Goal: Check status: Check status

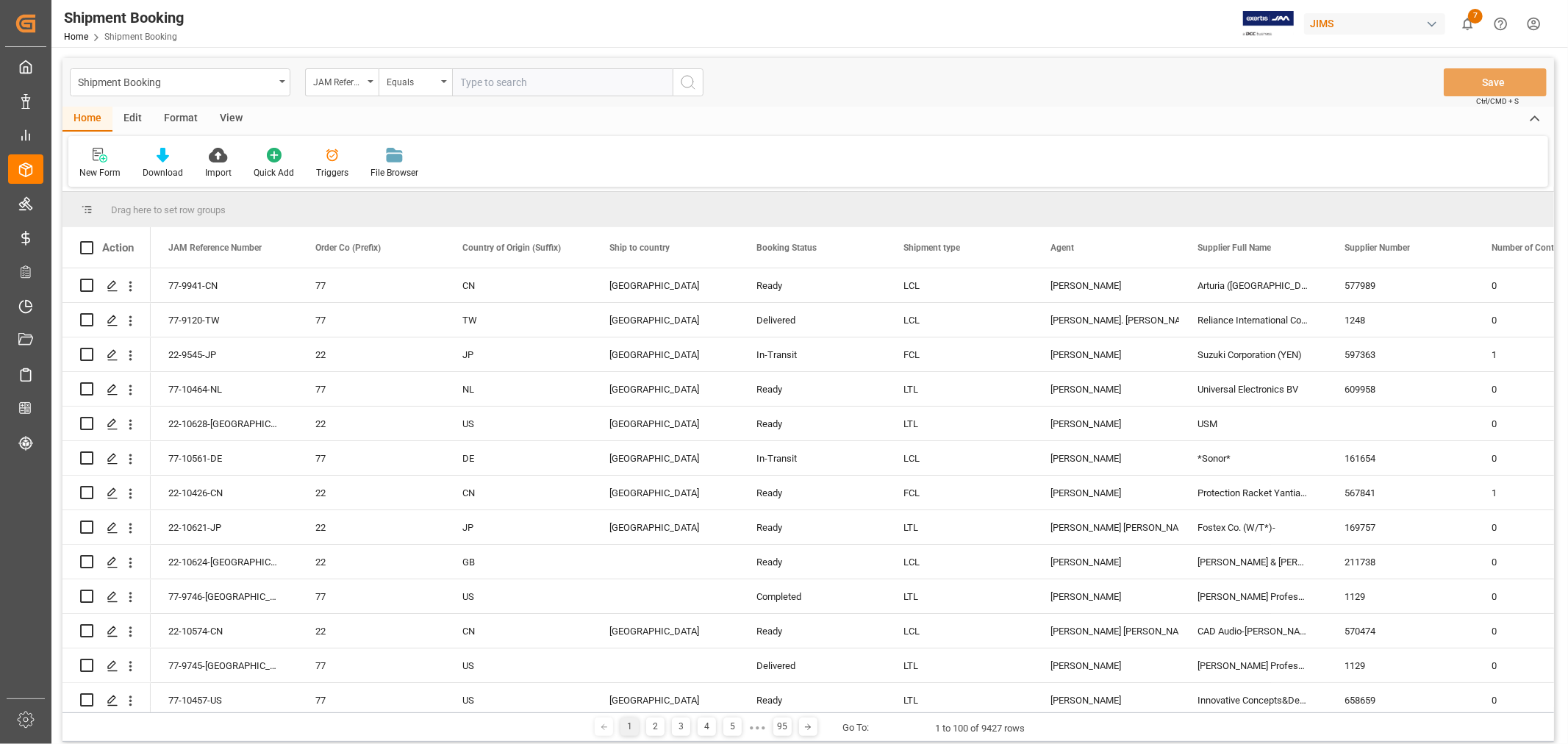
click at [549, 88] on input "text" at bounding box center [563, 82] width 220 height 28
paste input "77-10464-NL"
type input "77-10464-NL"
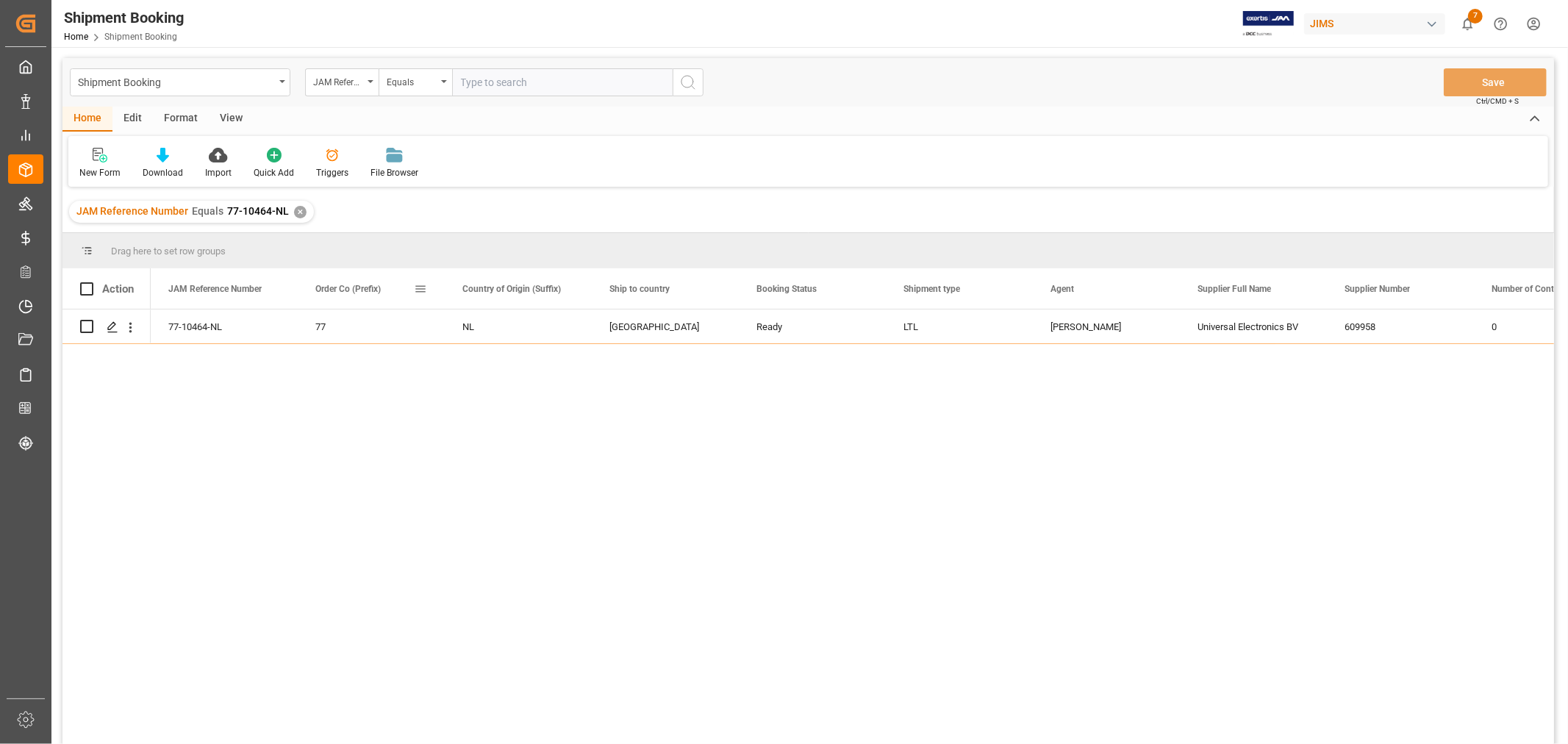
click at [419, 288] on span at bounding box center [420, 288] width 13 height 13
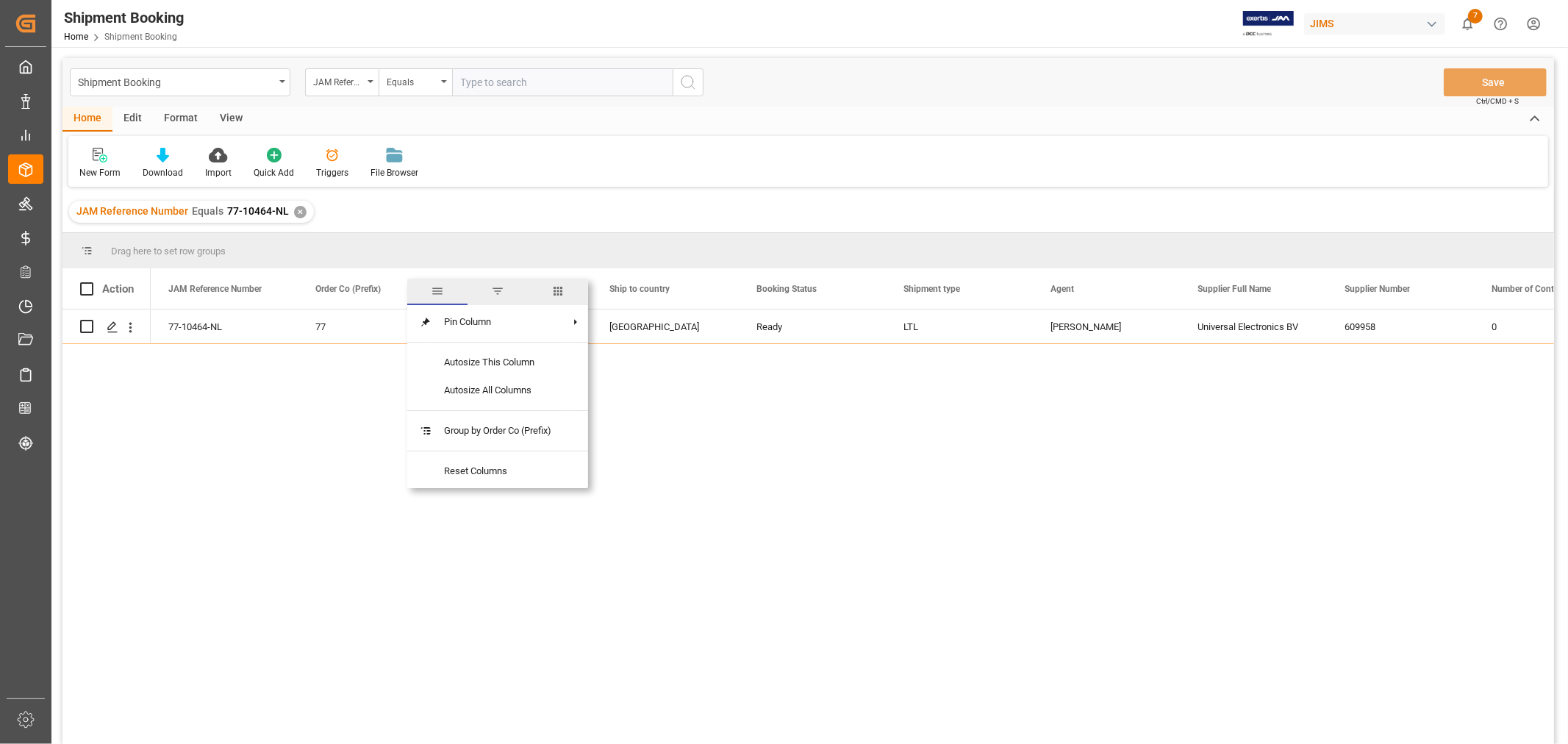
click at [561, 295] on span "columns" at bounding box center [558, 291] width 13 height 13
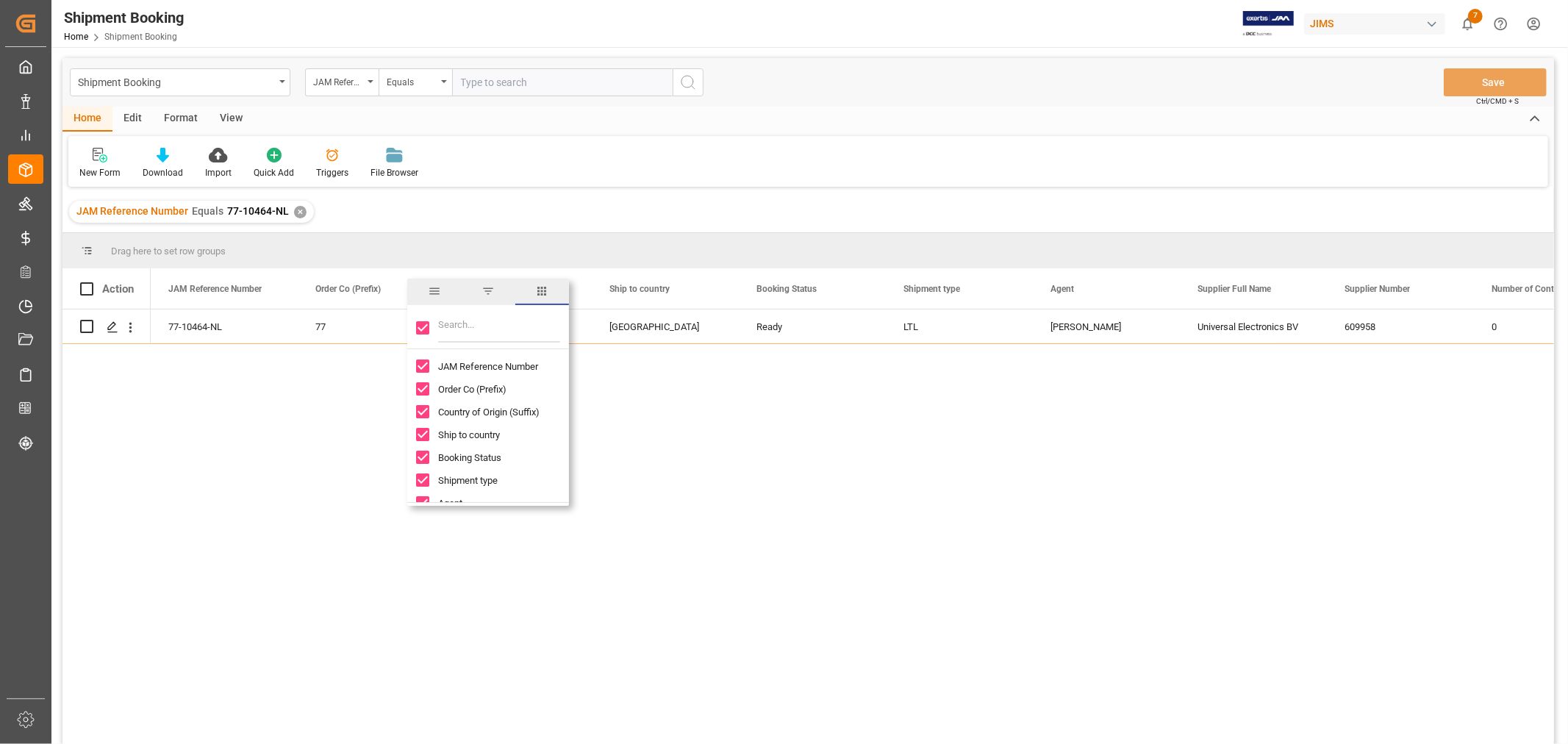
click at [428, 333] on input "Toggle Select All Columns" at bounding box center [423, 328] width 13 height 13
checkbox input "false"
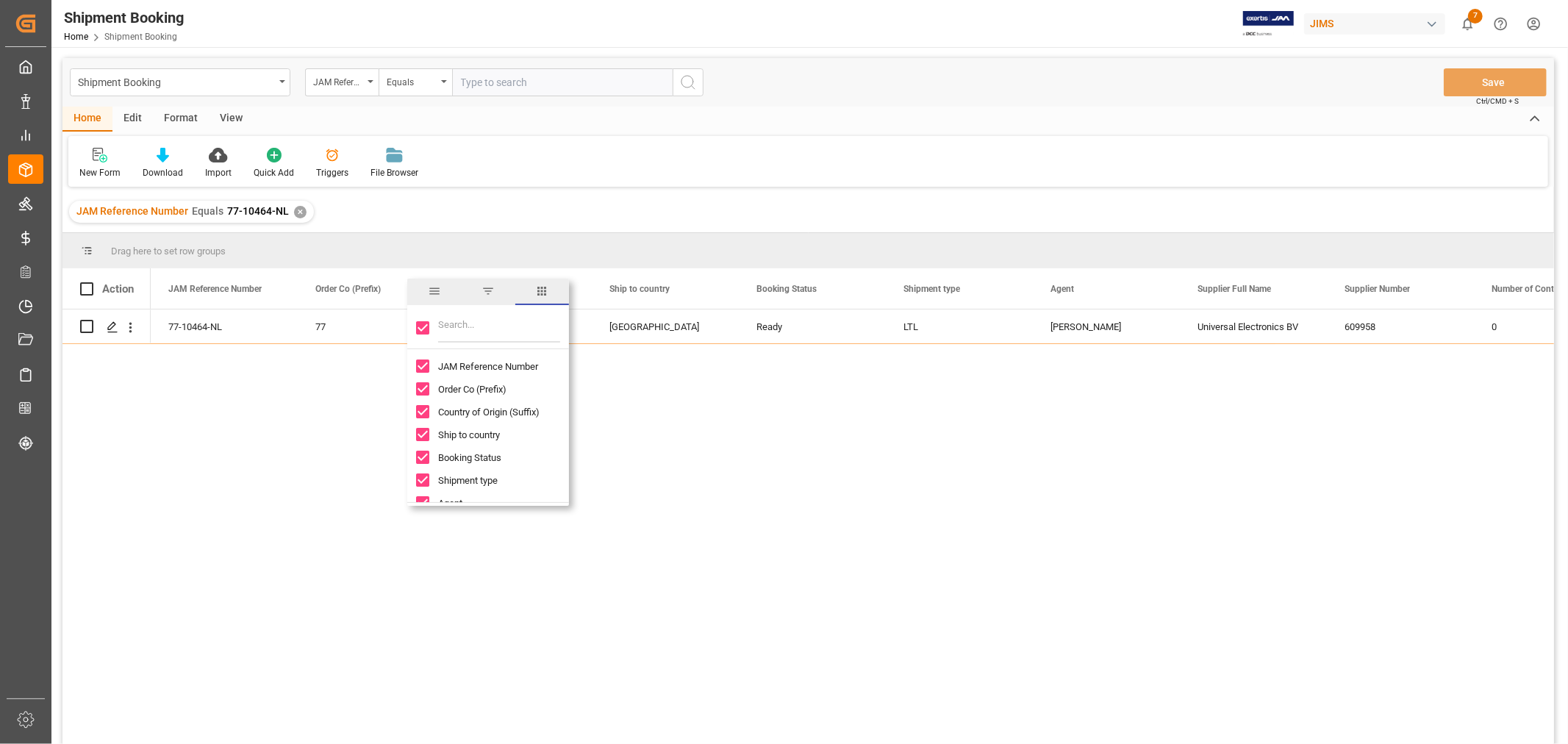
checkbox input "false"
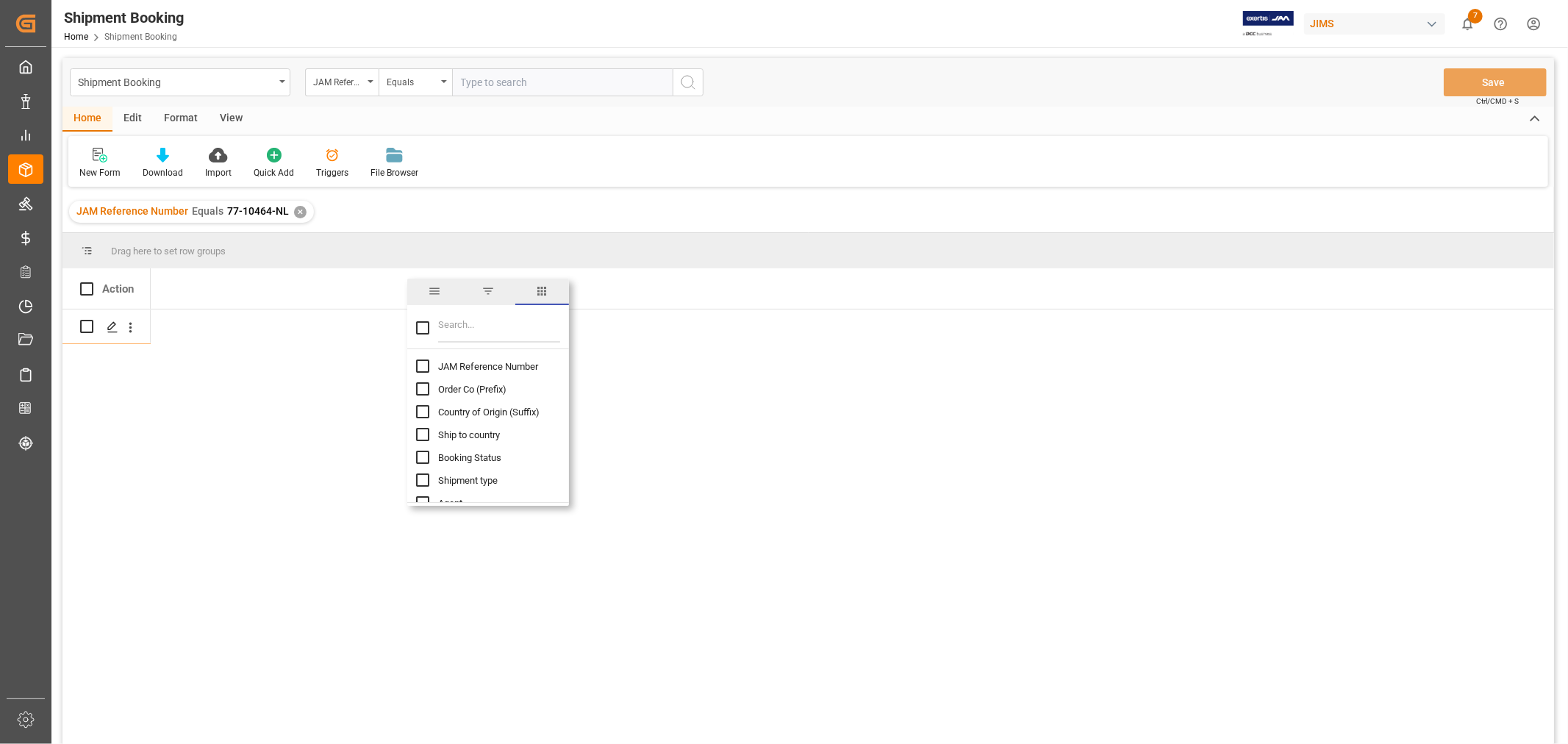
click at [421, 362] on input "JAM Reference Number column toggle visibility (hidden)" at bounding box center [423, 366] width 13 height 13
checkbox input "true"
checkbox input "false"
click at [438, 329] on input "Filter Columns Input" at bounding box center [499, 328] width 122 height 30
type input "INCO"
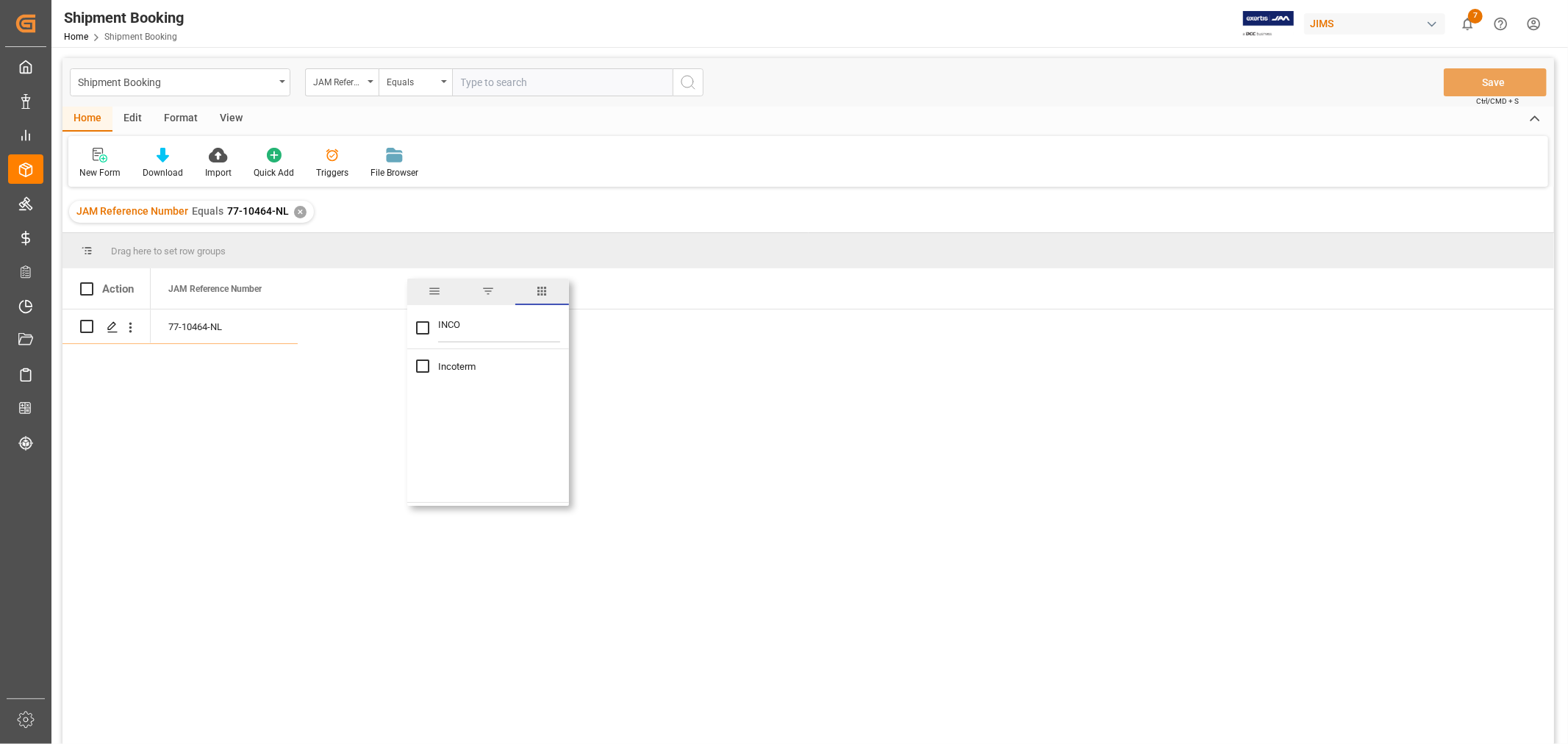
click at [461, 365] on span "Incoterm" at bounding box center [456, 366] width 38 height 11
checkbox input "true"
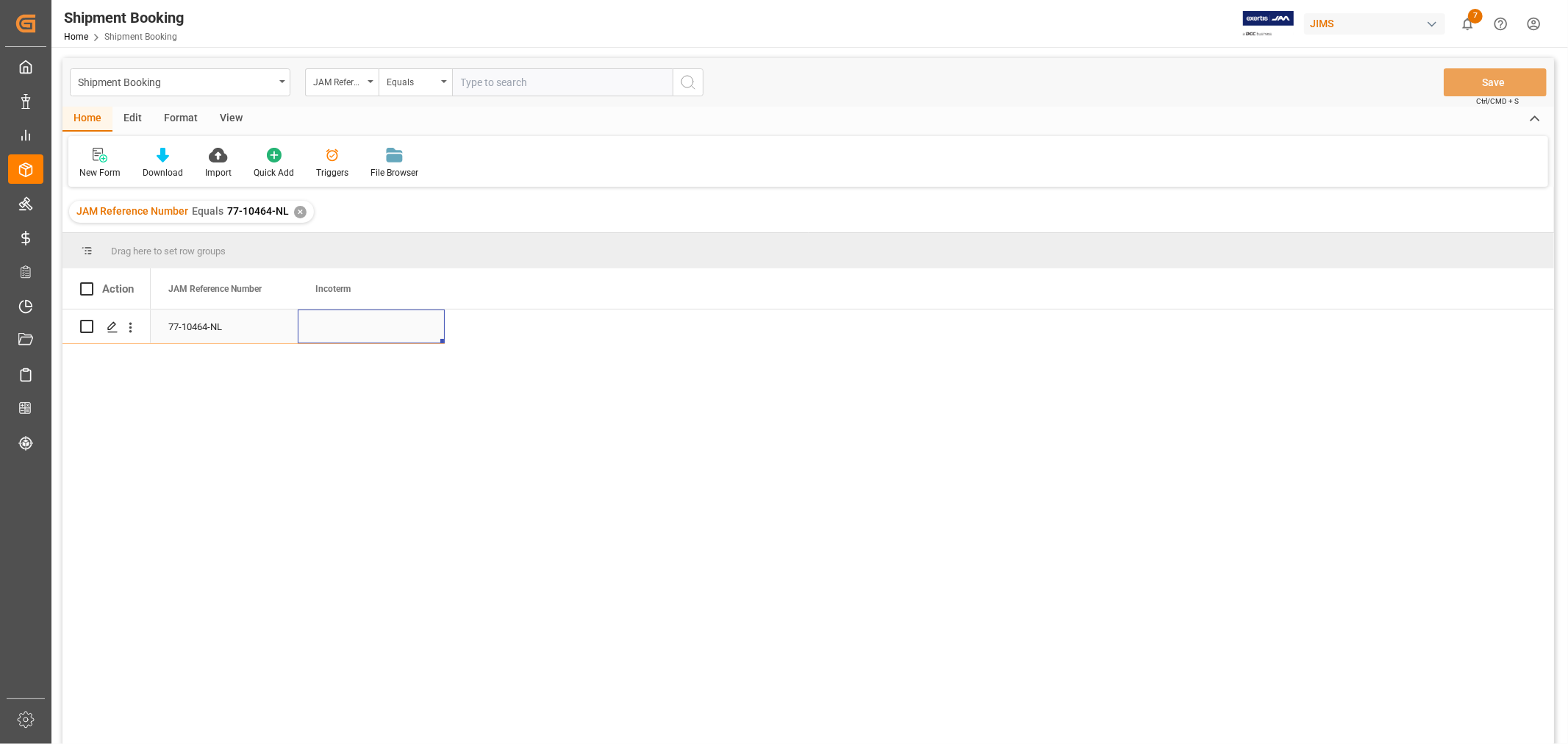
click at [336, 321] on div "Press SPACE to select this row." at bounding box center [371, 326] width 147 height 34
click at [341, 324] on div "Press SPACE to select this row." at bounding box center [371, 326] width 147 height 34
click at [341, 324] on input "Press SPACE to select this row." at bounding box center [371, 335] width 124 height 28
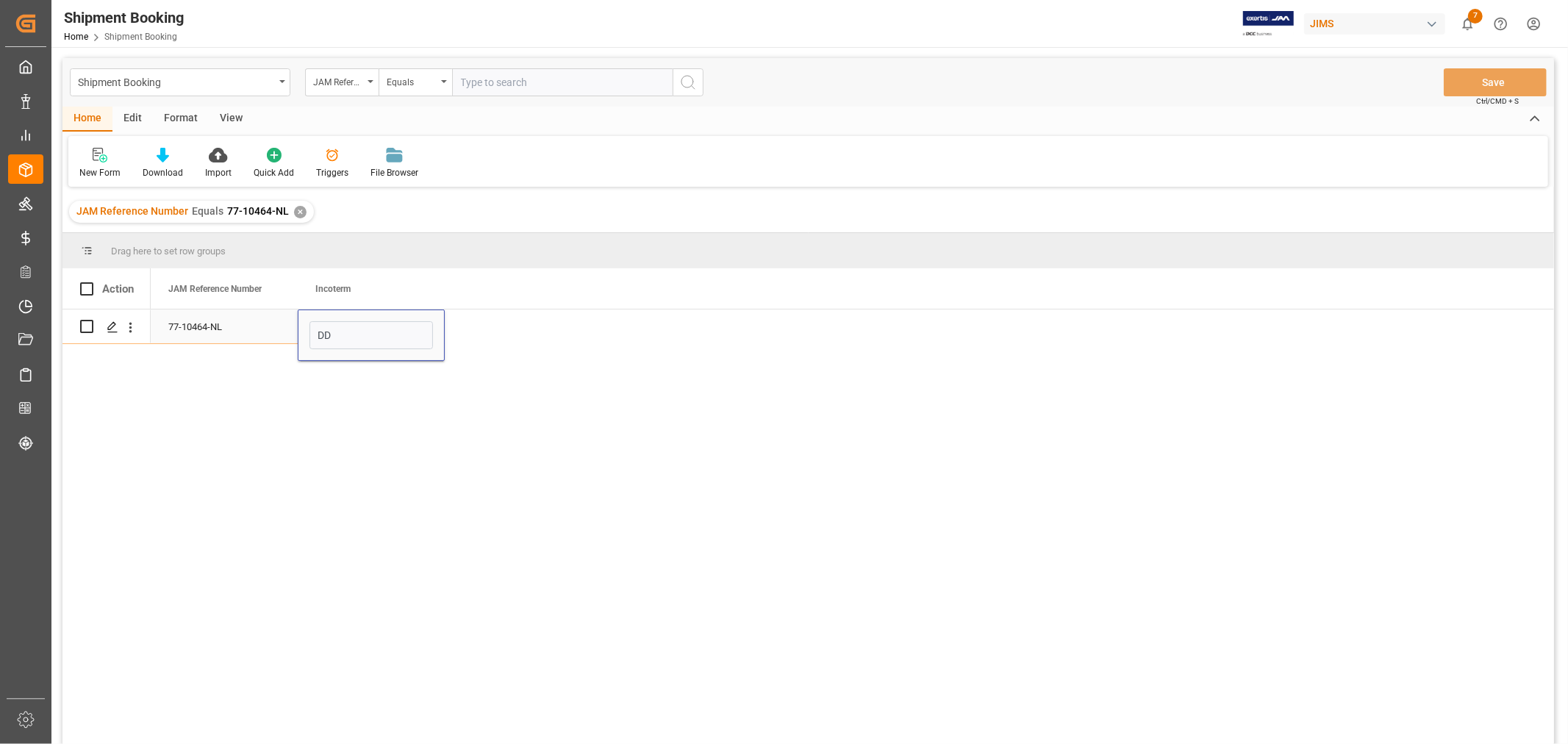
type input "DDP"
click at [253, 326] on div "77-10464-NL" at bounding box center [224, 326] width 147 height 34
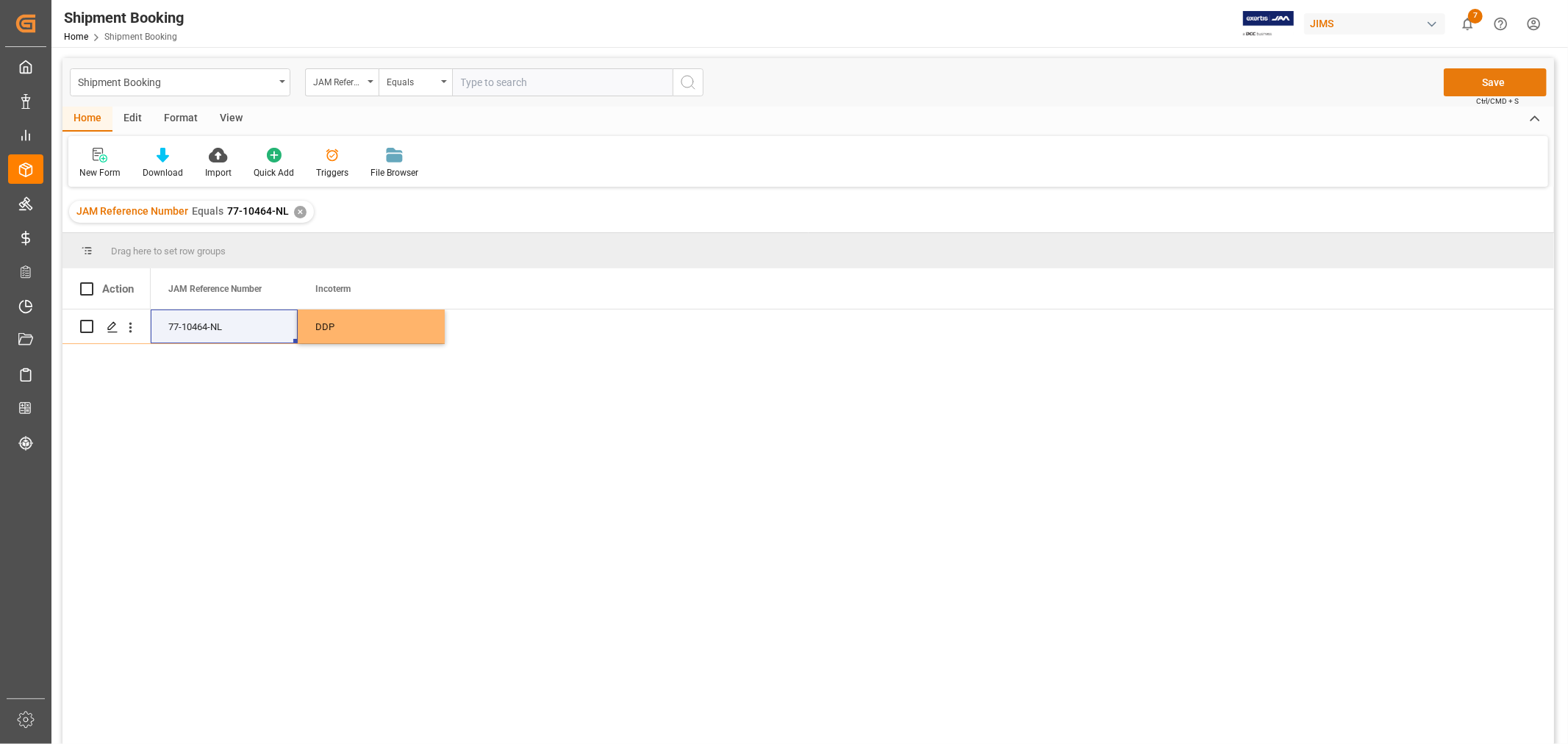
click at [1484, 81] on button "Save" at bounding box center [1496, 82] width 103 height 28
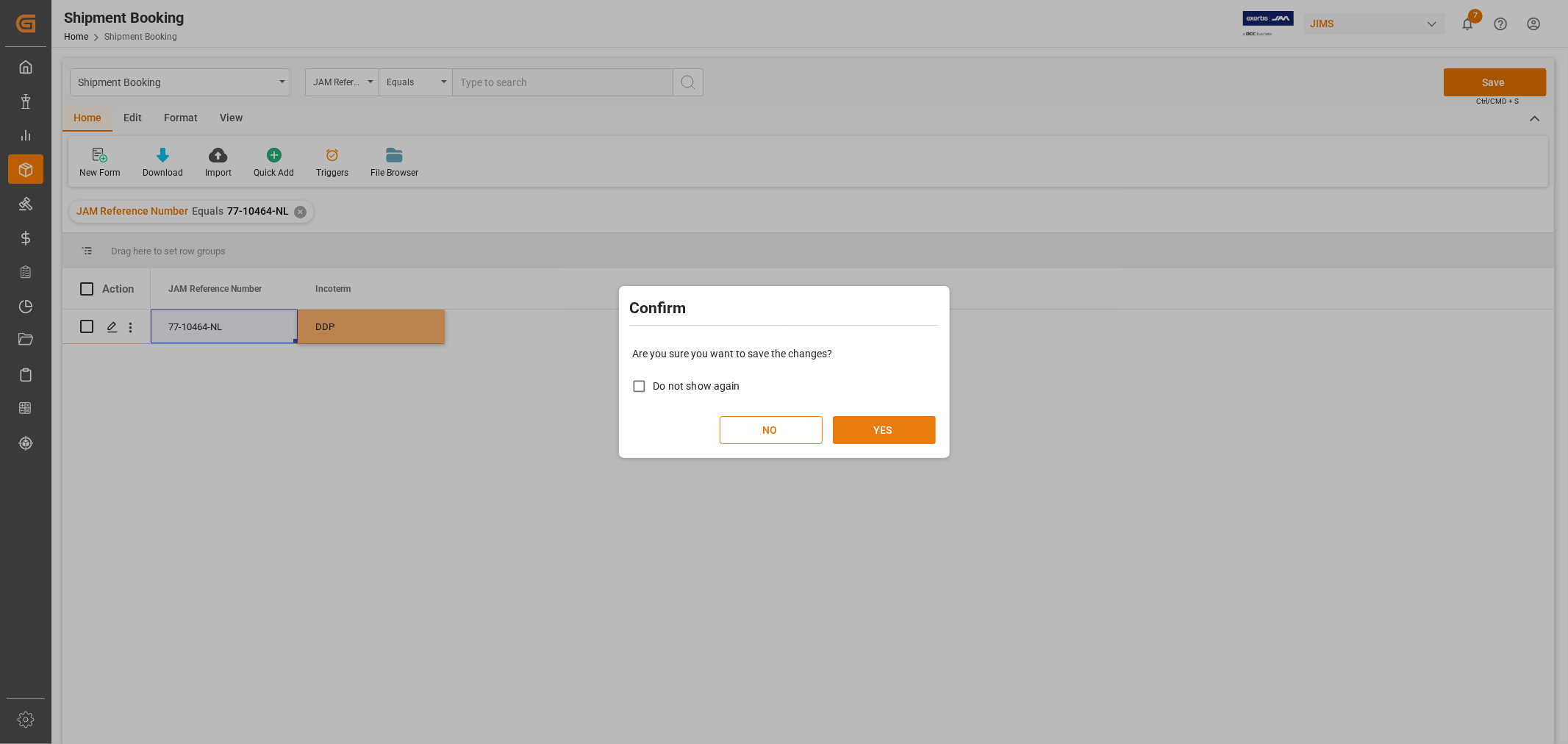
click at [873, 423] on button "YES" at bounding box center [885, 430] width 103 height 28
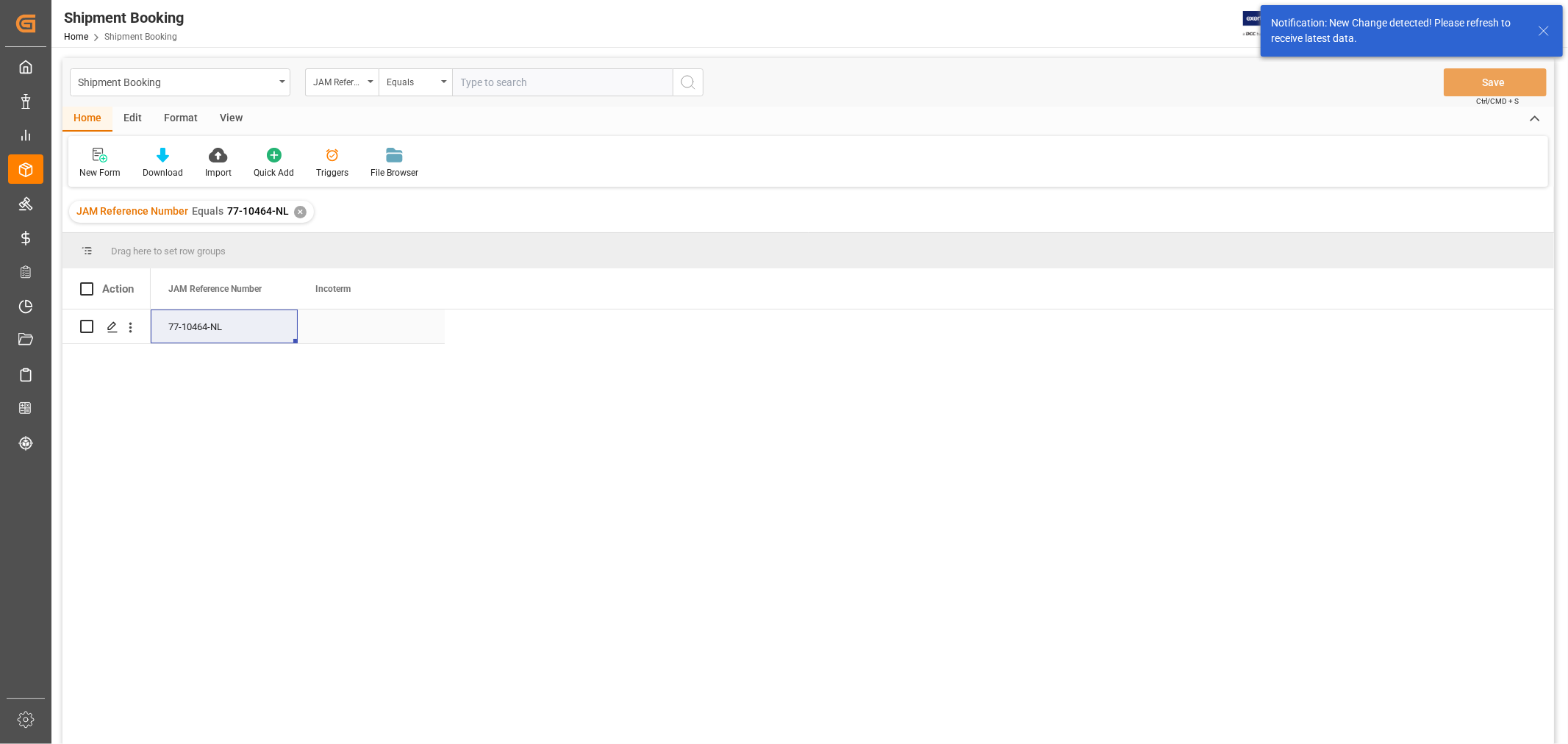
click at [350, 329] on div "Press SPACE to select this row." at bounding box center [371, 326] width 147 height 34
click at [350, 329] on input "Press SPACE to select this row." at bounding box center [371, 335] width 124 height 28
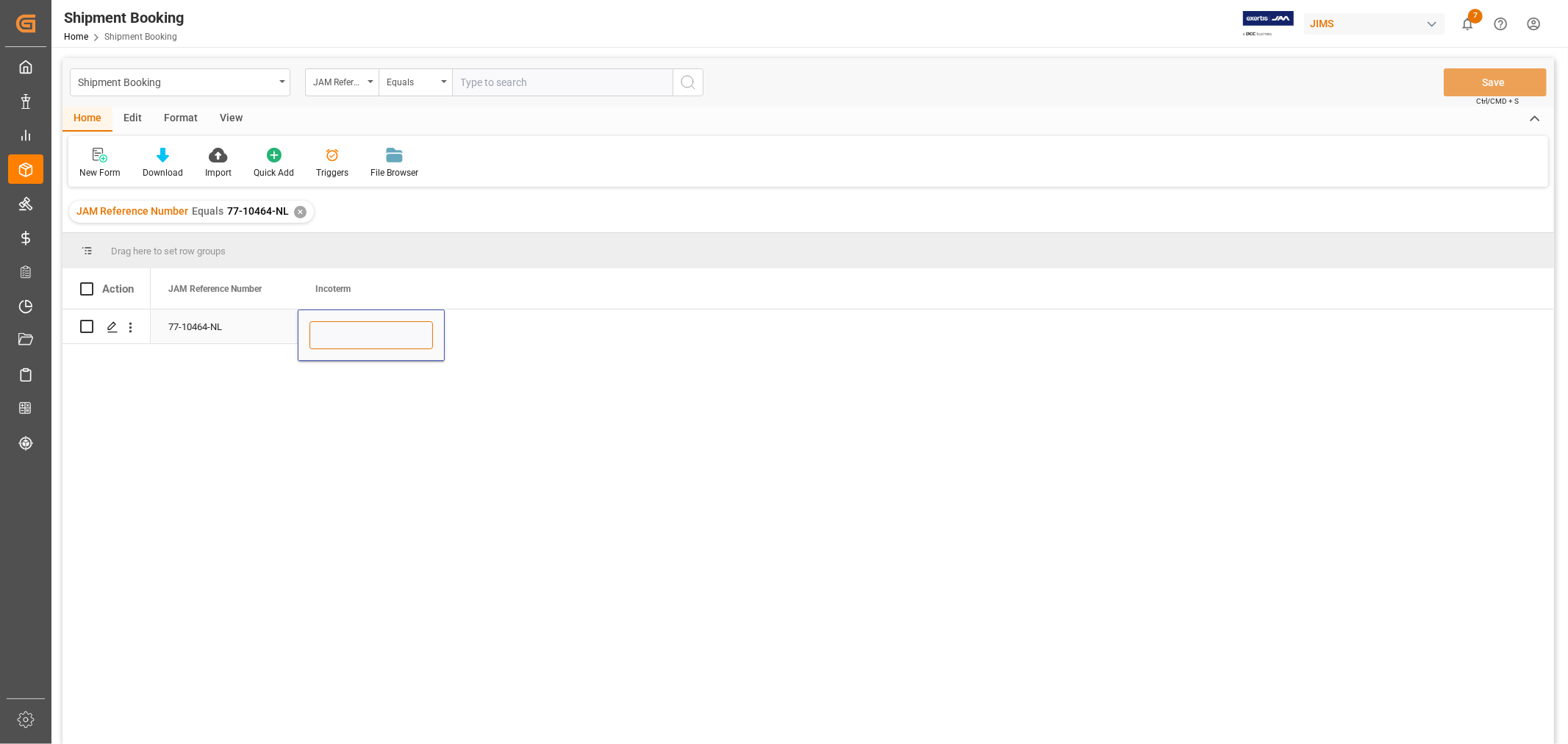
paste input "77-10464-NL"
type input "77-10464-NL"
type input "DDP"
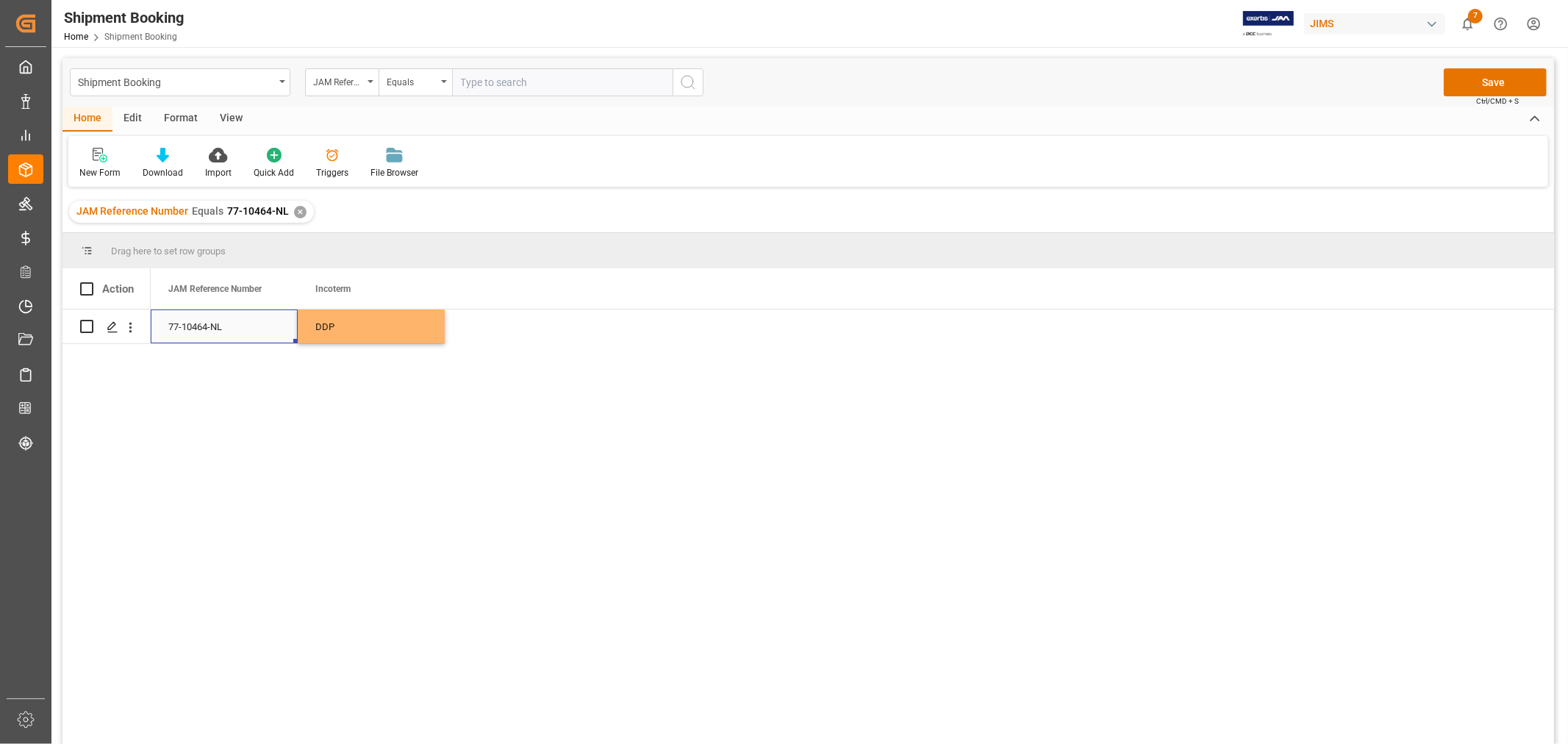
click at [248, 322] on div "77-10464-NL" at bounding box center [224, 326] width 147 height 34
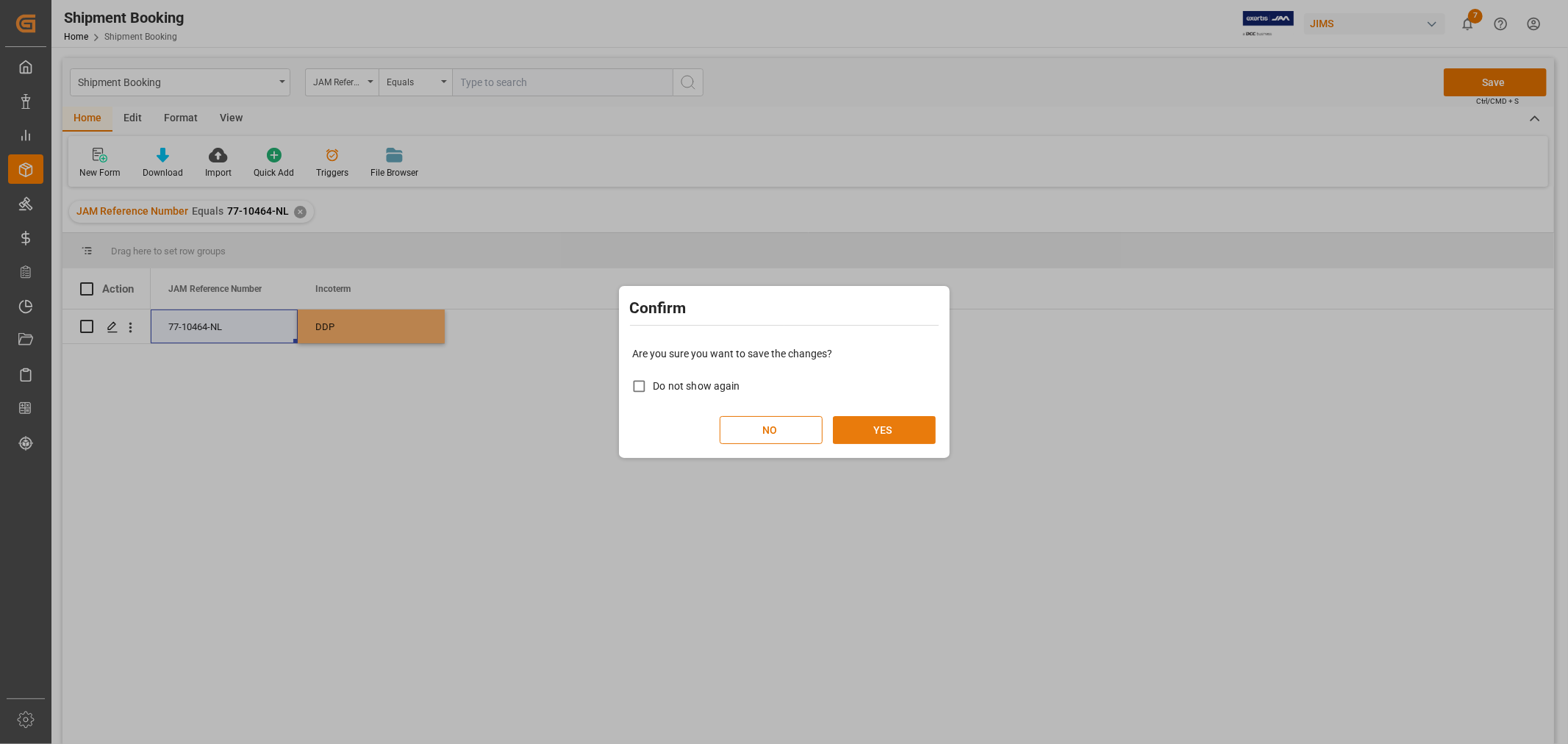
click at [856, 436] on button "YES" at bounding box center [885, 430] width 103 height 28
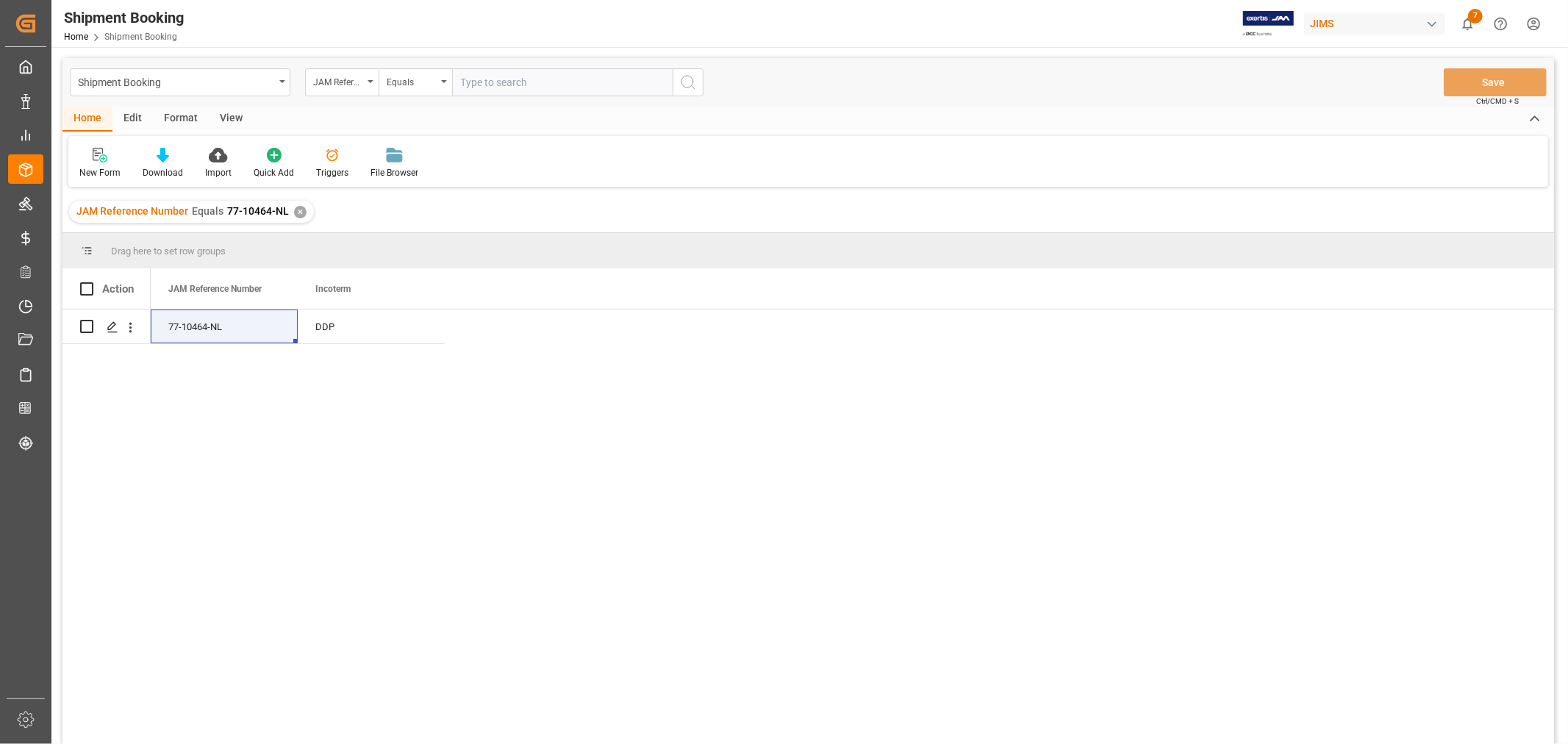
click at [912, 435] on div "77-10464-NL DDP" at bounding box center [853, 531] width 1403 height 444
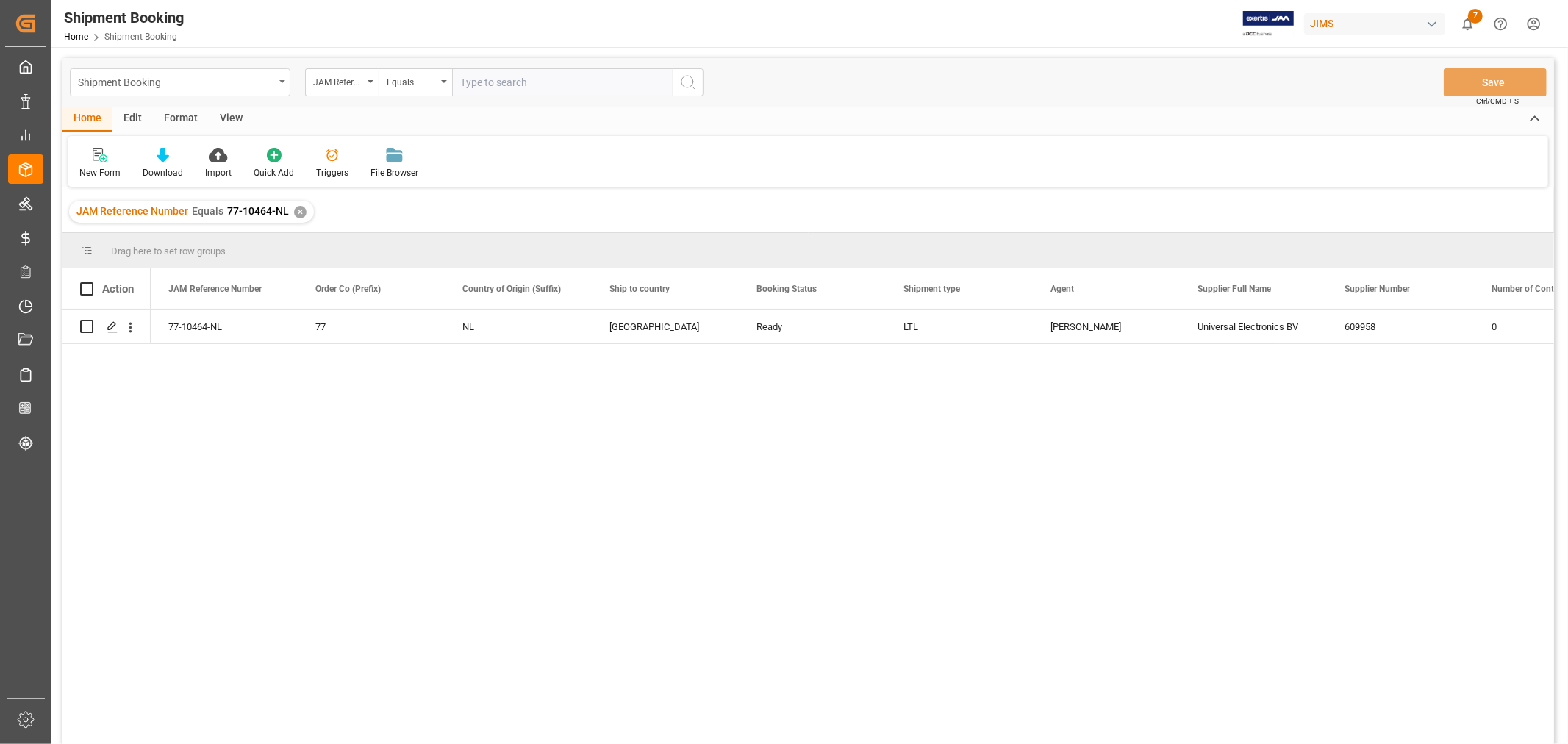
click at [274, 86] on div "Shipment Booking" at bounding box center [180, 82] width 220 height 28
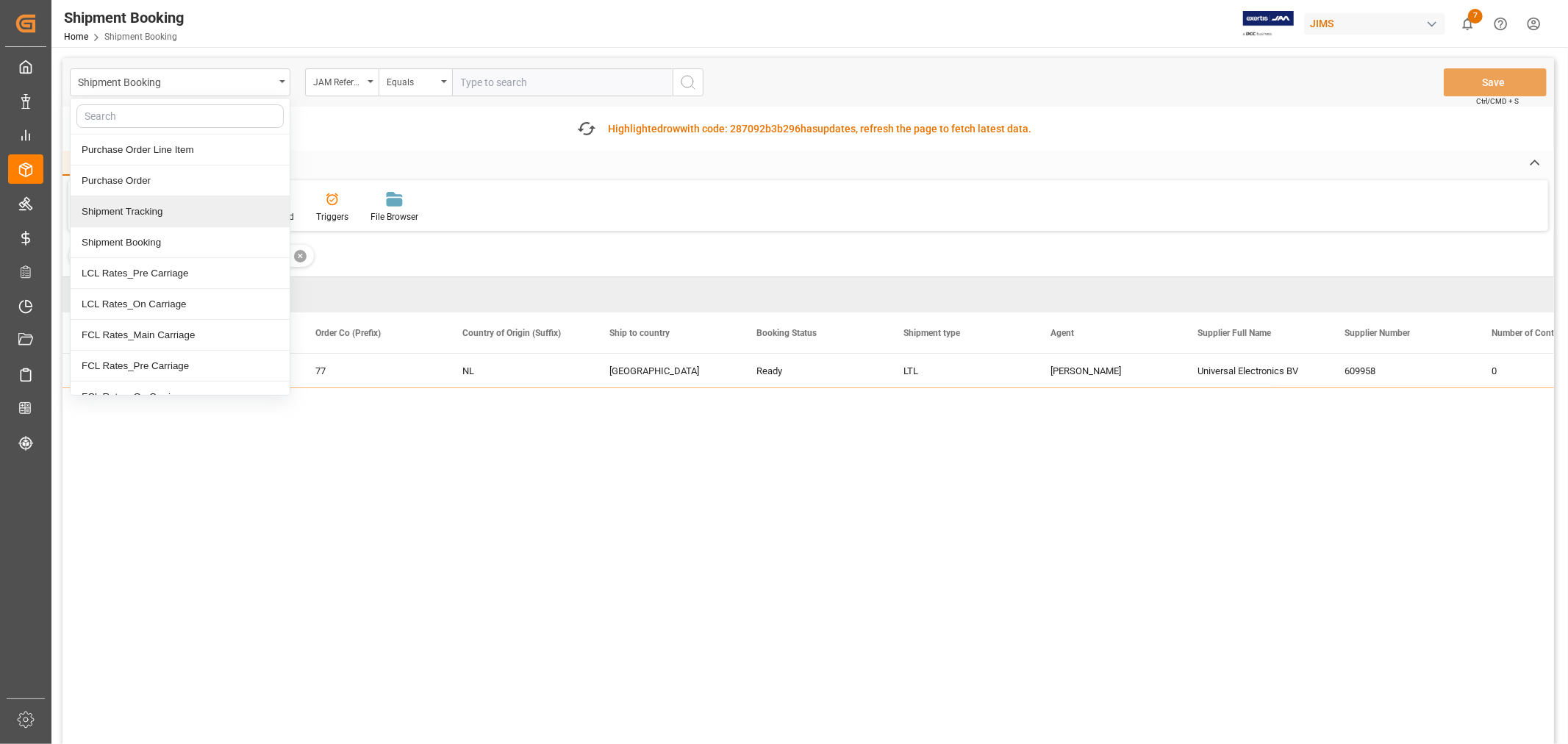
click at [156, 211] on div "Shipment Tracking" at bounding box center [180, 211] width 219 height 31
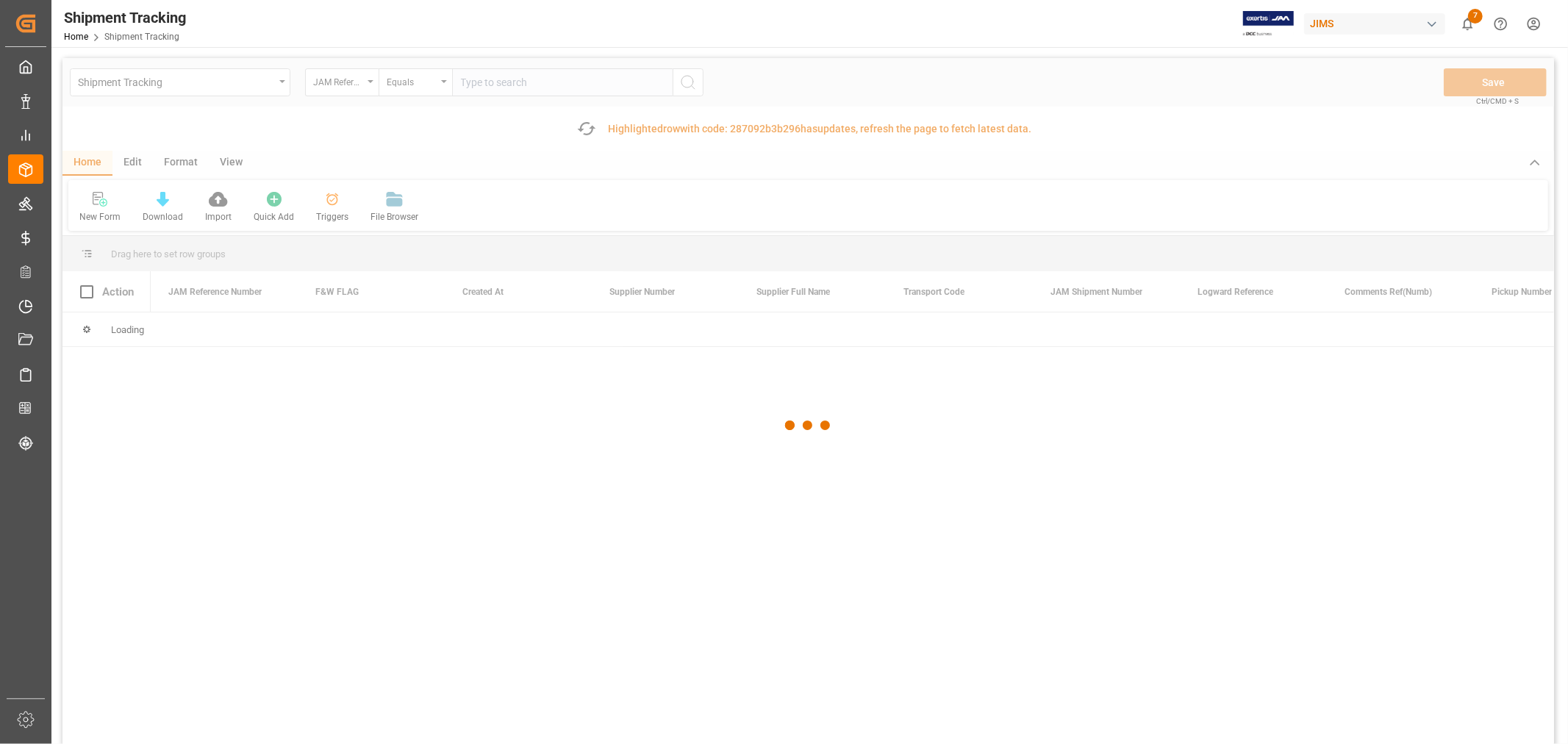
click at [493, 78] on div at bounding box center [809, 425] width 1492 height 735
click at [491, 76] on div at bounding box center [809, 425] width 1492 height 735
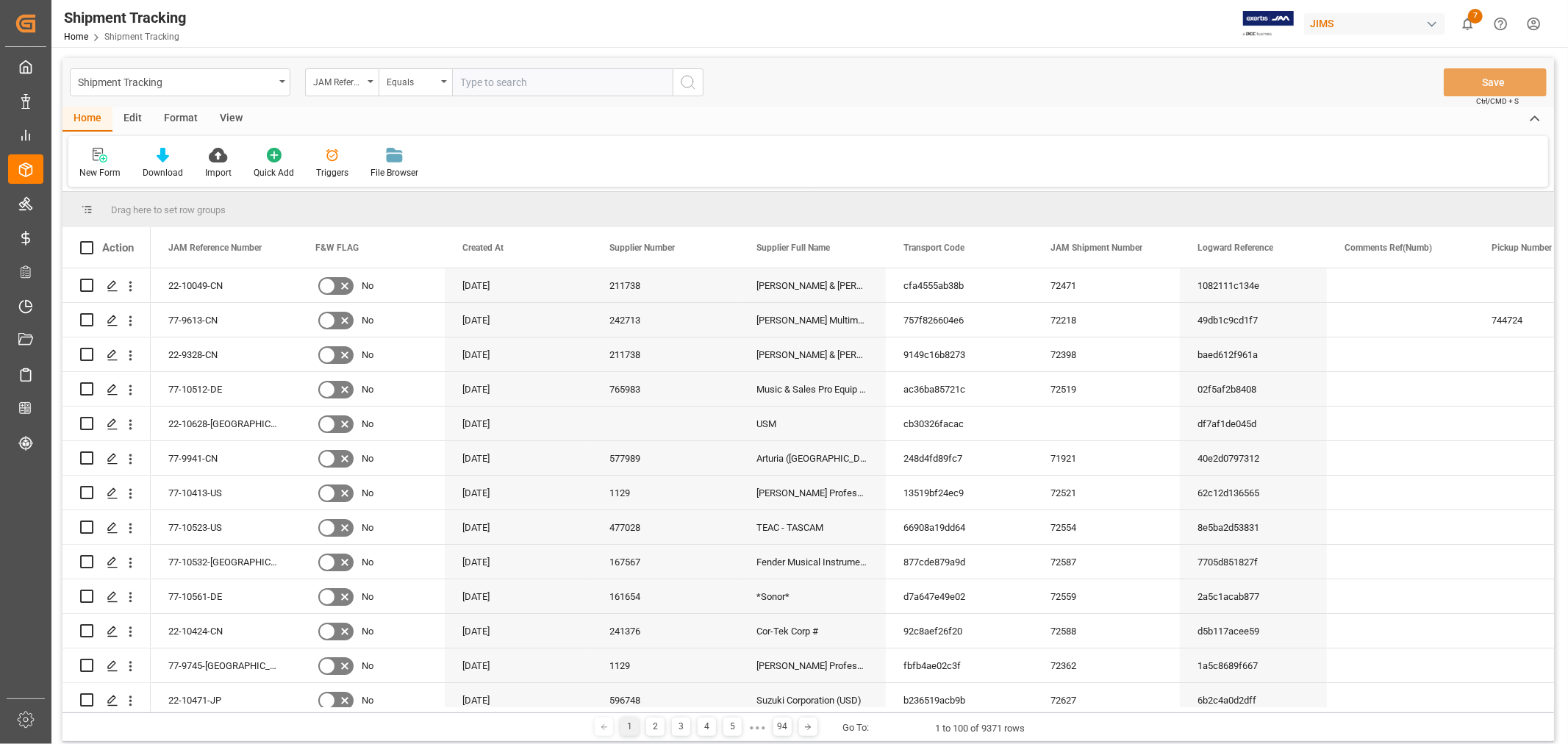
click at [493, 80] on input "text" at bounding box center [563, 82] width 220 height 28
paste input "77-10464-NL"
type input "77-10464-NL"
drag, startPoint x: 690, startPoint y: 89, endPoint x: 697, endPoint y: 73, distance: 17.5
click at [689, 87] on icon "search button" at bounding box center [688, 82] width 18 height 18
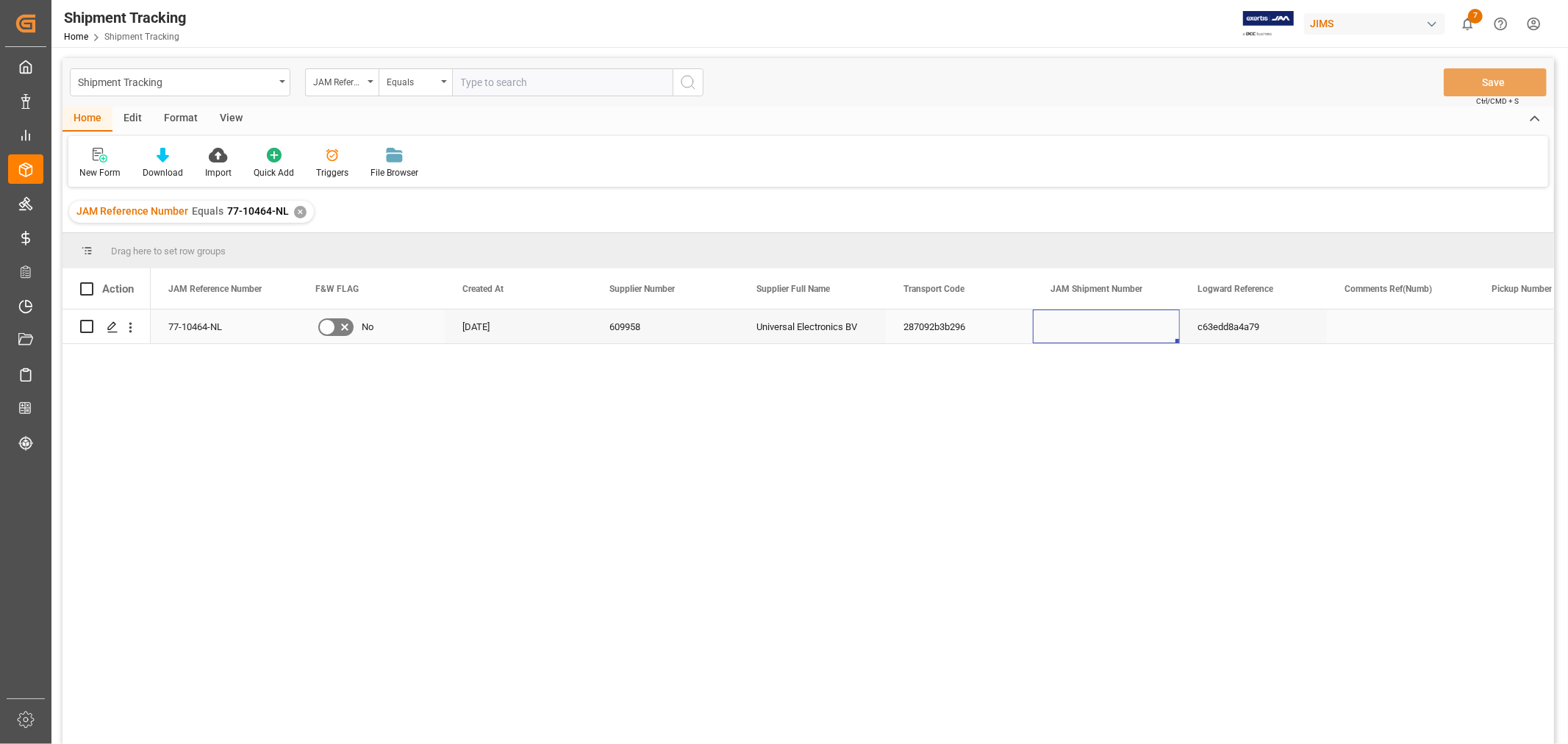
click at [1074, 321] on div "Press SPACE to select this row." at bounding box center [1106, 326] width 147 height 34
click at [223, 117] on div "View" at bounding box center [231, 119] width 45 height 25
click at [92, 164] on div "Default" at bounding box center [93, 163] width 51 height 32
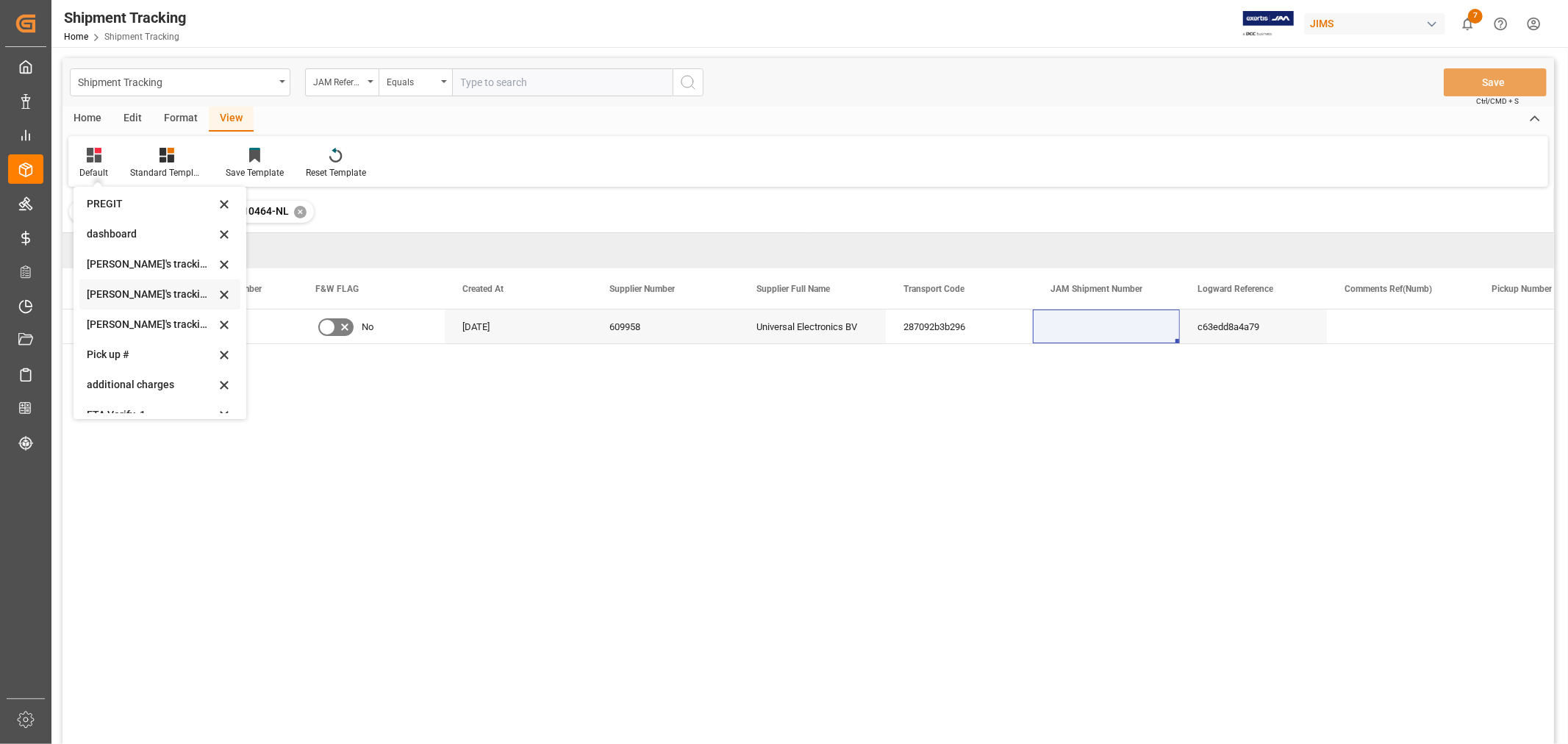
scroll to position [291, 0]
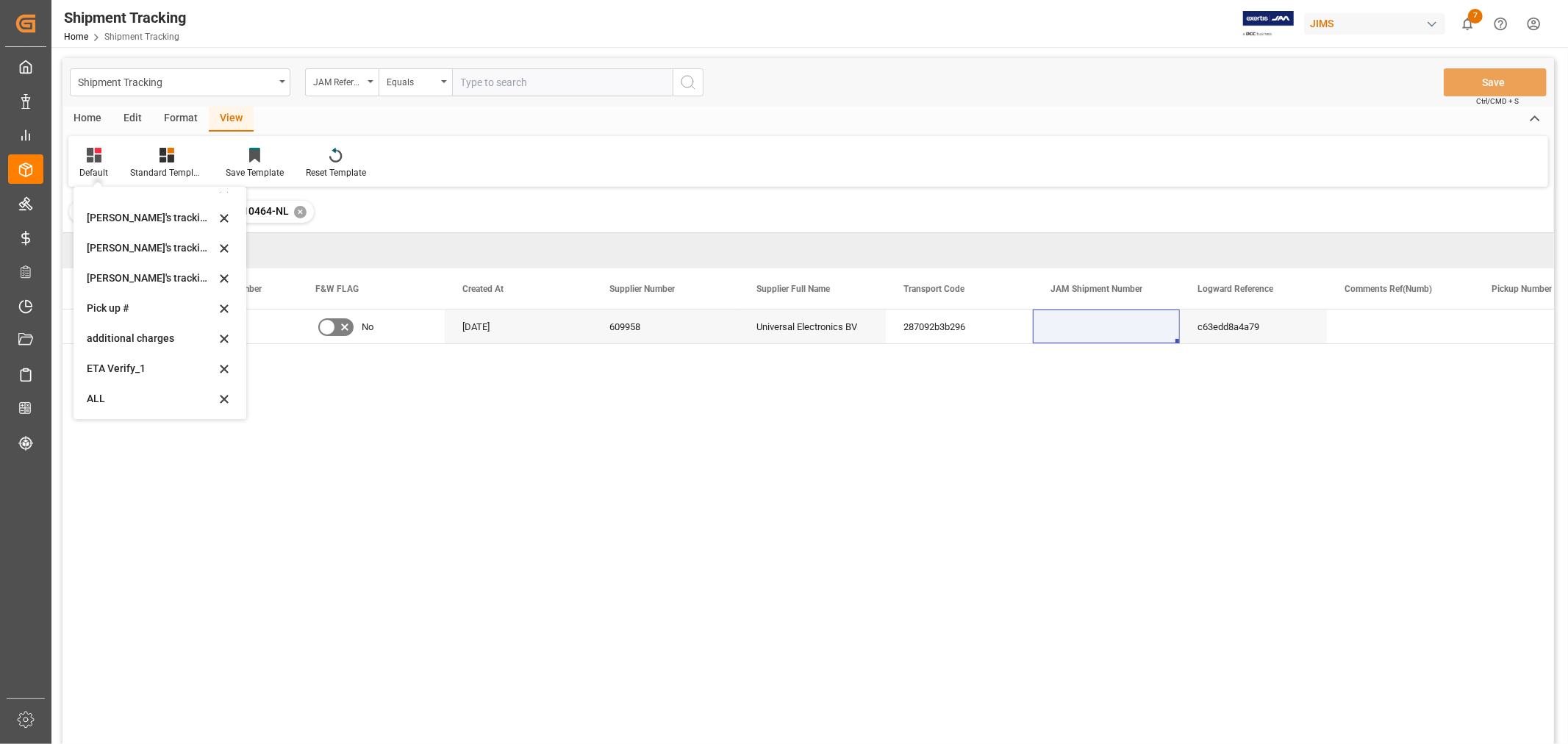
drag, startPoint x: 147, startPoint y: 247, endPoint x: 156, endPoint y: 250, distance: 9.5
click at [148, 246] on div "[PERSON_NAME]'s tracking all # _5" at bounding box center [151, 247] width 129 height 15
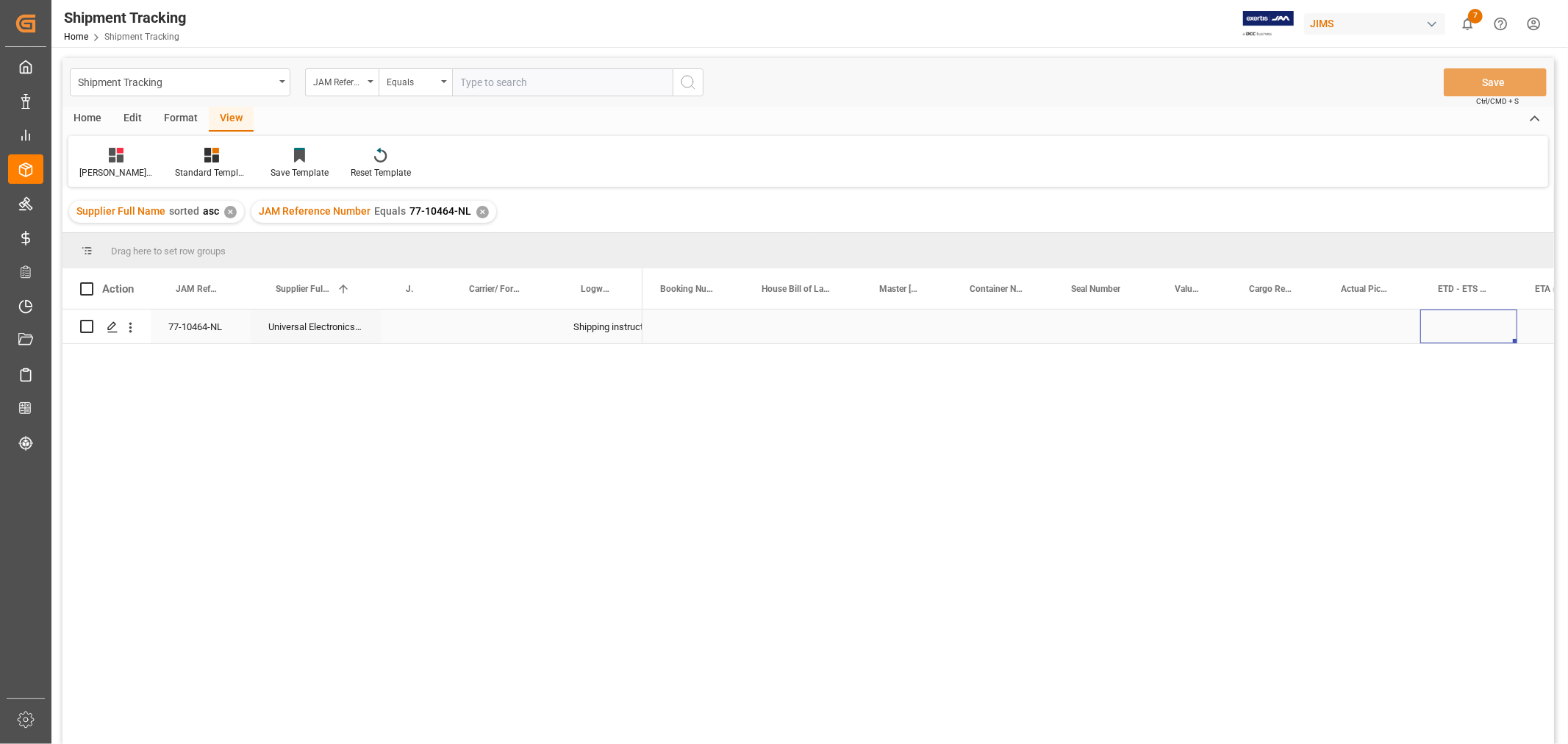
click at [1471, 328] on div "Press SPACE to select this row." at bounding box center [1469, 326] width 97 height 34
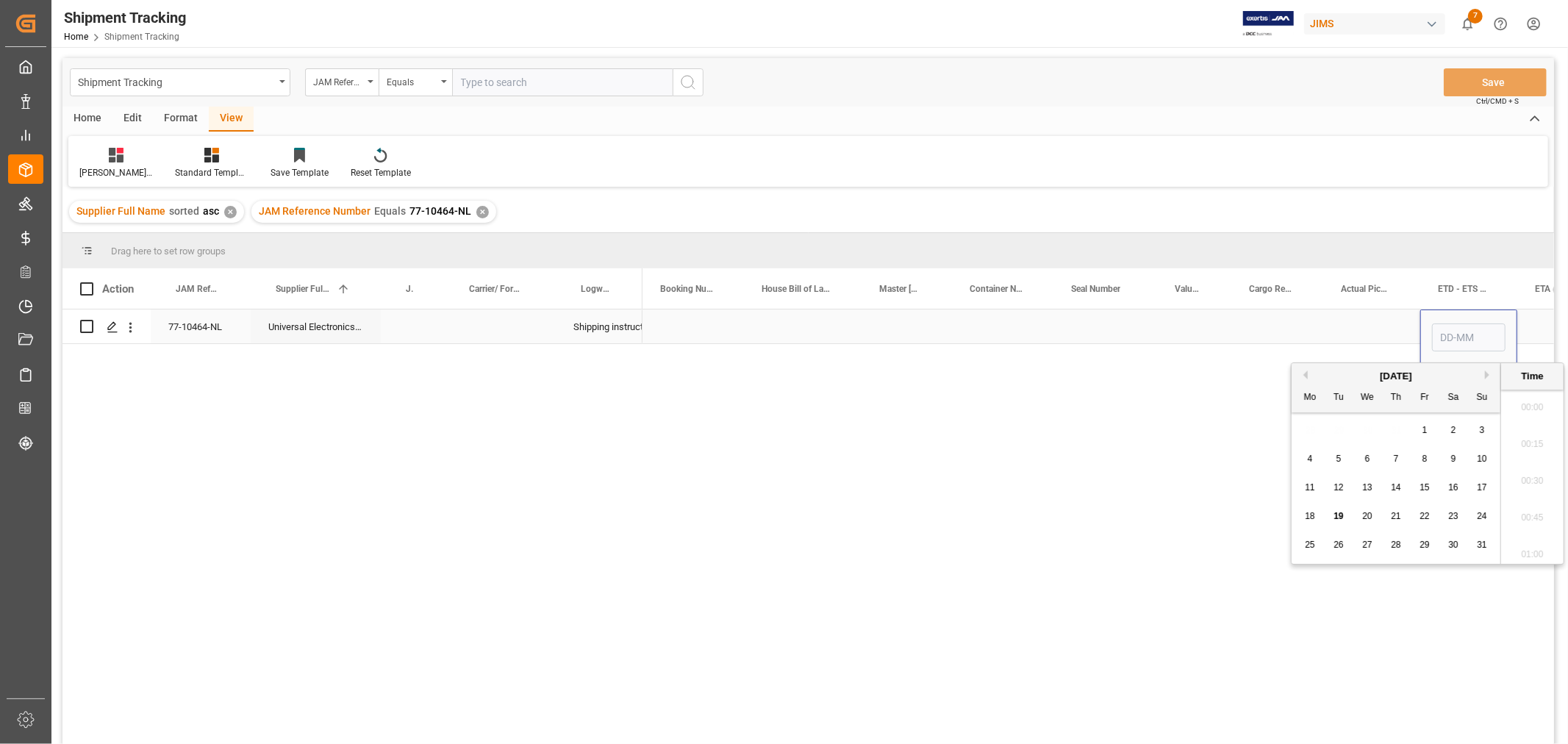
scroll to position [1474, 0]
click at [1336, 490] on span "12" at bounding box center [1339, 487] width 10 height 10
type input "[DATE] 00:00"
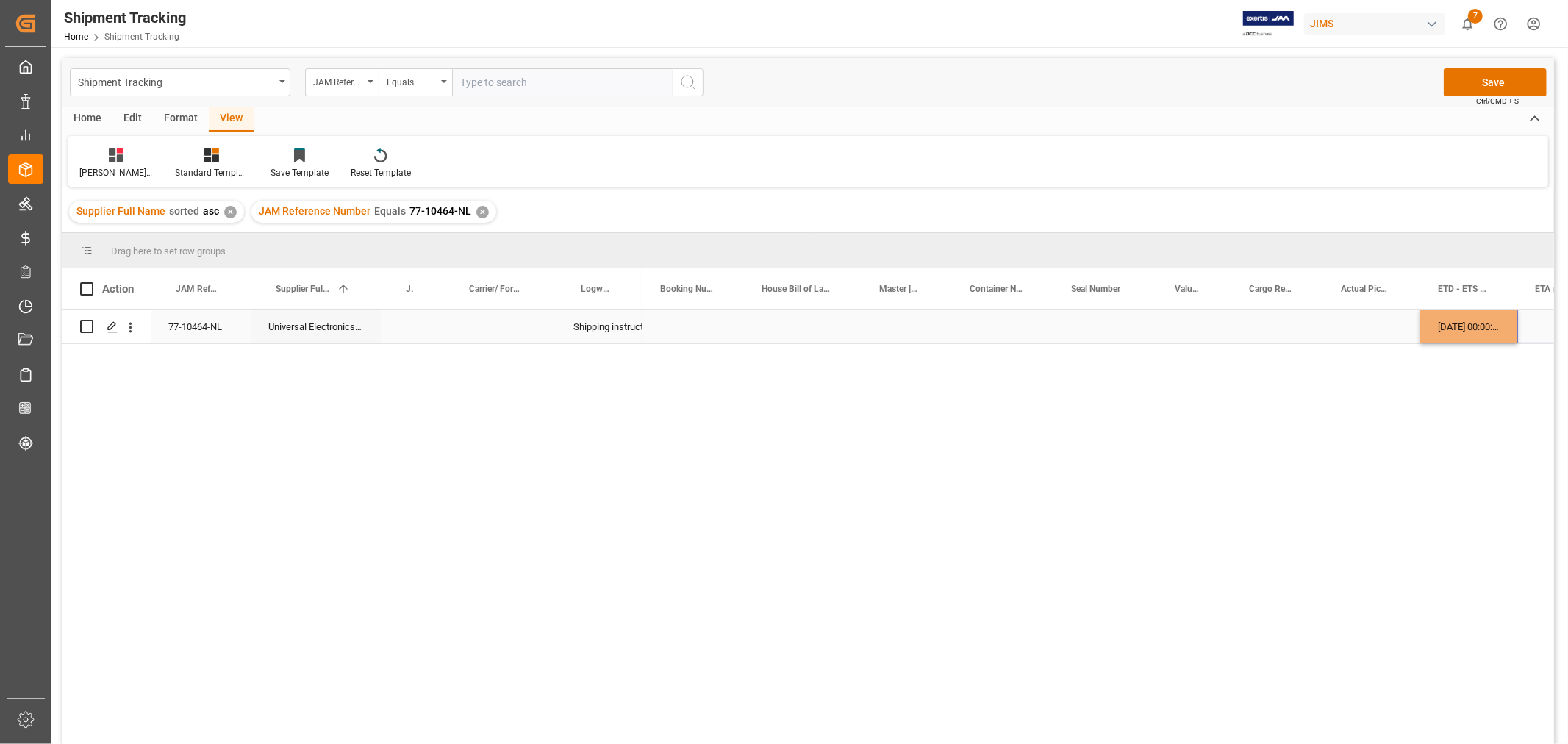
click at [1532, 332] on div "Press SPACE to select this row." at bounding box center [1565, 326] width 96 height 34
click at [1533, 331] on div "Press SPACE to select this row." at bounding box center [1565, 326] width 96 height 34
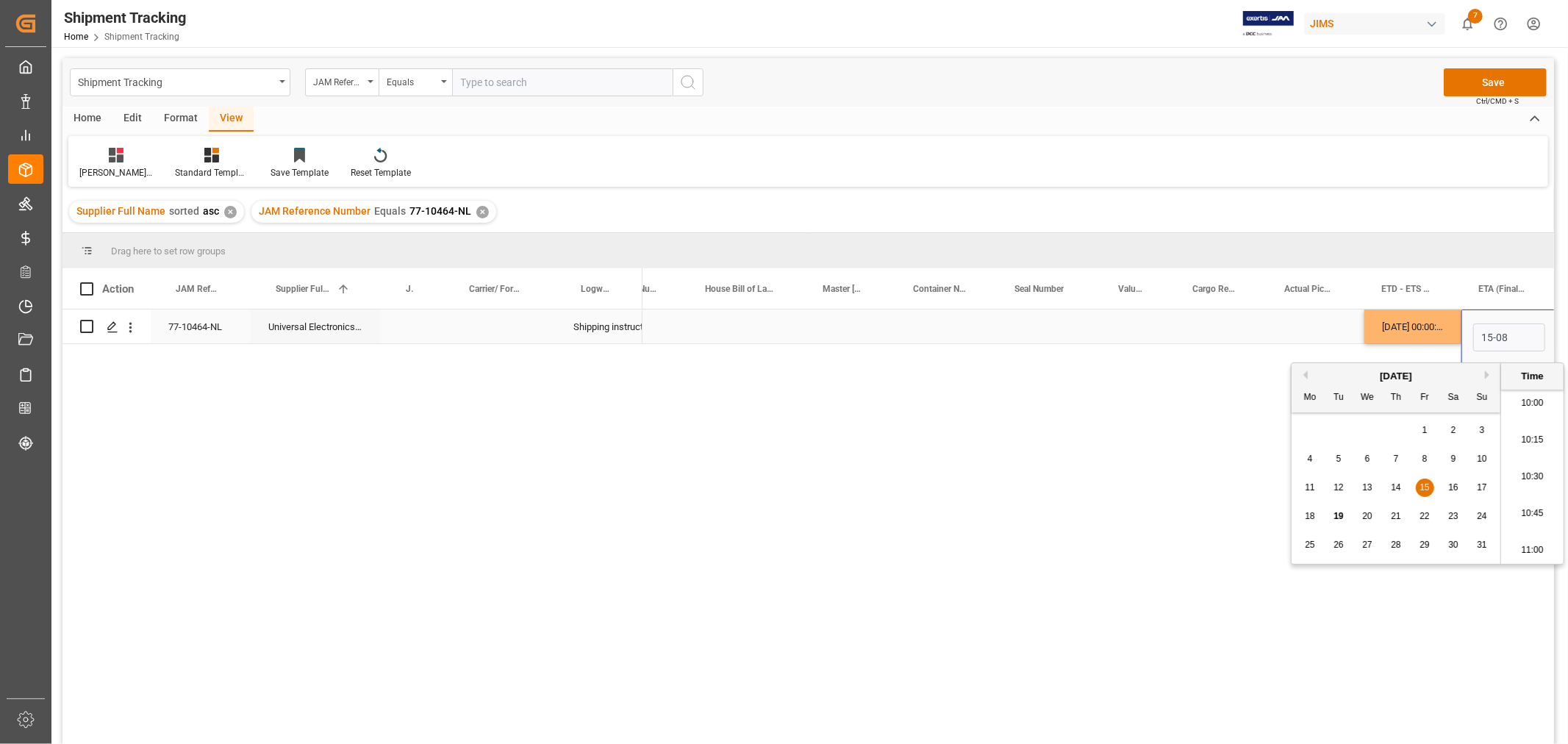
type input "[DATE] 00:00"
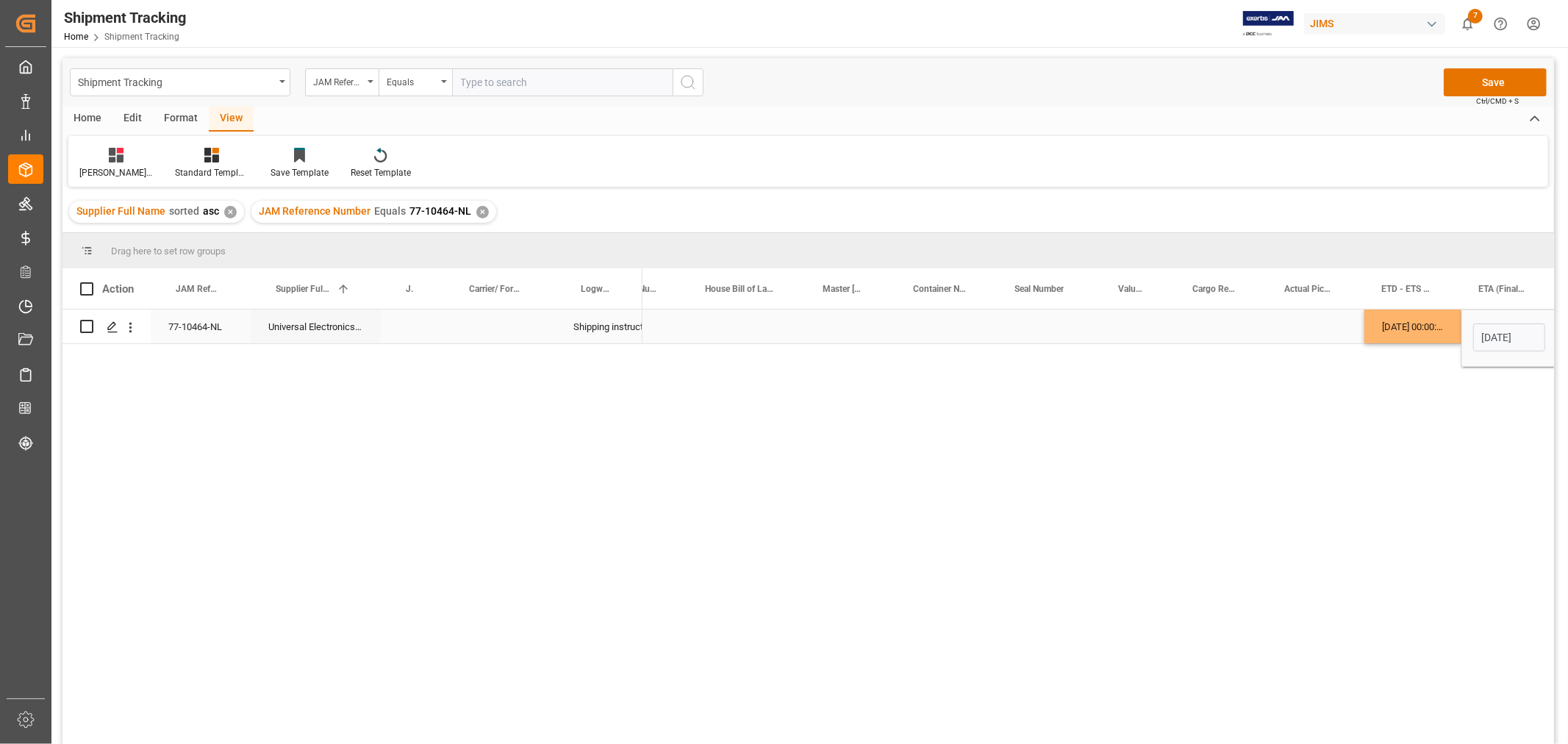
click at [1261, 325] on div "Press SPACE to select this row." at bounding box center [1222, 326] width 92 height 34
click at [1221, 328] on div "Press SPACE to select this row." at bounding box center [1222, 326] width 92 height 34
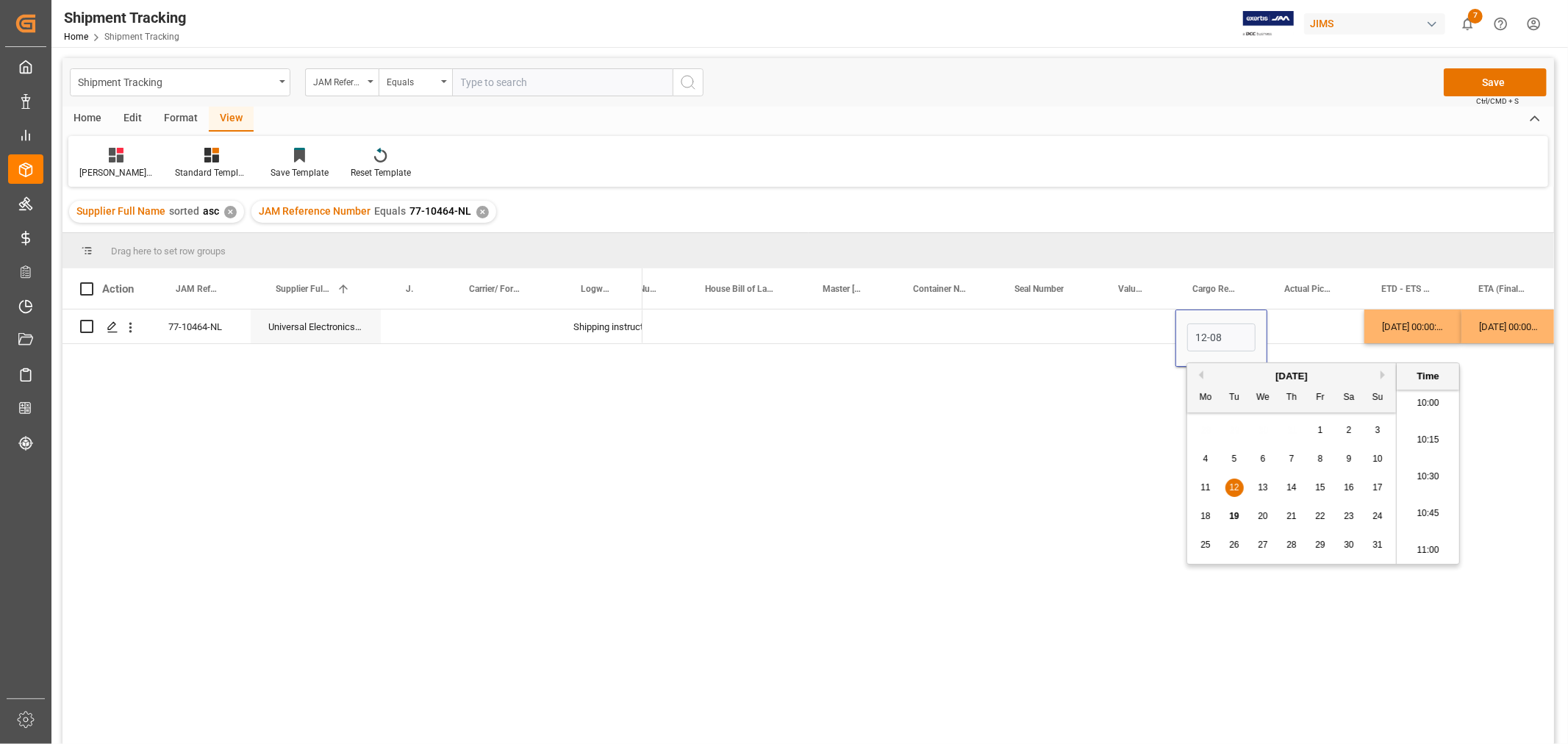
type input "[DATE] 00:00"
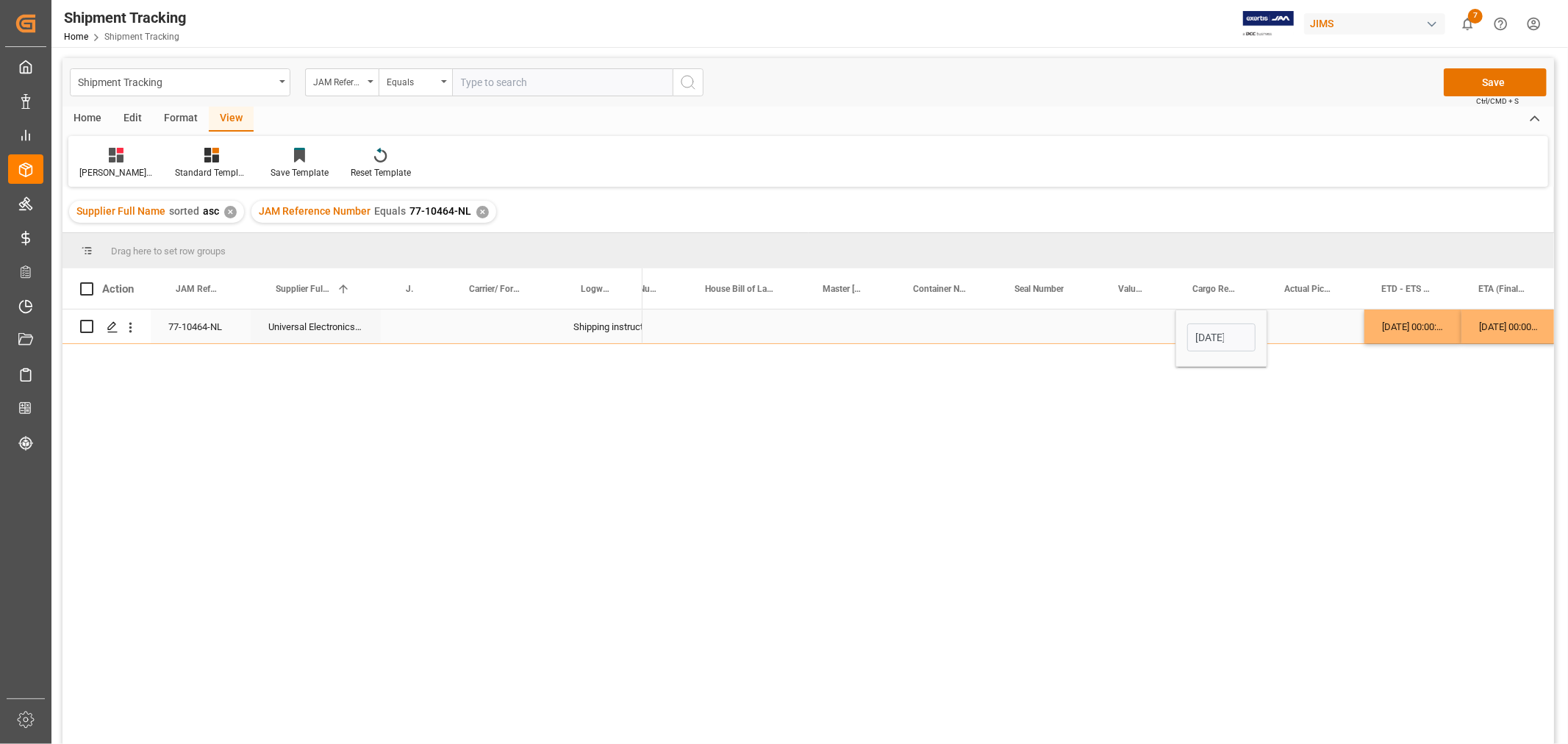
click at [1128, 312] on div "Press SPACE to select this row." at bounding box center [1138, 326] width 74 height 34
click at [1472, 72] on button "Save" at bounding box center [1496, 82] width 103 height 28
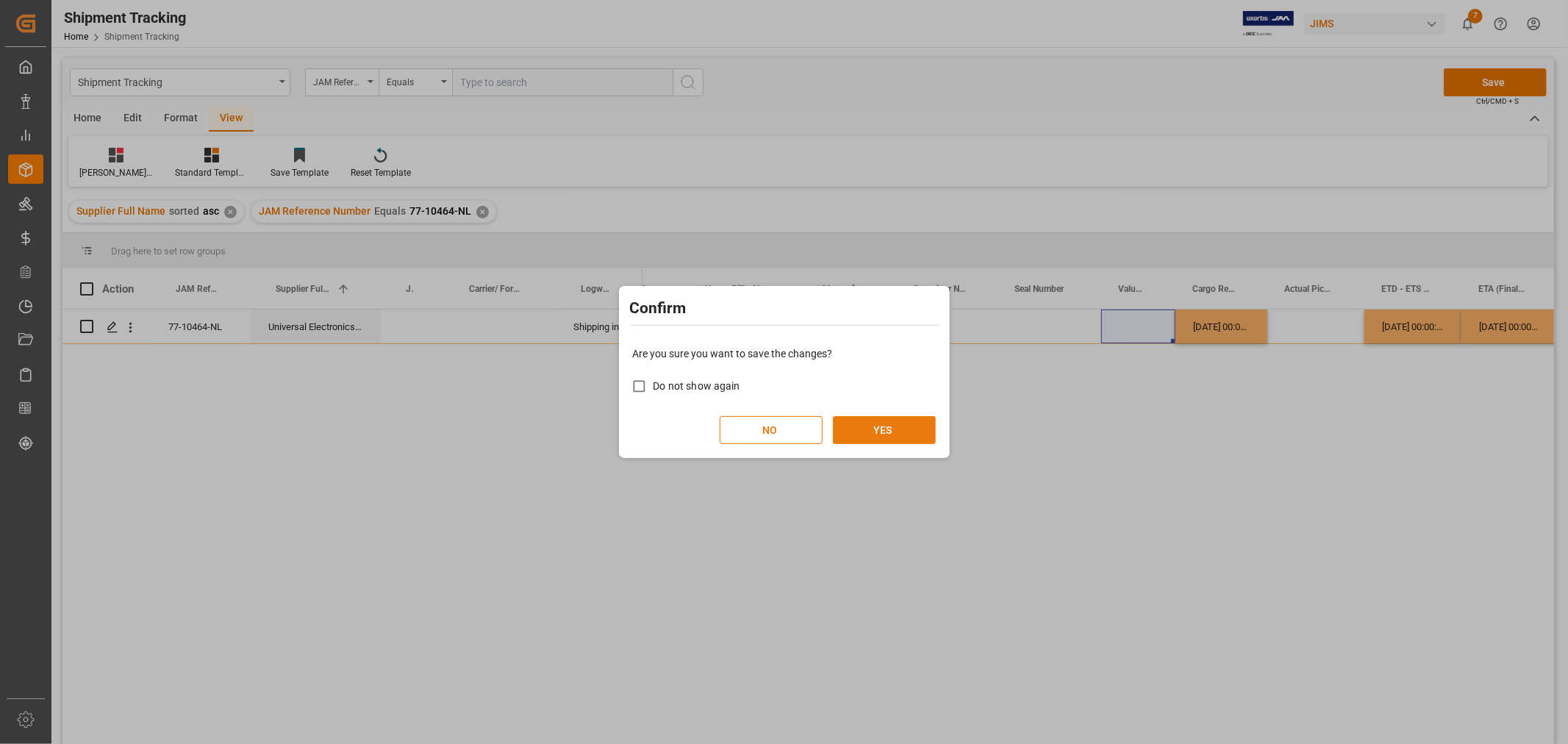
click at [911, 435] on button "YES" at bounding box center [885, 430] width 103 height 28
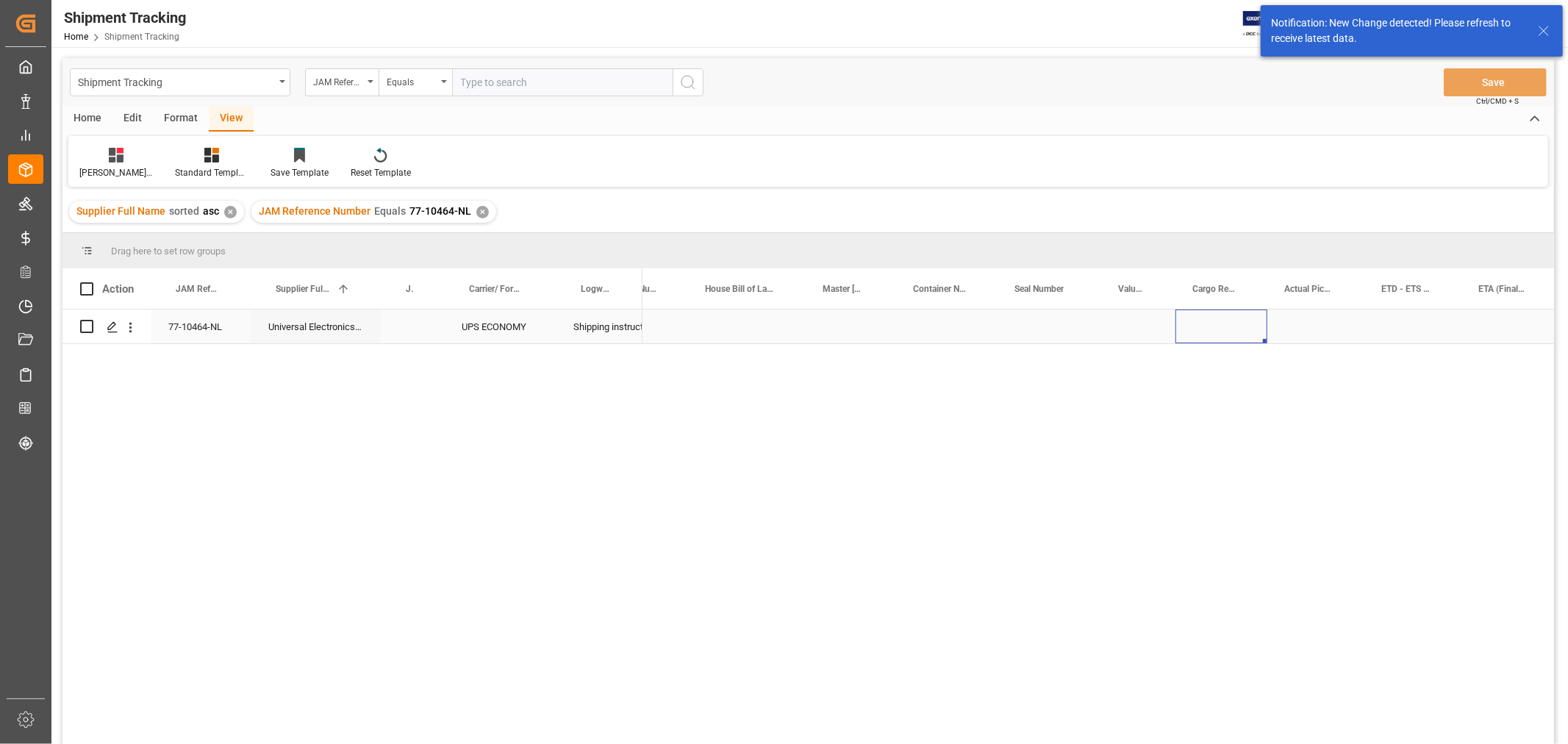
click at [1206, 335] on div "Press SPACE to select this row." at bounding box center [1222, 326] width 92 height 34
click at [1207, 336] on div "Press SPACE to select this row." at bounding box center [1222, 326] width 92 height 34
click at [1300, 328] on div "Press SPACE to select this row." at bounding box center [1316, 326] width 97 height 34
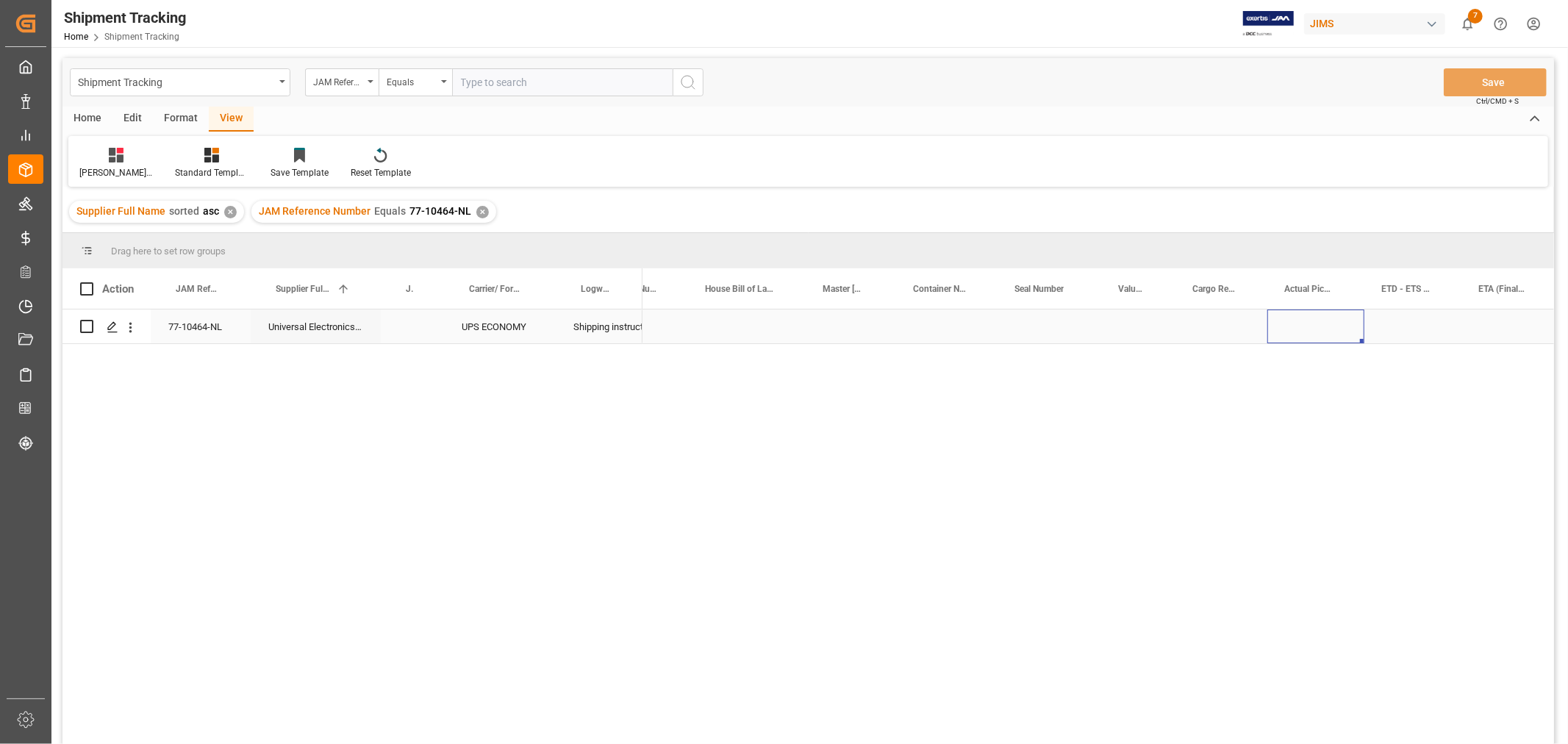
click at [1300, 328] on div "Press SPACE to select this row." at bounding box center [1316, 326] width 97 height 34
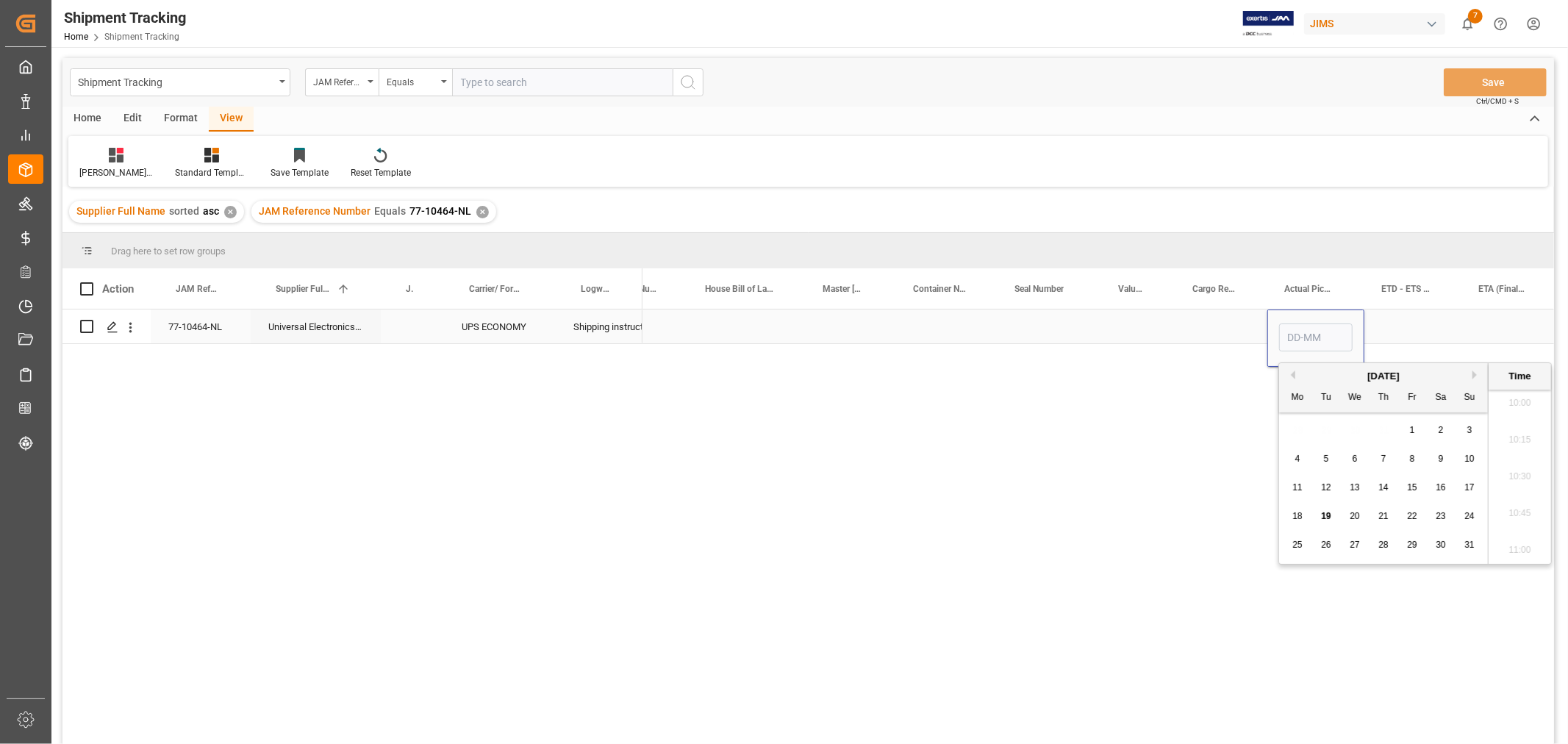
click at [1300, 328] on input "Press SPACE to select this row." at bounding box center [1316, 337] width 73 height 28
click at [1300, 327] on input "Press SPACE to select this row." at bounding box center [1316, 337] width 73 height 28
type input "12-08"
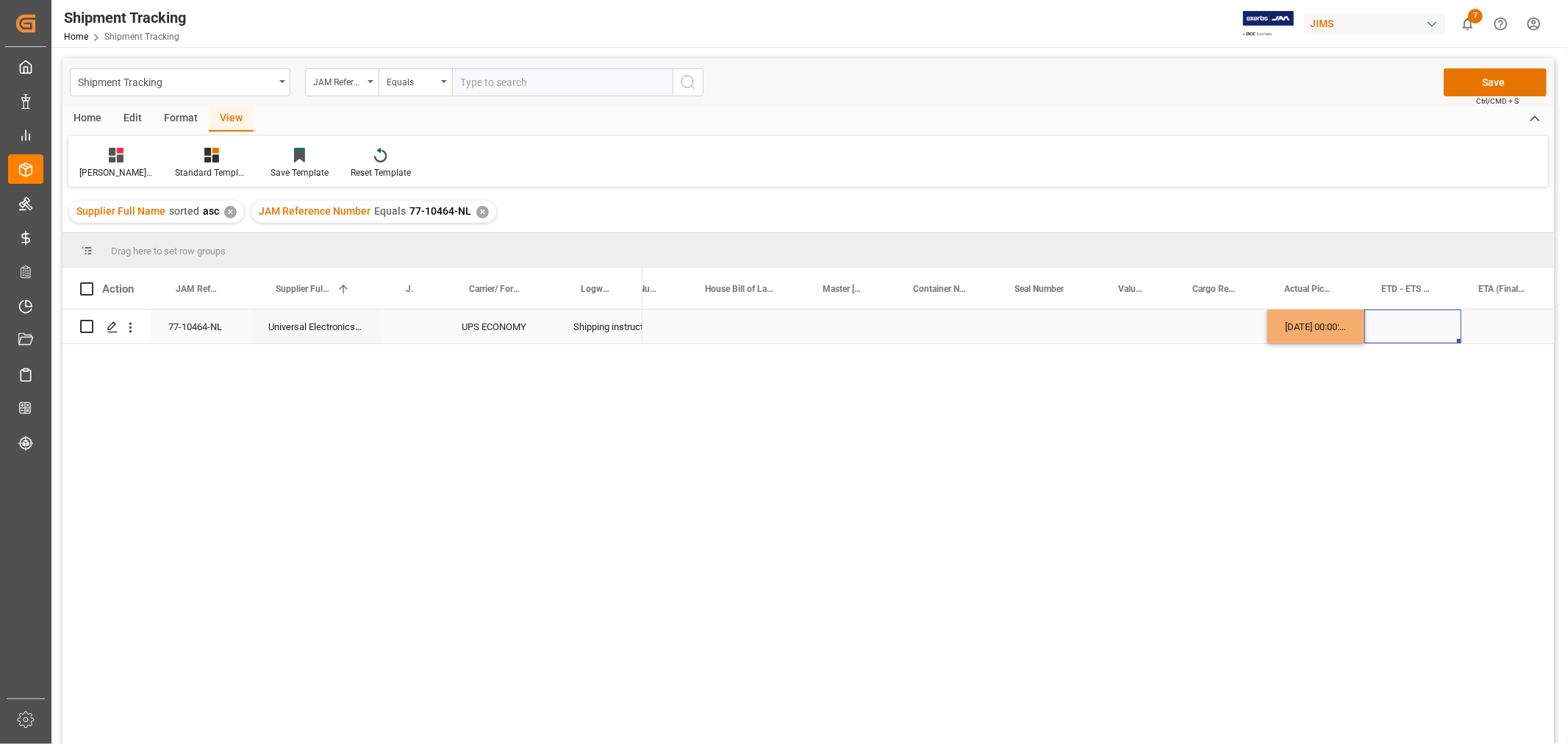
click at [1405, 325] on div "Press SPACE to select this row." at bounding box center [1413, 326] width 97 height 34
click at [1292, 329] on div "[DATE] 00:00:00" at bounding box center [1316, 326] width 97 height 34
click at [1226, 317] on div "Press SPACE to select this row." at bounding box center [1222, 326] width 92 height 34
click at [1400, 324] on div "Press SPACE to select this row." at bounding box center [1413, 326] width 97 height 34
click at [1494, 322] on div "Press SPACE to select this row." at bounding box center [1509, 326] width 96 height 34
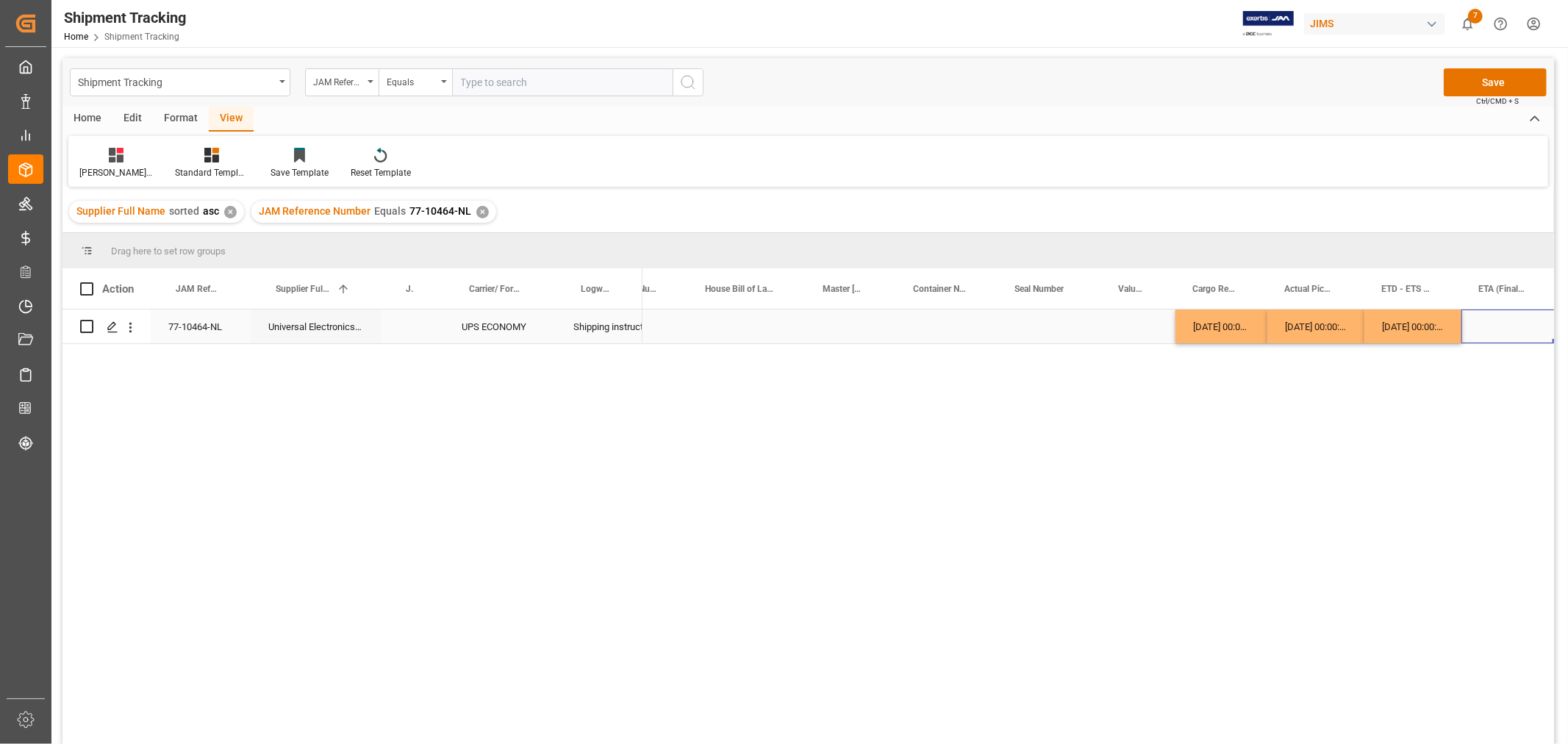
click at [1494, 322] on div "Press SPACE to select this row." at bounding box center [1509, 326] width 96 height 34
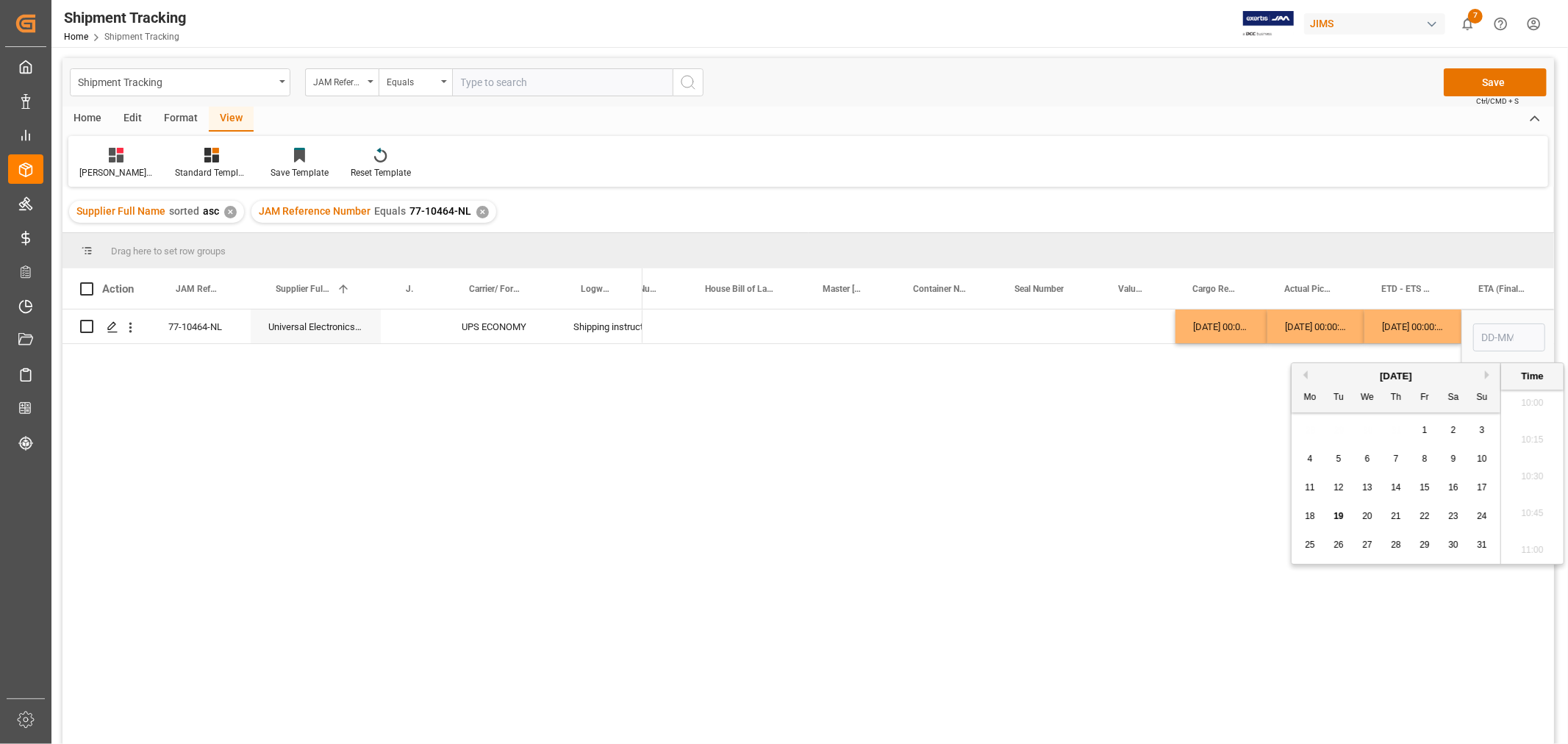
click at [1419, 493] on div "15" at bounding box center [1425, 488] width 18 height 18
type input "[DATE] 00:00"
click at [1136, 328] on div "Press SPACE to select this row." at bounding box center [1138, 326] width 74 height 34
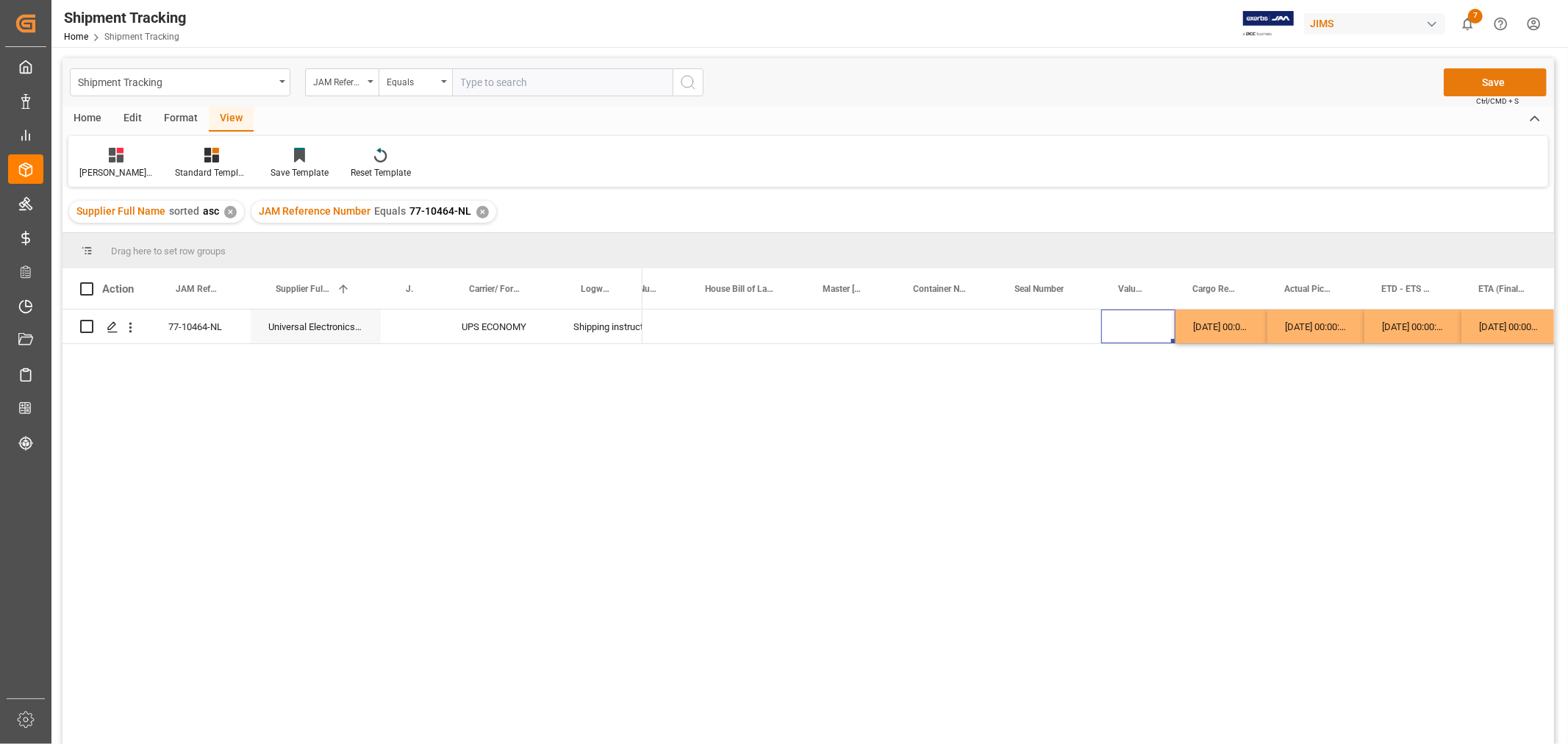
click at [1484, 76] on button "Save" at bounding box center [1496, 82] width 103 height 28
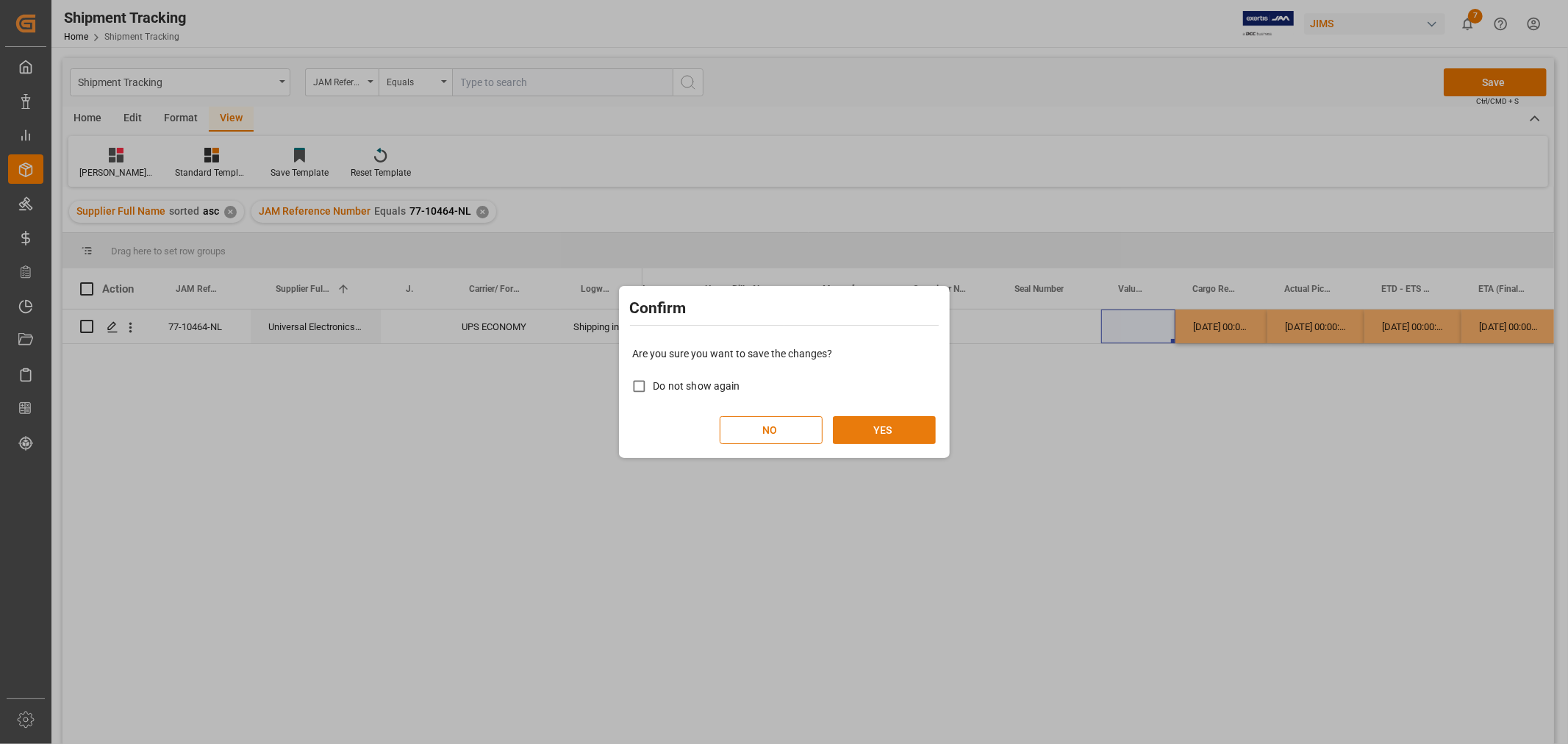
click at [879, 439] on button "YES" at bounding box center [885, 430] width 103 height 28
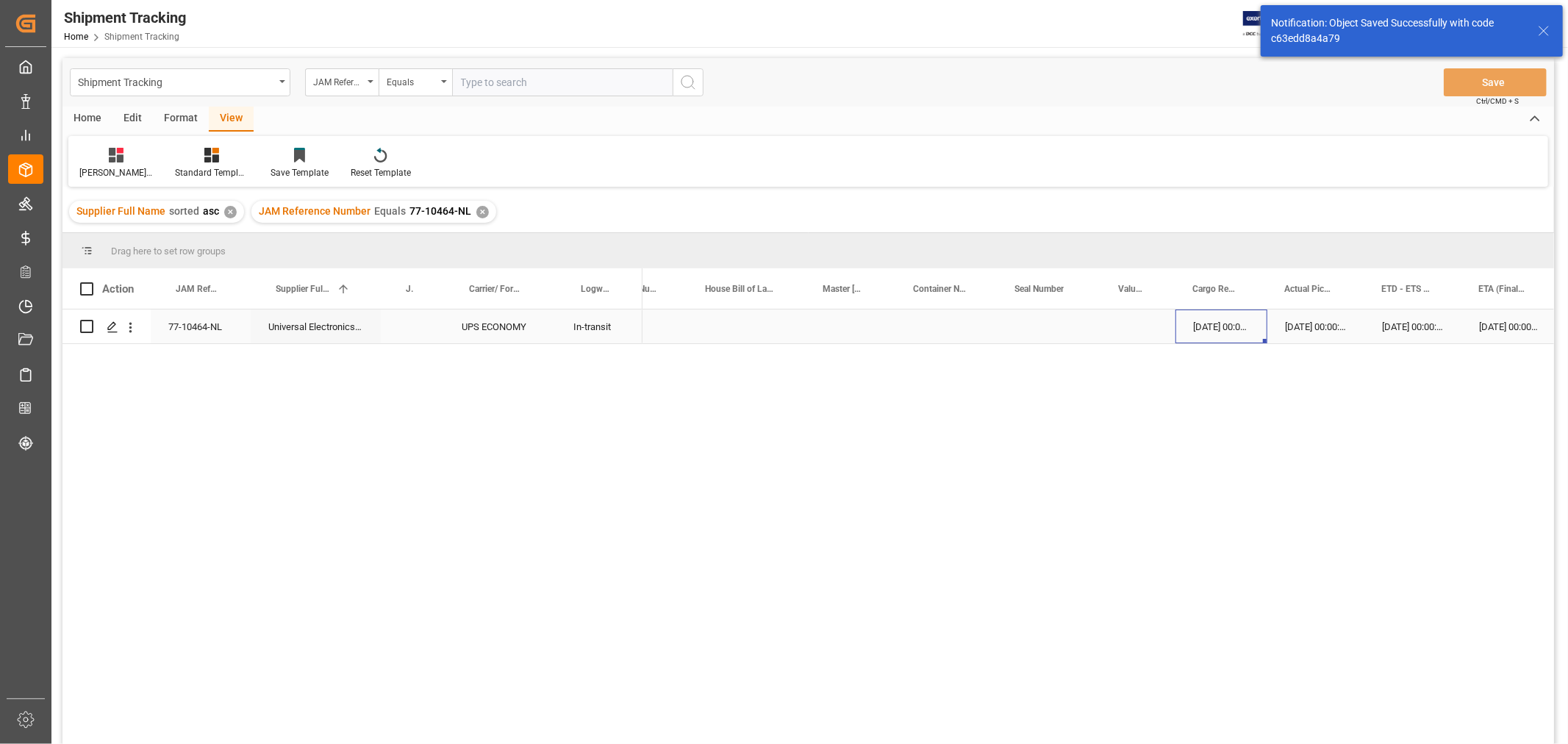
click at [1195, 322] on div "[DATE] 00:00:00" at bounding box center [1222, 326] width 92 height 34
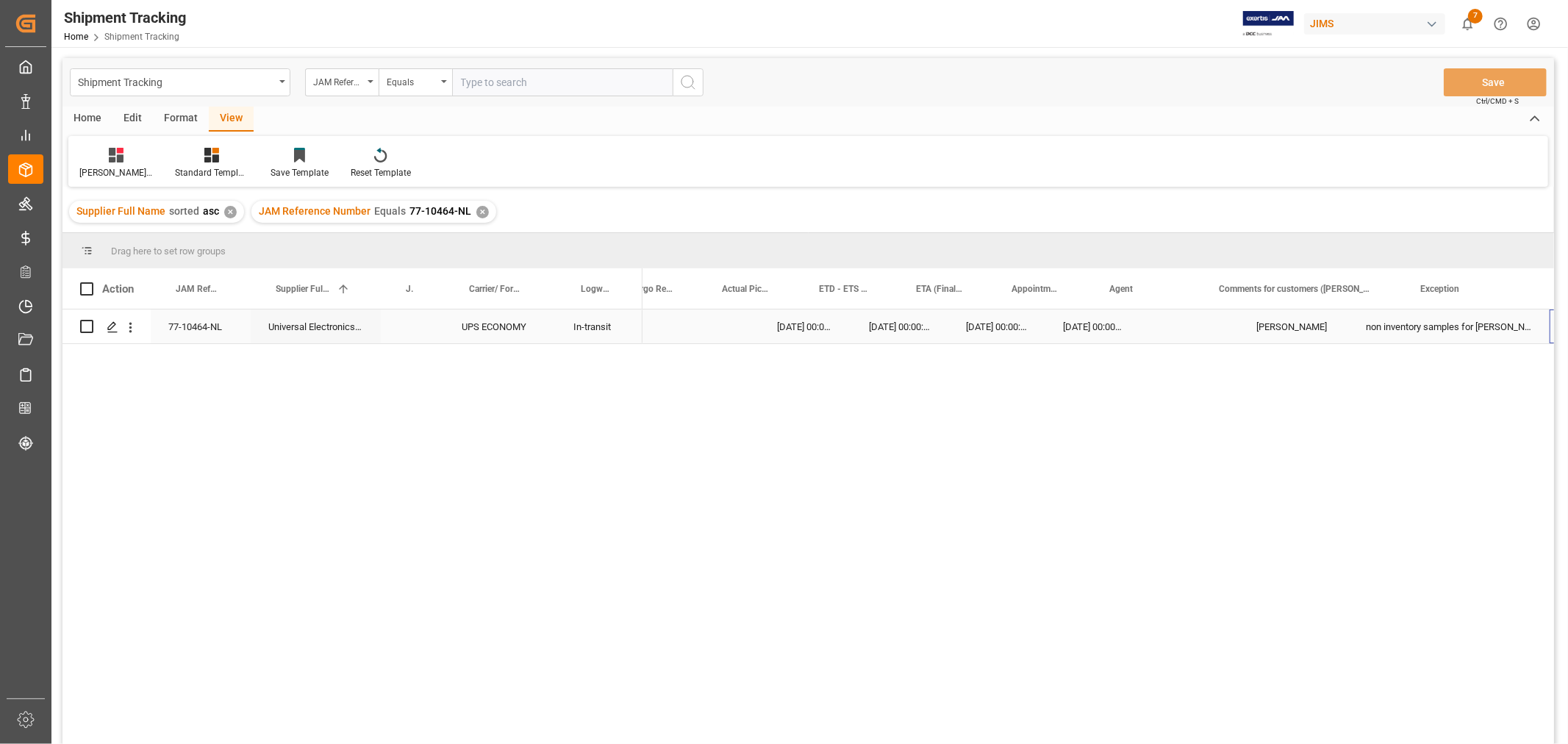
scroll to position [0, 619]
click at [133, 161] on div at bounding box center [116, 154] width 73 height 15
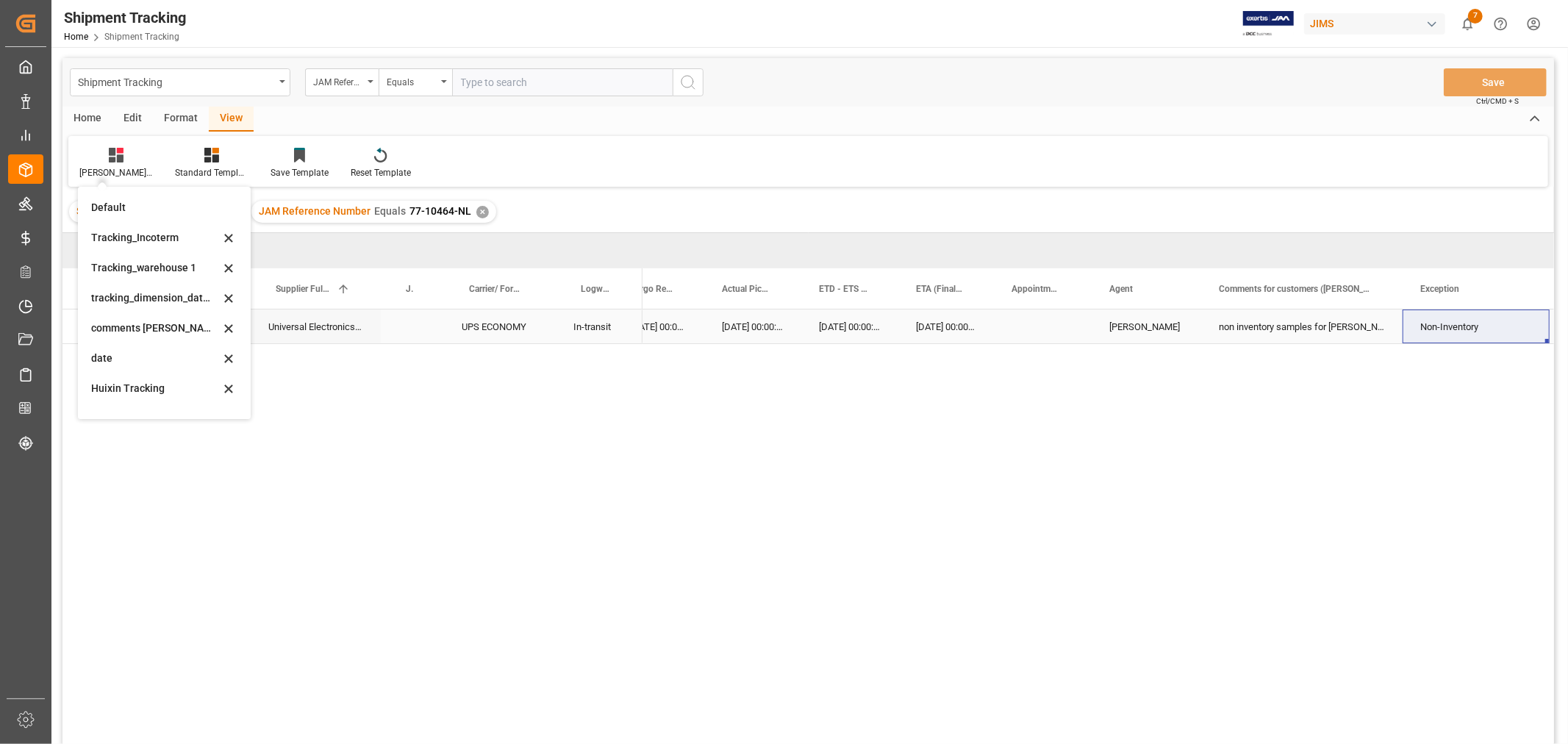
click at [1326, 327] on div "non inventory samples for [PERSON_NAME]" at bounding box center [1302, 326] width 202 height 34
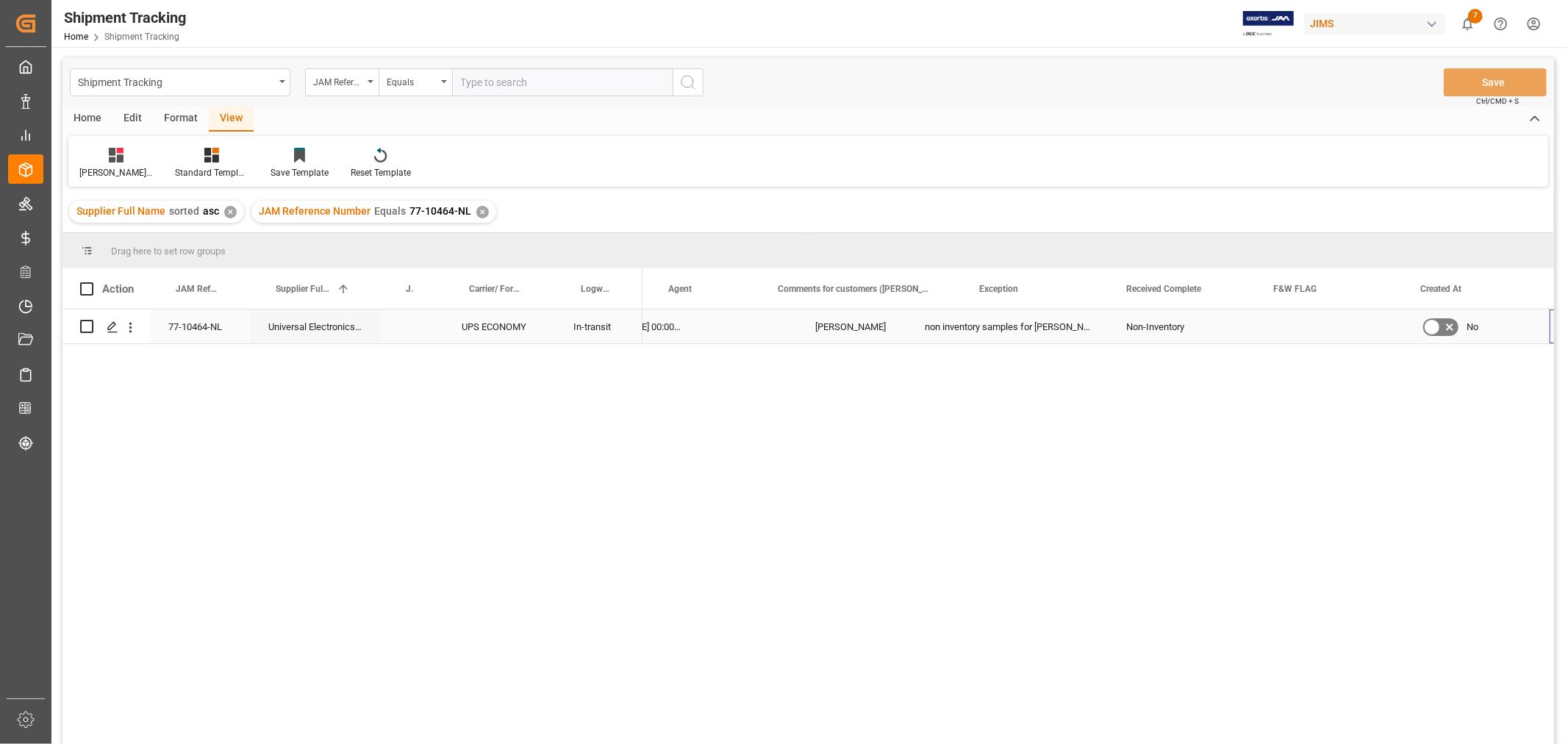
scroll to position [0, 1060]
click at [120, 168] on div "[PERSON_NAME]'s tracking all # _5" at bounding box center [116, 173] width 73 height 13
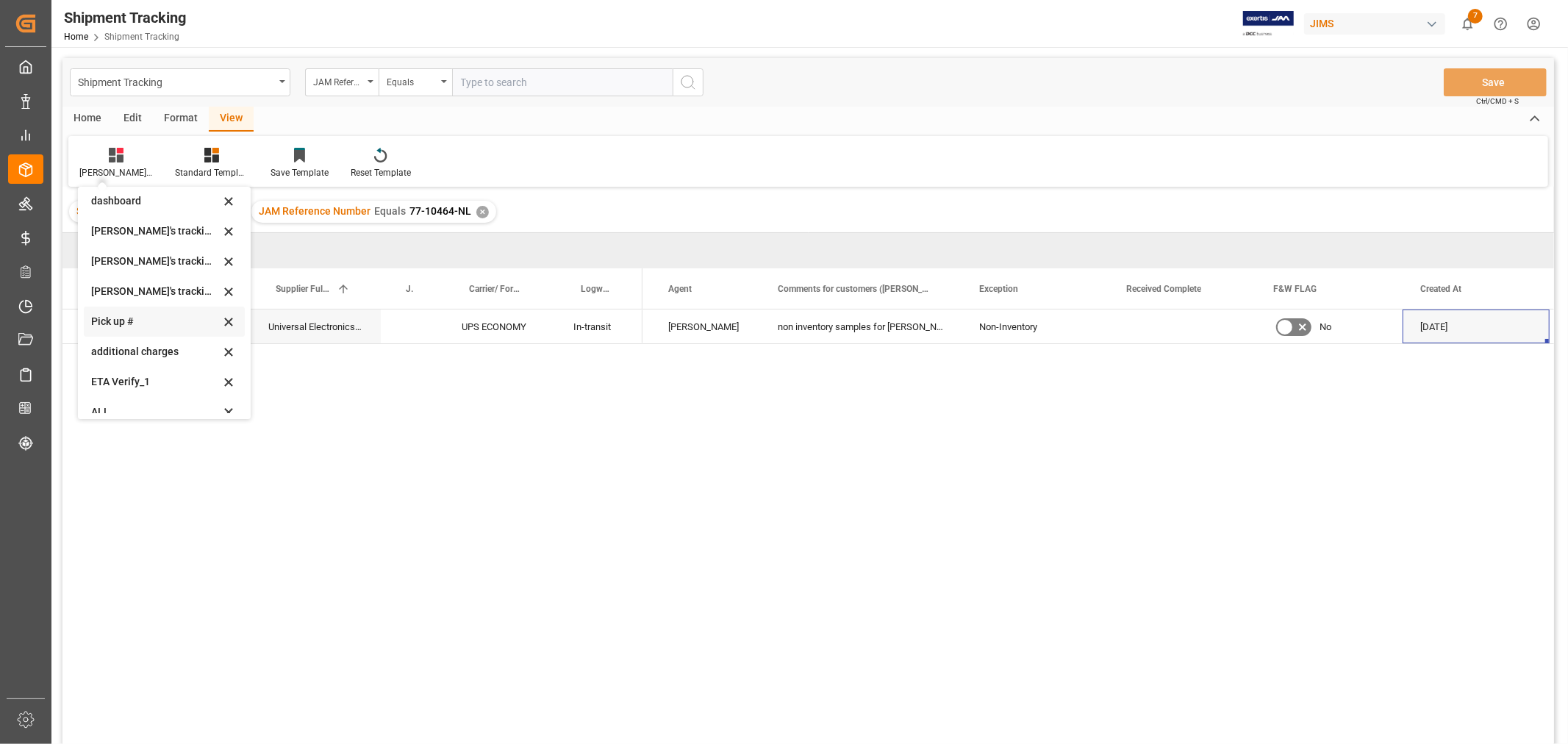
scroll to position [291, 0]
click at [149, 247] on div "[PERSON_NAME]'s tracking all # _5" at bounding box center [155, 247] width 129 height 15
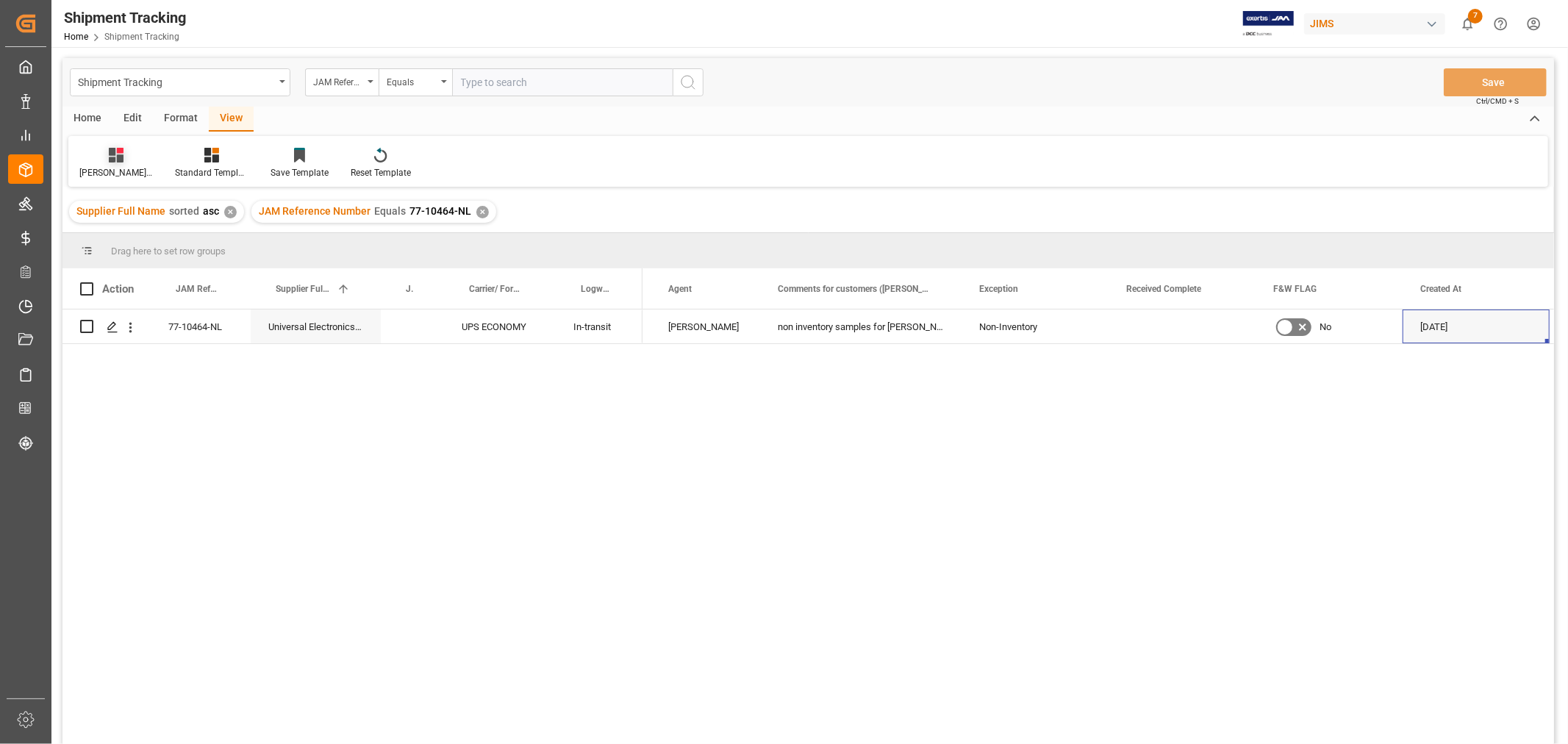
click at [121, 172] on div "[PERSON_NAME]'s tracking all # _5" at bounding box center [116, 173] width 73 height 13
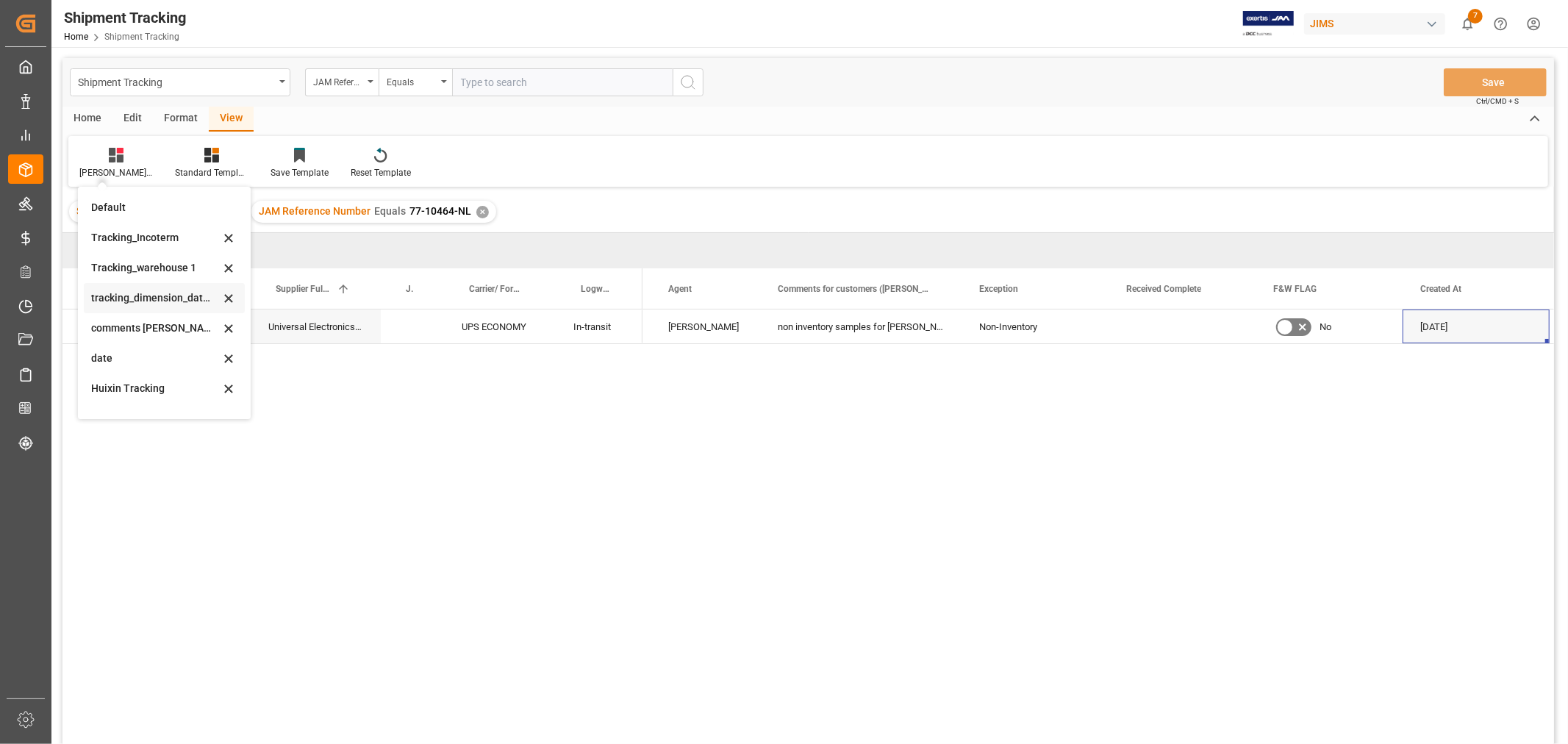
click at [152, 296] on div "tracking_dimension_date_3" at bounding box center [155, 297] width 129 height 15
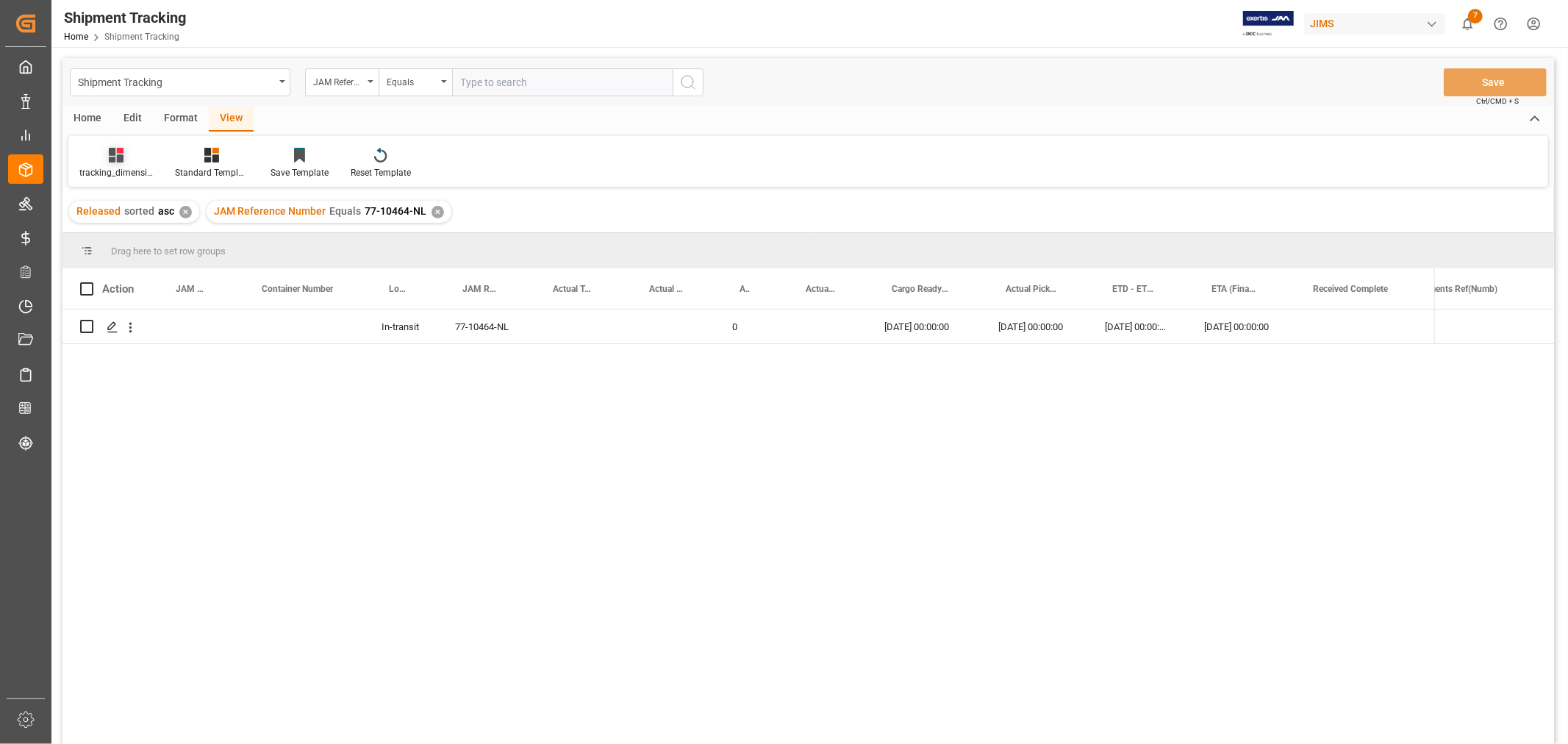
click at [119, 171] on div "tracking_dimension_date_3" at bounding box center [116, 173] width 73 height 13
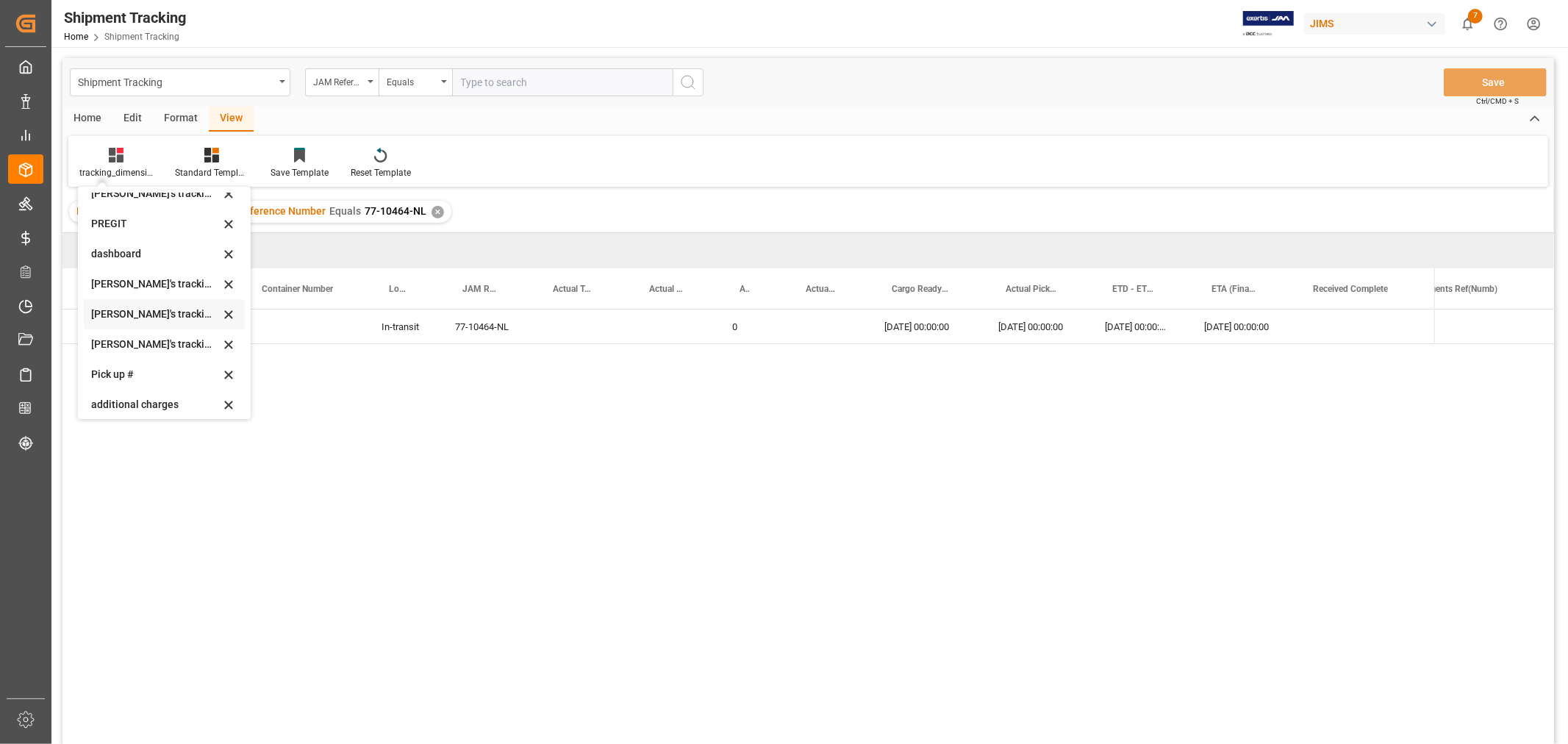
scroll to position [291, 0]
click at [155, 284] on div "[PERSON_NAME]'s tracking all_sample" at bounding box center [155, 278] width 129 height 15
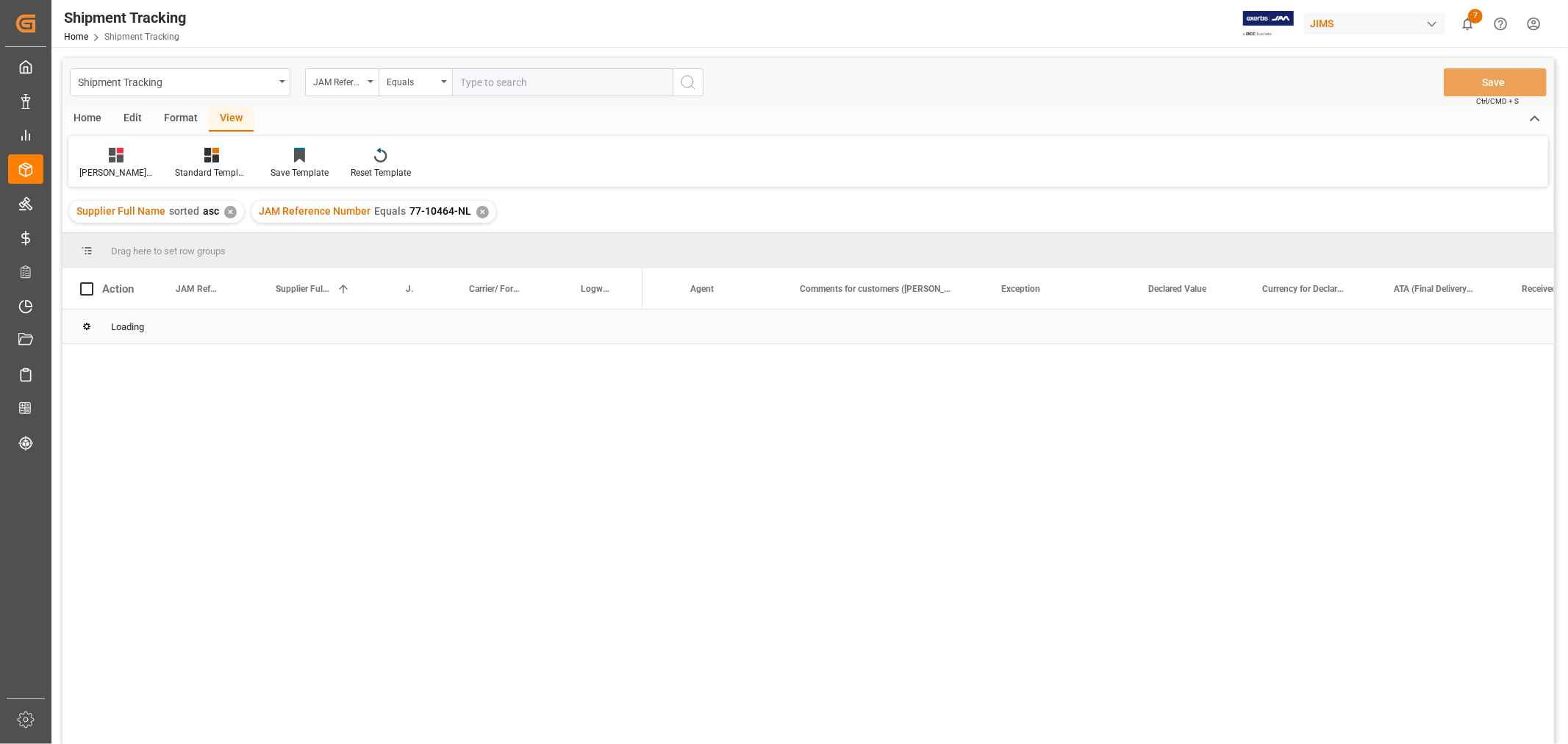
click at [1292, 331] on div "Loading" at bounding box center [809, 326] width 1492 height 35
click at [895, 333] on div "non inventory samples for [PERSON_NAME]" at bounding box center [882, 326] width 202 height 34
click at [1151, 329] on div "Press SPACE to select this row." at bounding box center [1188, 326] width 114 height 34
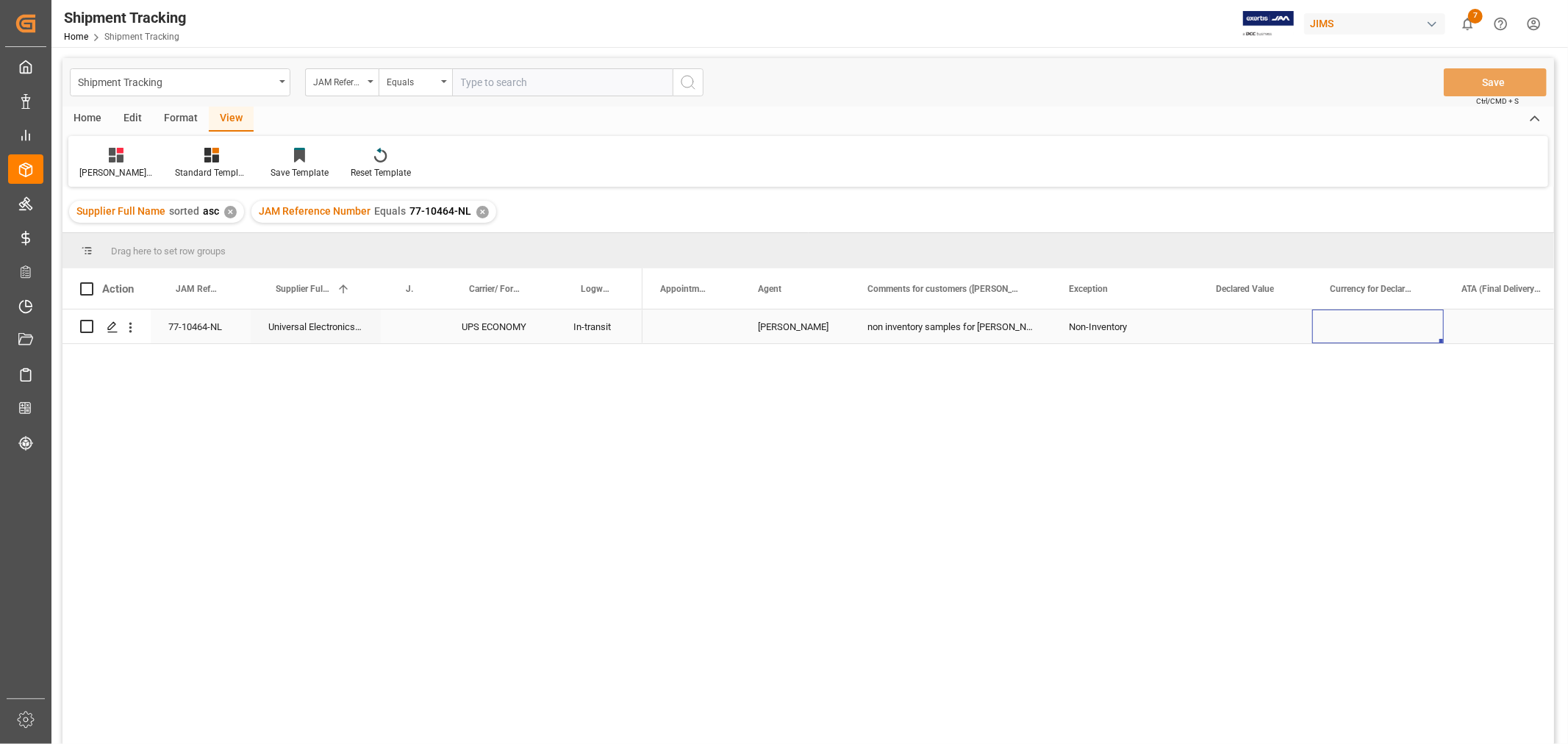
click at [1357, 325] on div "Press SPACE to select this row." at bounding box center [1378, 326] width 132 height 34
click at [1261, 329] on div "Press SPACE to select this row." at bounding box center [1255, 326] width 114 height 34
click at [1260, 328] on div "Press SPACE to select this row." at bounding box center [1255, 326] width 114 height 34
type input "109"
click at [1351, 331] on div "Press SPACE to select this row." at bounding box center [1378, 326] width 132 height 34
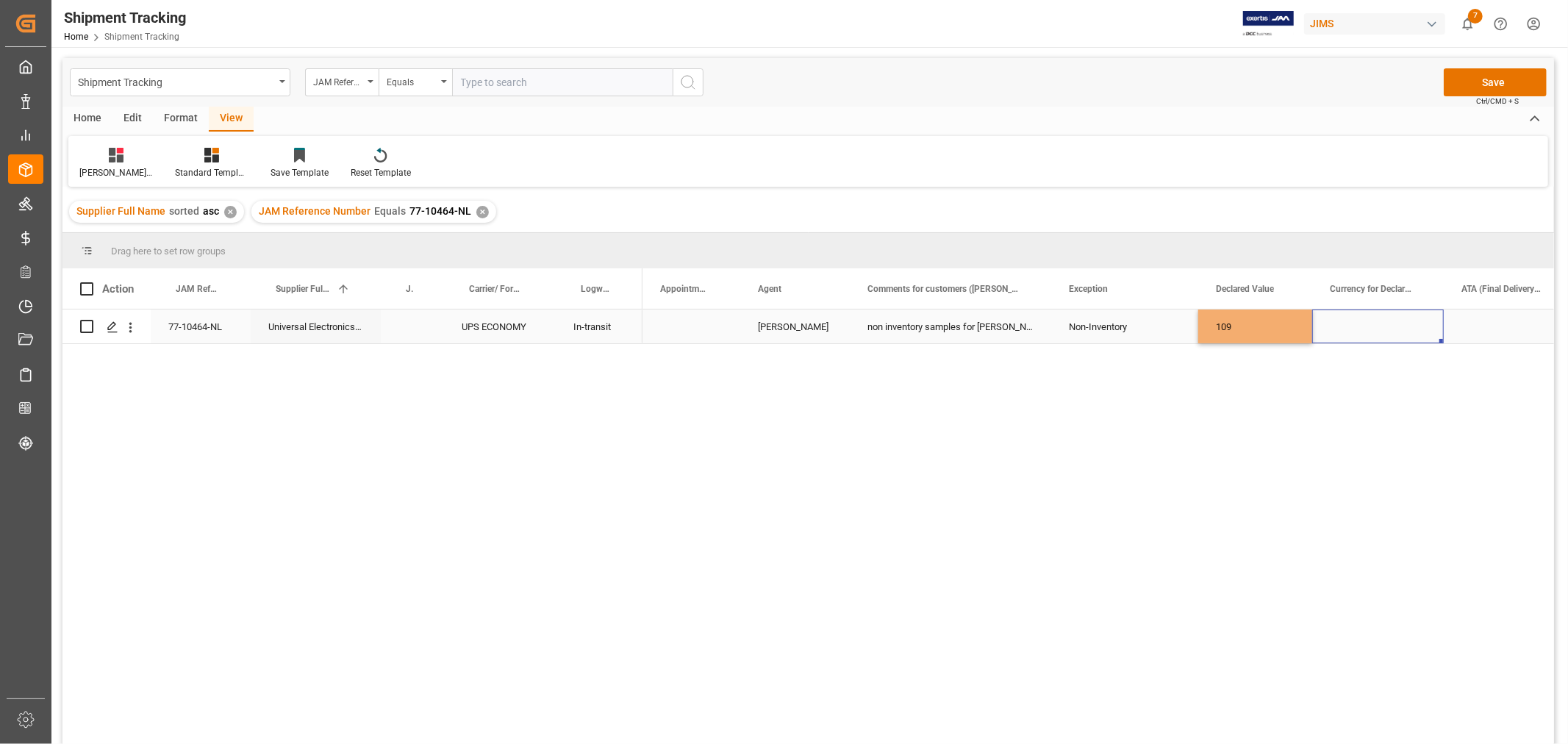
click at [1351, 331] on div "Press SPACE to select this row." at bounding box center [1378, 326] width 132 height 34
click at [1351, 331] on input "Press SPACE to select this row." at bounding box center [1378, 335] width 108 height 28
type input "u"
type input "USD"
click at [1499, 329] on div "Press SPACE to select this row." at bounding box center [1508, 326] width 128 height 34
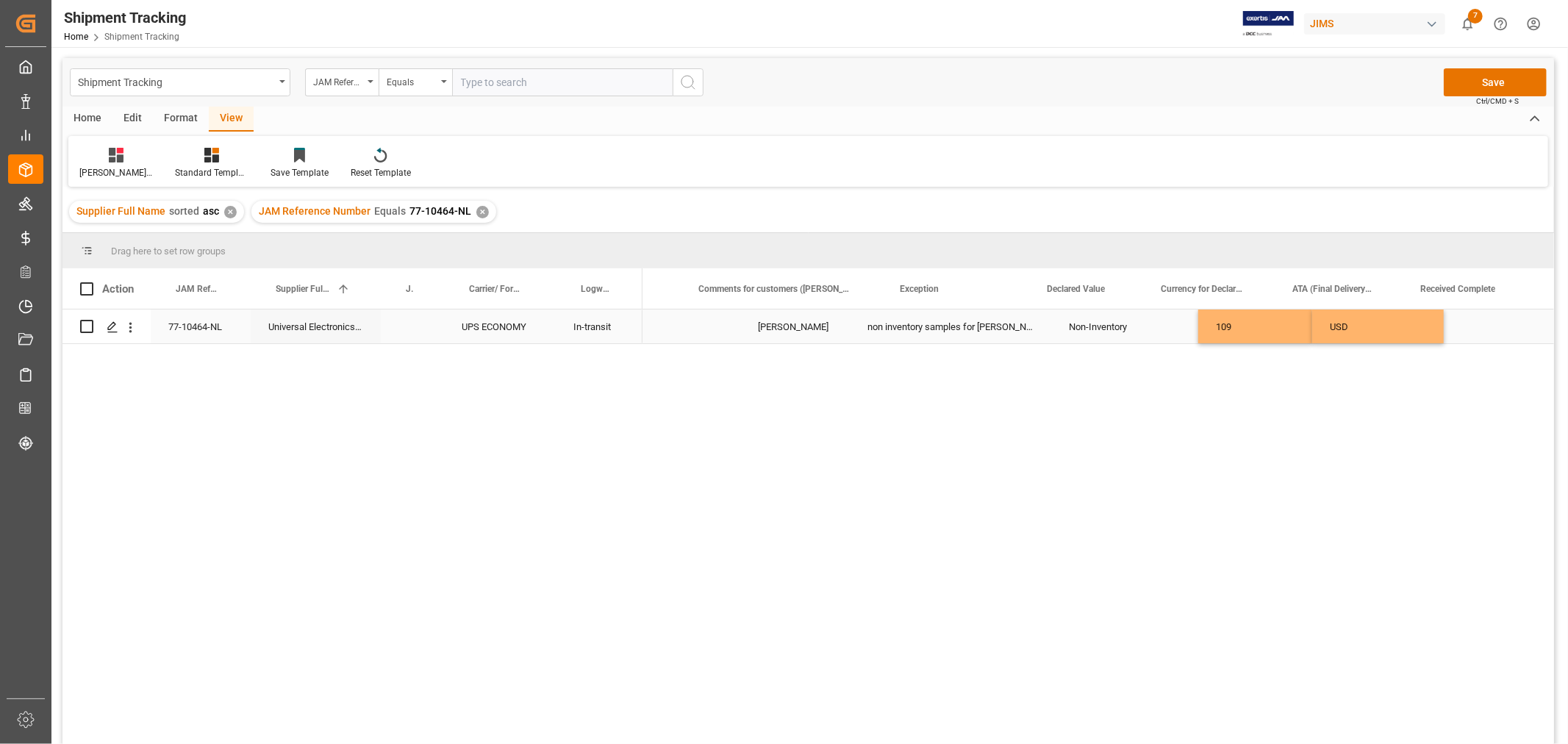
scroll to position [0, 1162]
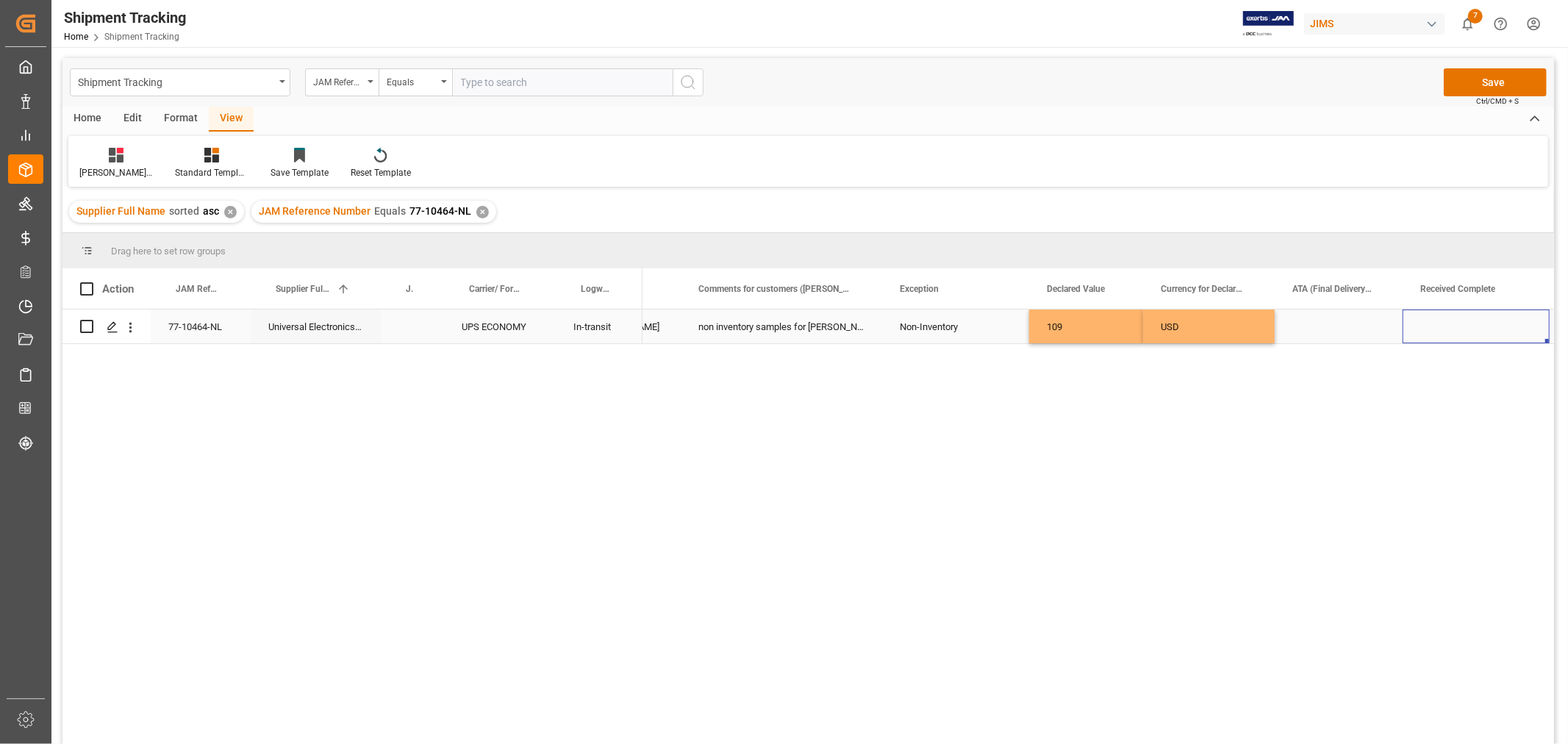
click at [1311, 337] on div "Press SPACE to select this row." at bounding box center [1338, 326] width 128 height 34
click at [1312, 337] on div "Press SPACE to select this row." at bounding box center [1338, 326] width 128 height 34
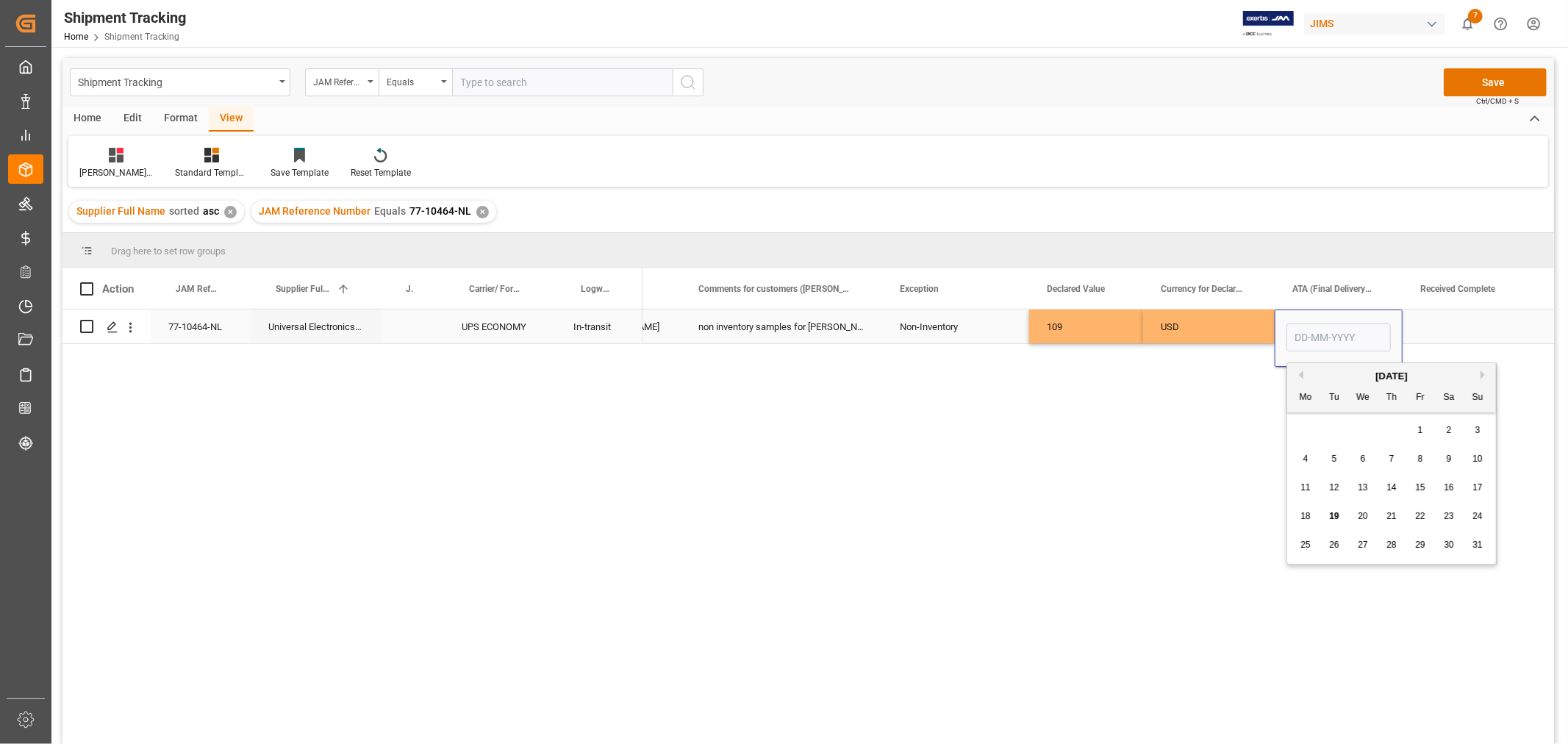
click at [1312, 337] on input "Press SPACE to select this row." at bounding box center [1339, 337] width 104 height 28
type input "[DATE]"
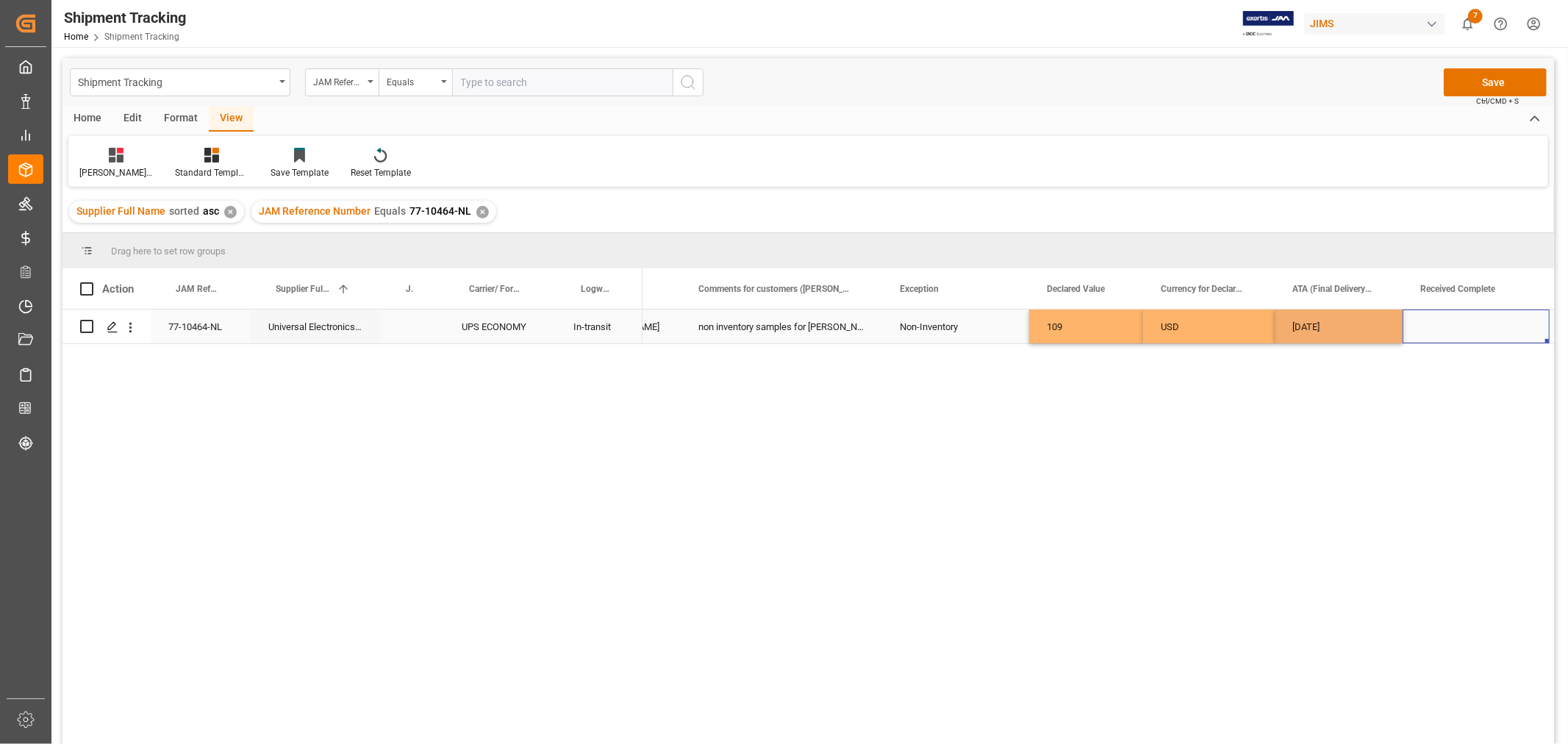
click at [1446, 335] on div "Press SPACE to select this row." at bounding box center [1476, 326] width 147 height 34
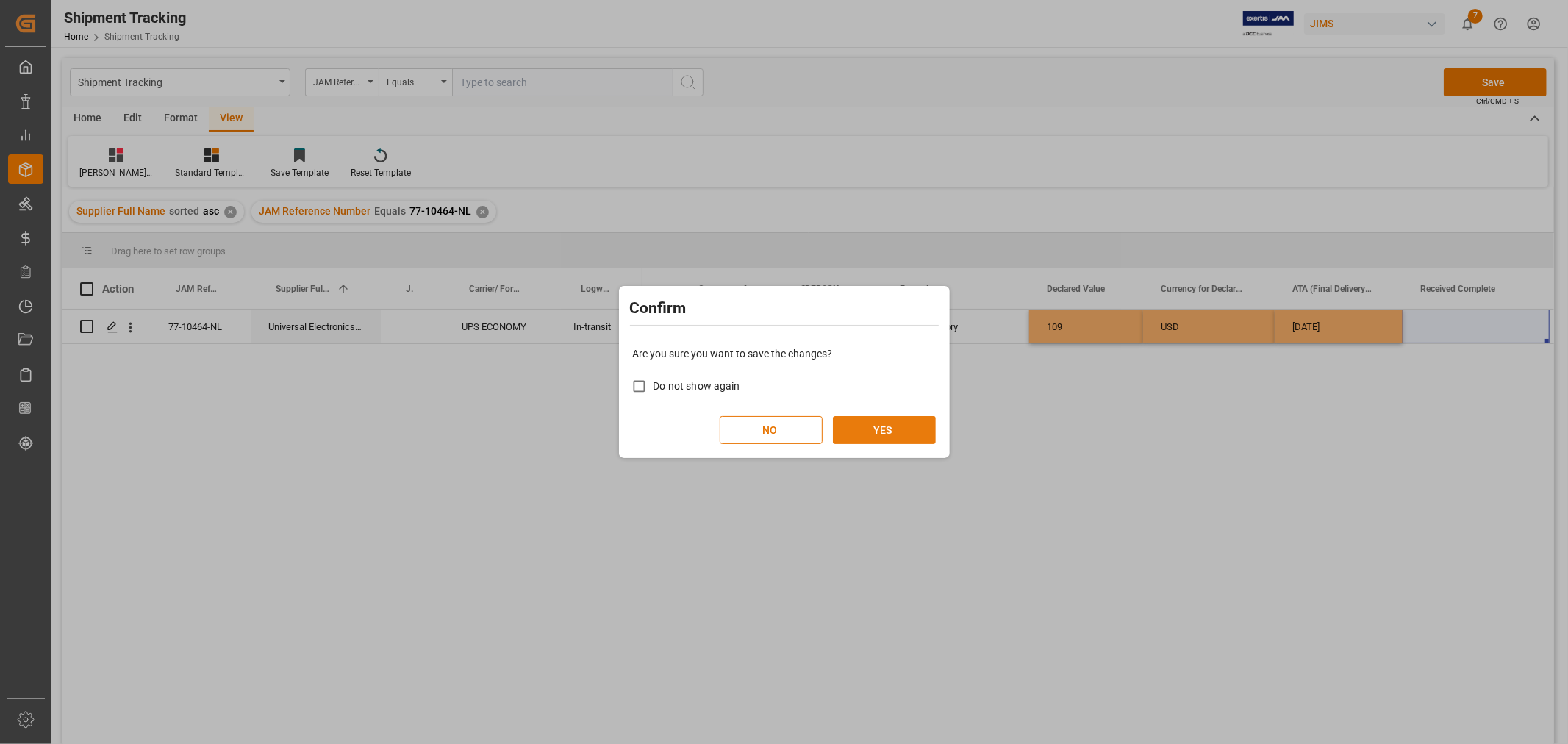
click at [855, 431] on button "YES" at bounding box center [885, 430] width 103 height 28
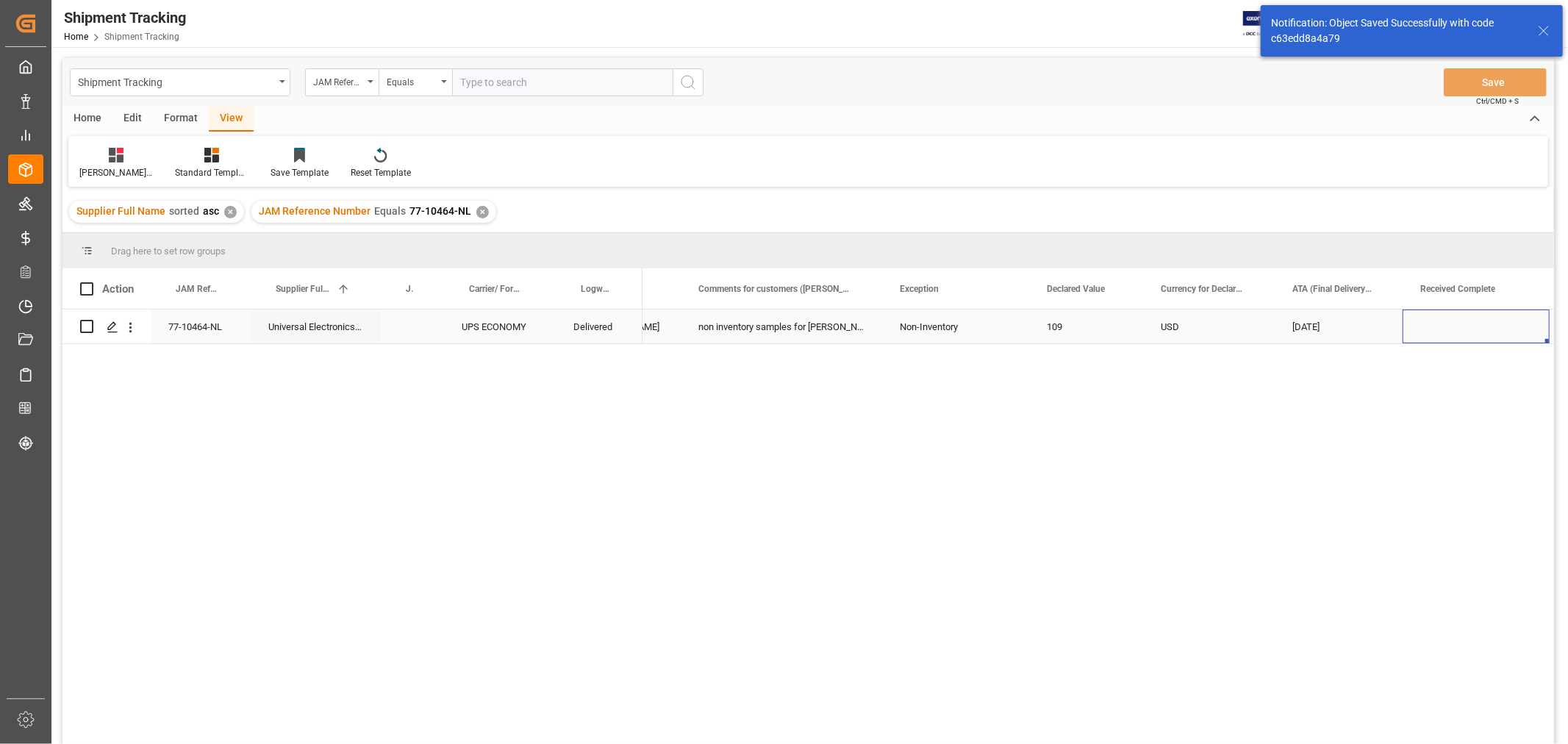
click at [1427, 332] on div "Press SPACE to select this row." at bounding box center [1476, 326] width 147 height 34
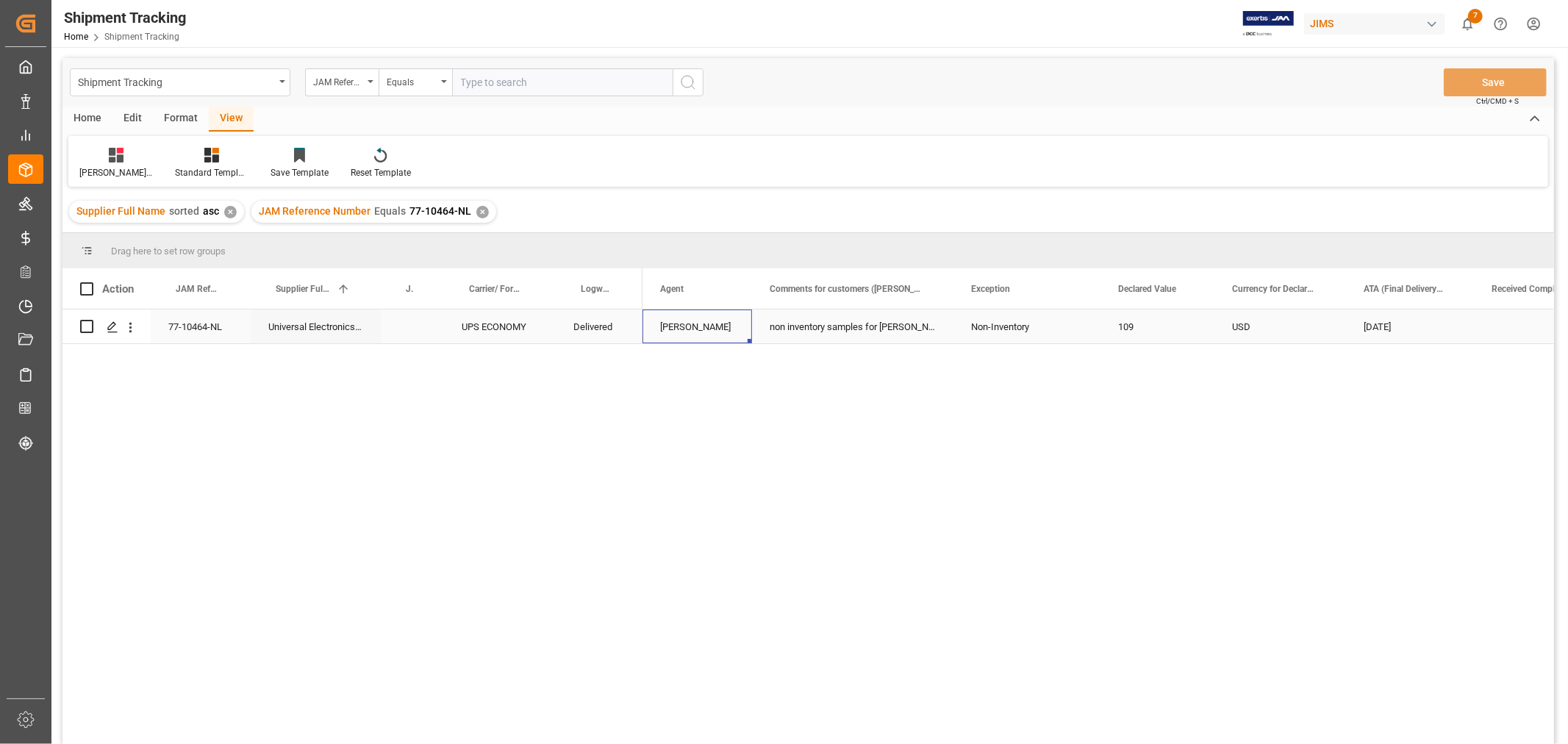
scroll to position [0, 993]
click at [354, 287] on span at bounding box center [356, 288] width 13 height 13
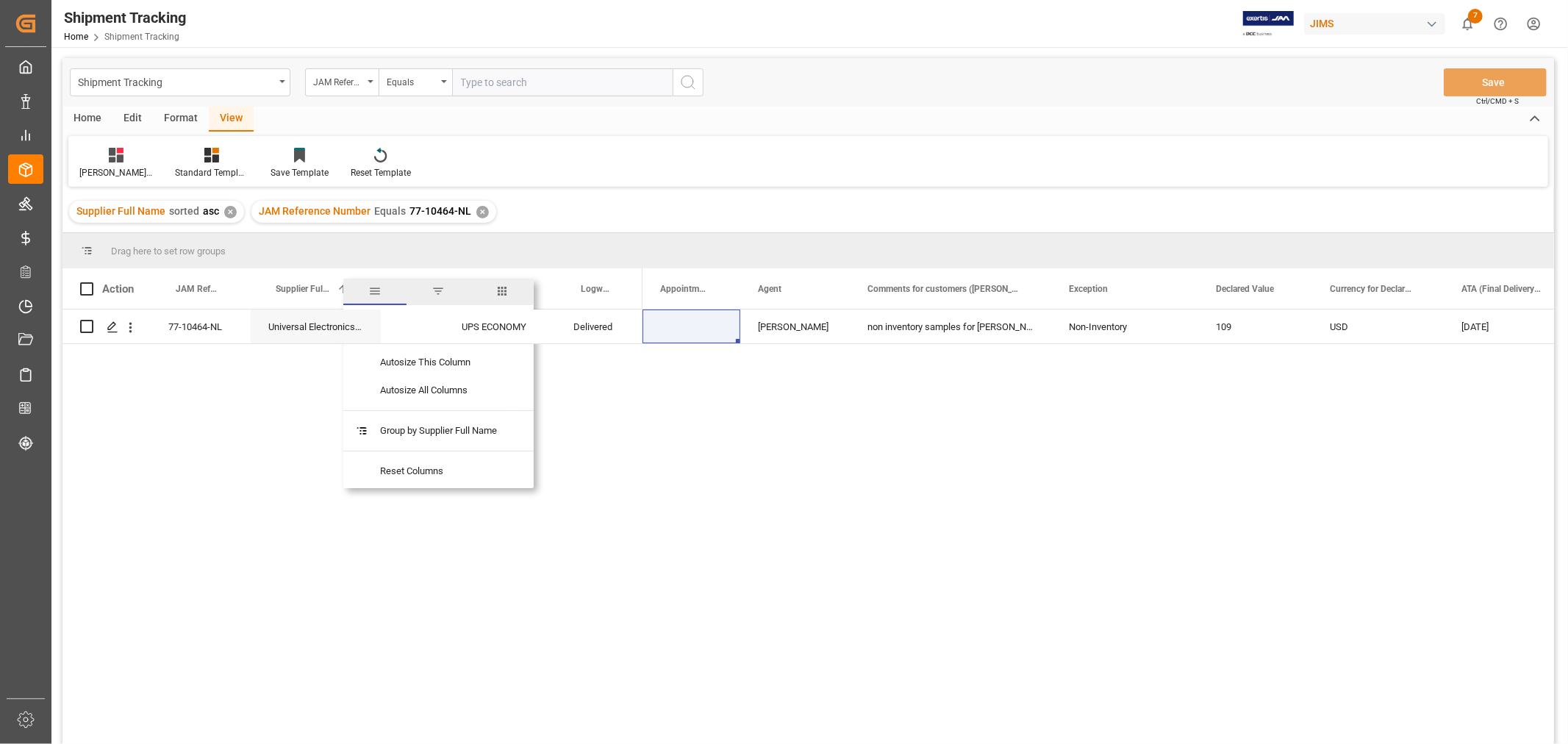
click at [508, 290] on span "columns" at bounding box center [502, 291] width 13 height 13
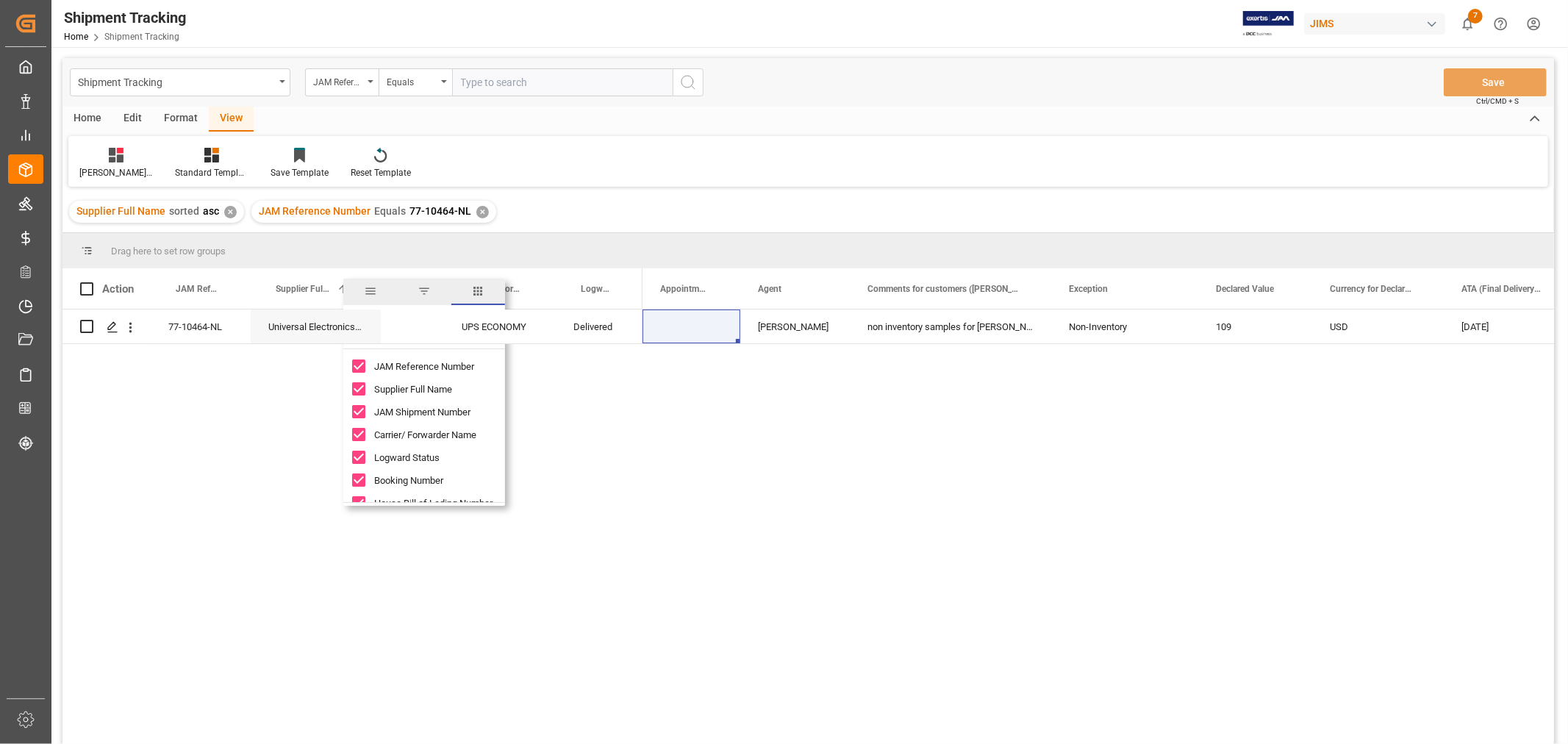
click at [354, 366] on input "JAM Reference Number column toggle visibility (visible)" at bounding box center [358, 366] width 13 height 13
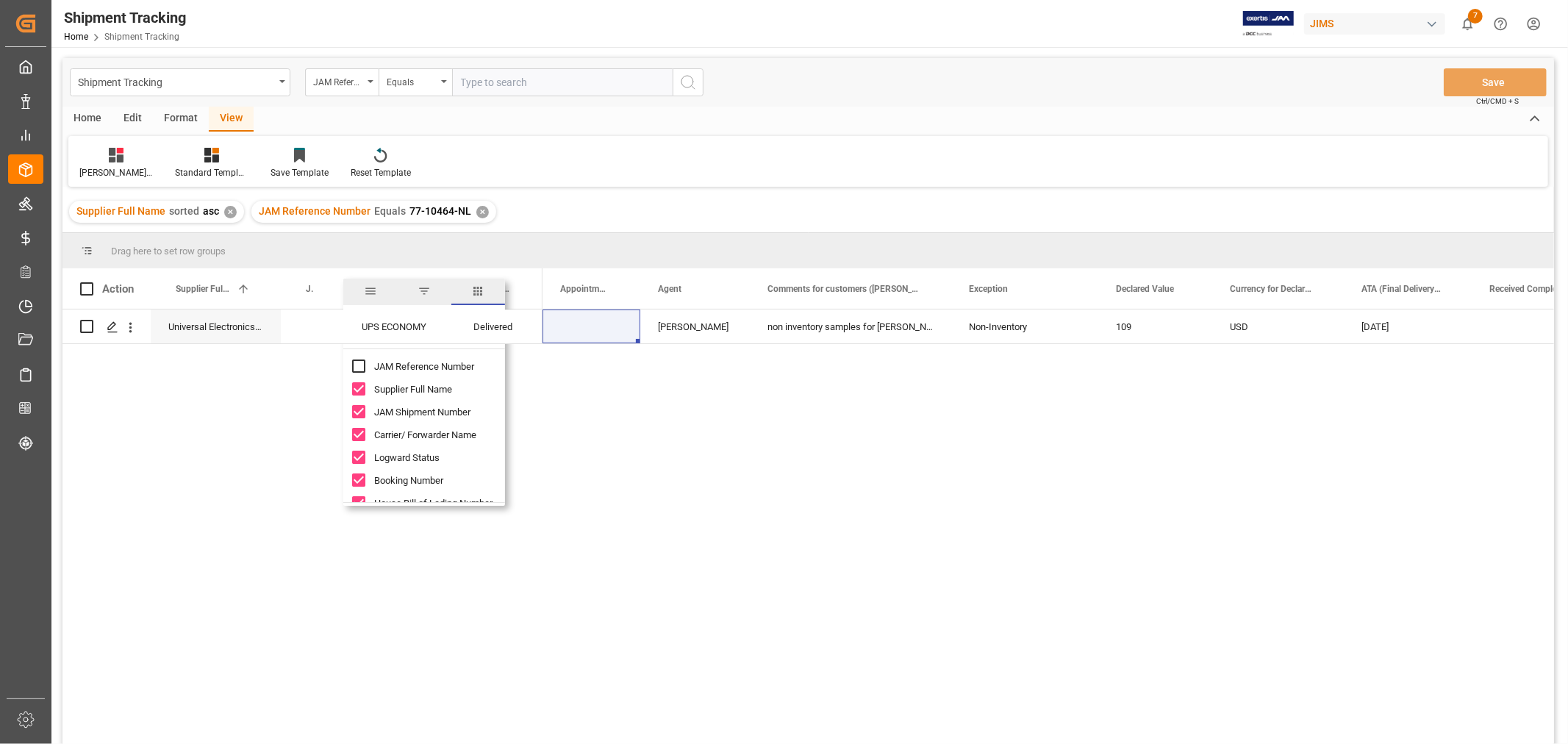
click at [354, 366] on input "JAM Reference Number column toggle visibility (hidden)" at bounding box center [358, 366] width 13 height 13
checkbox input "true"
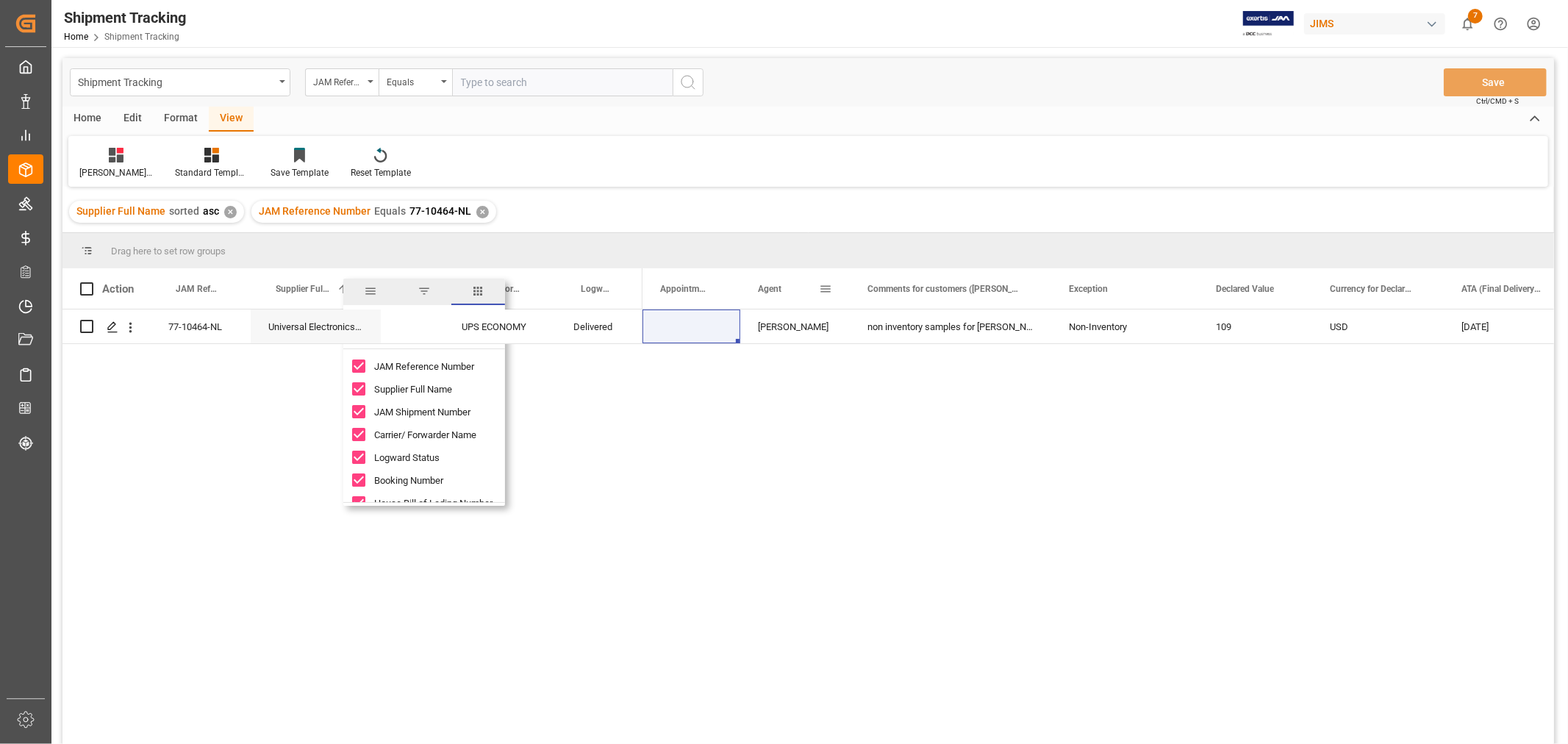
click at [826, 288] on span at bounding box center [825, 288] width 13 height 13
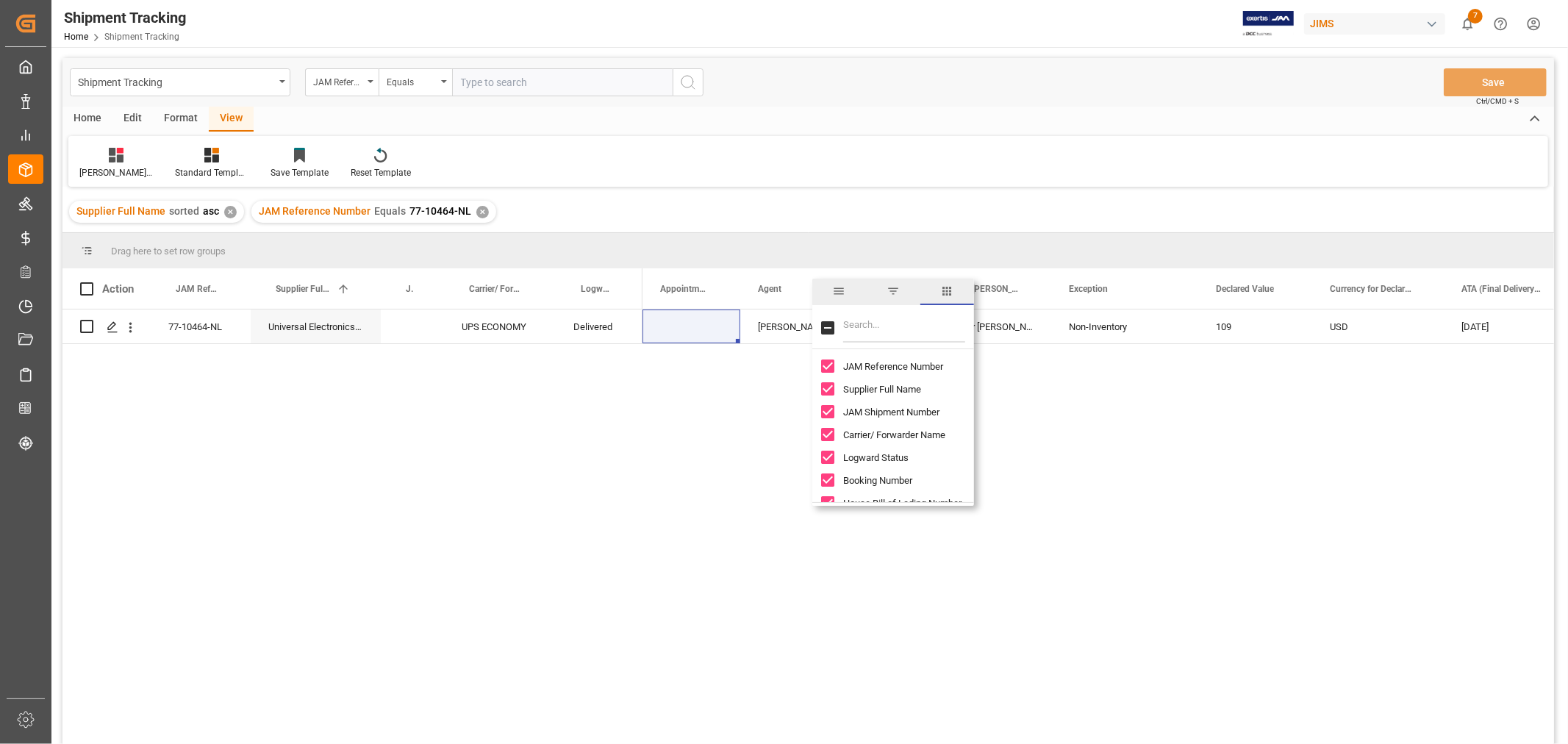
click at [829, 326] on input "Toggle Select All Columns" at bounding box center [828, 328] width 13 height 13
click at [828, 322] on input "Toggle Select All Columns" at bounding box center [828, 328] width 13 height 13
checkbox input "false"
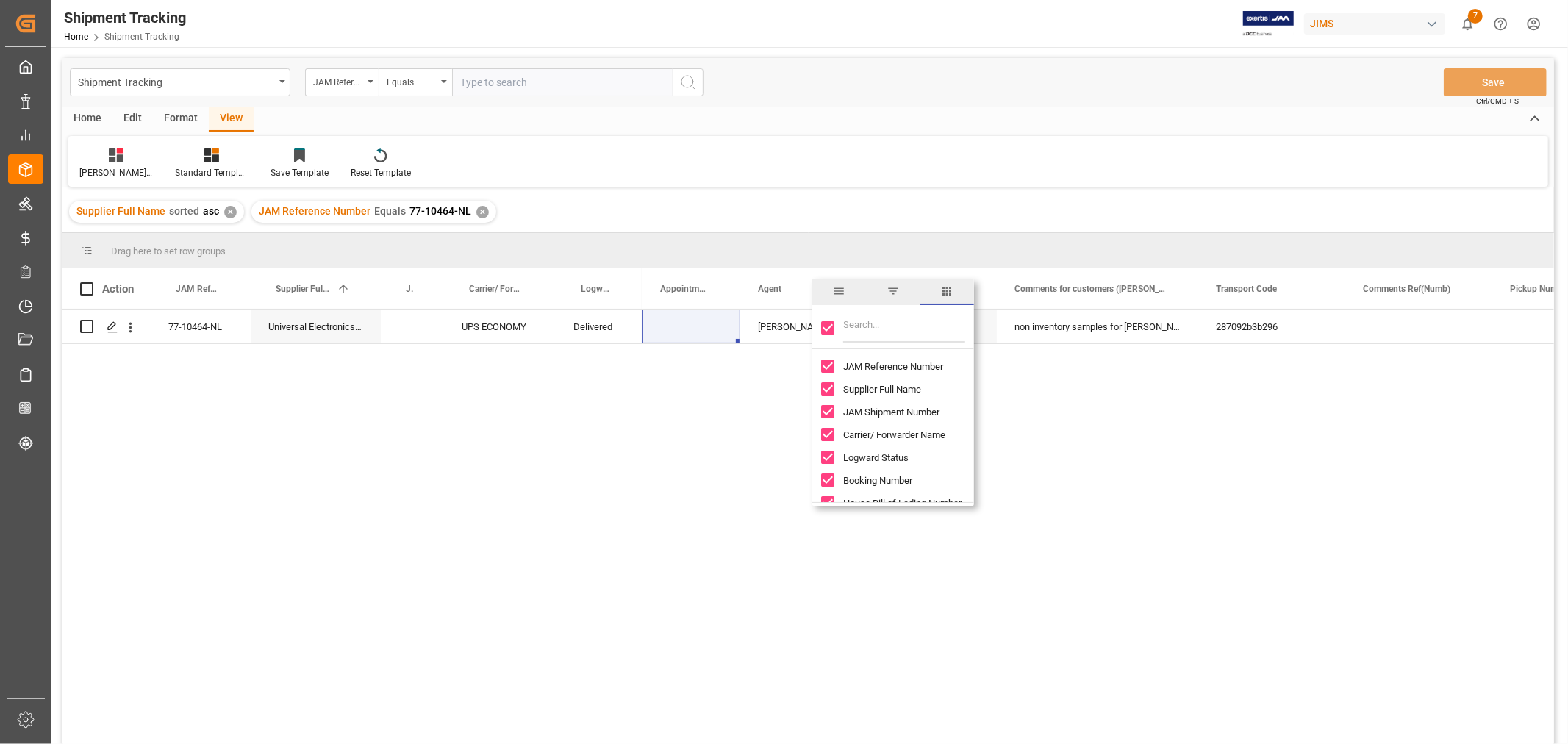
checkbox input "false"
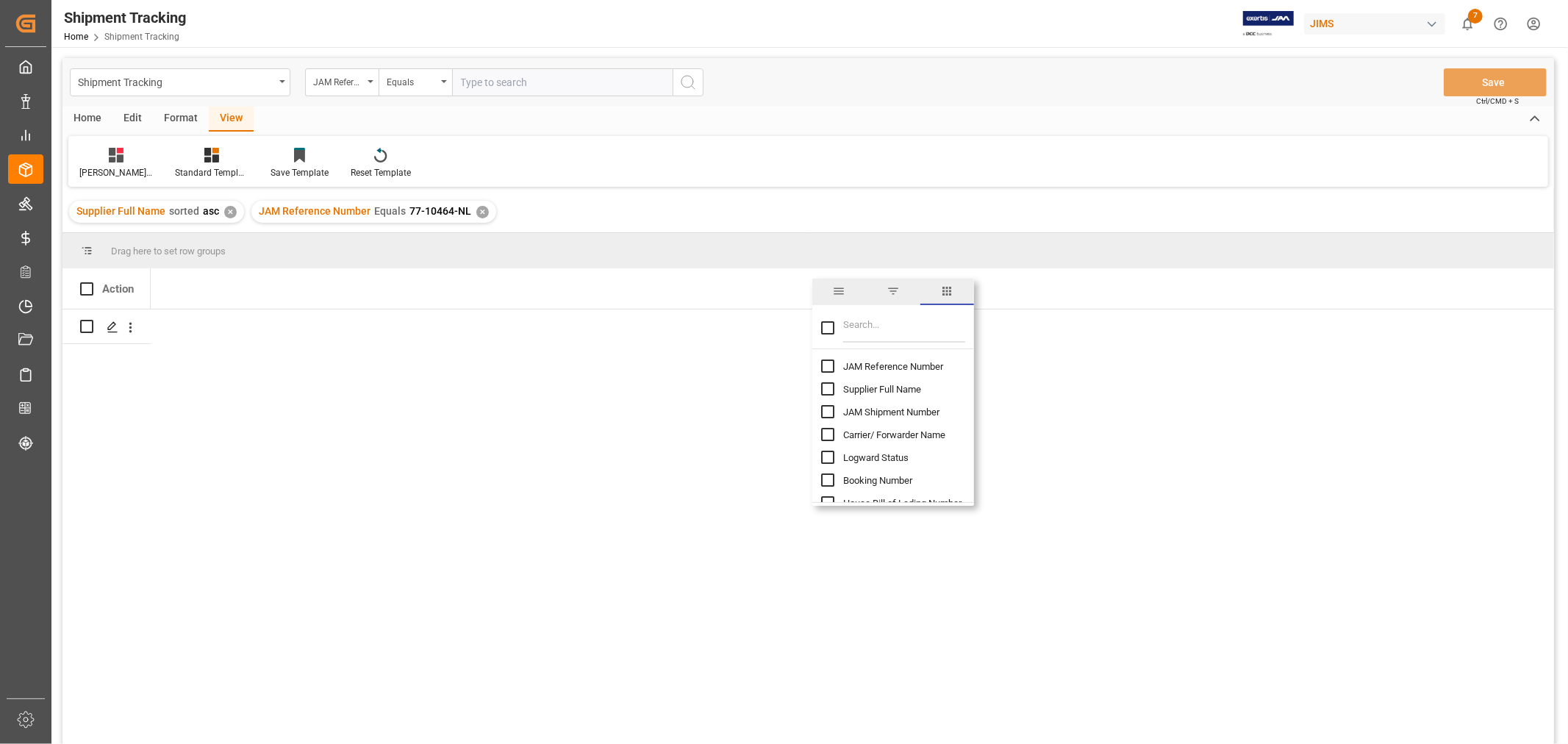
scroll to position [0, 0]
click at [829, 362] on input "JAM Reference Number column toggle visibility (hidden)" at bounding box center [828, 366] width 13 height 13
checkbox input "true"
checkbox input "false"
click at [861, 322] on input "Filter Columns Input" at bounding box center [904, 328] width 122 height 30
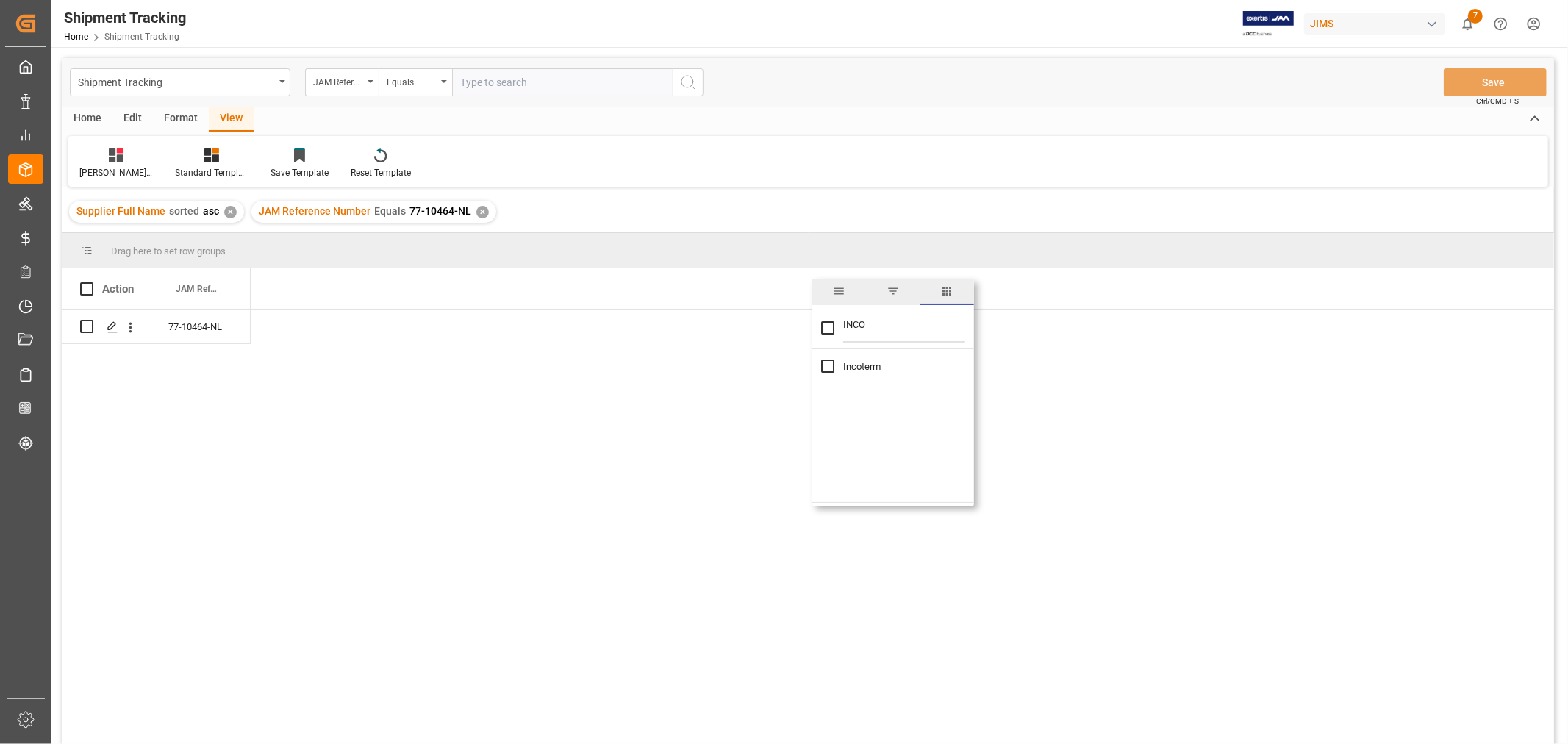
type input "INCO"
click at [827, 361] on input "Incoterm column toggle visibility (hidden)" at bounding box center [828, 366] width 13 height 13
checkbox input "true"
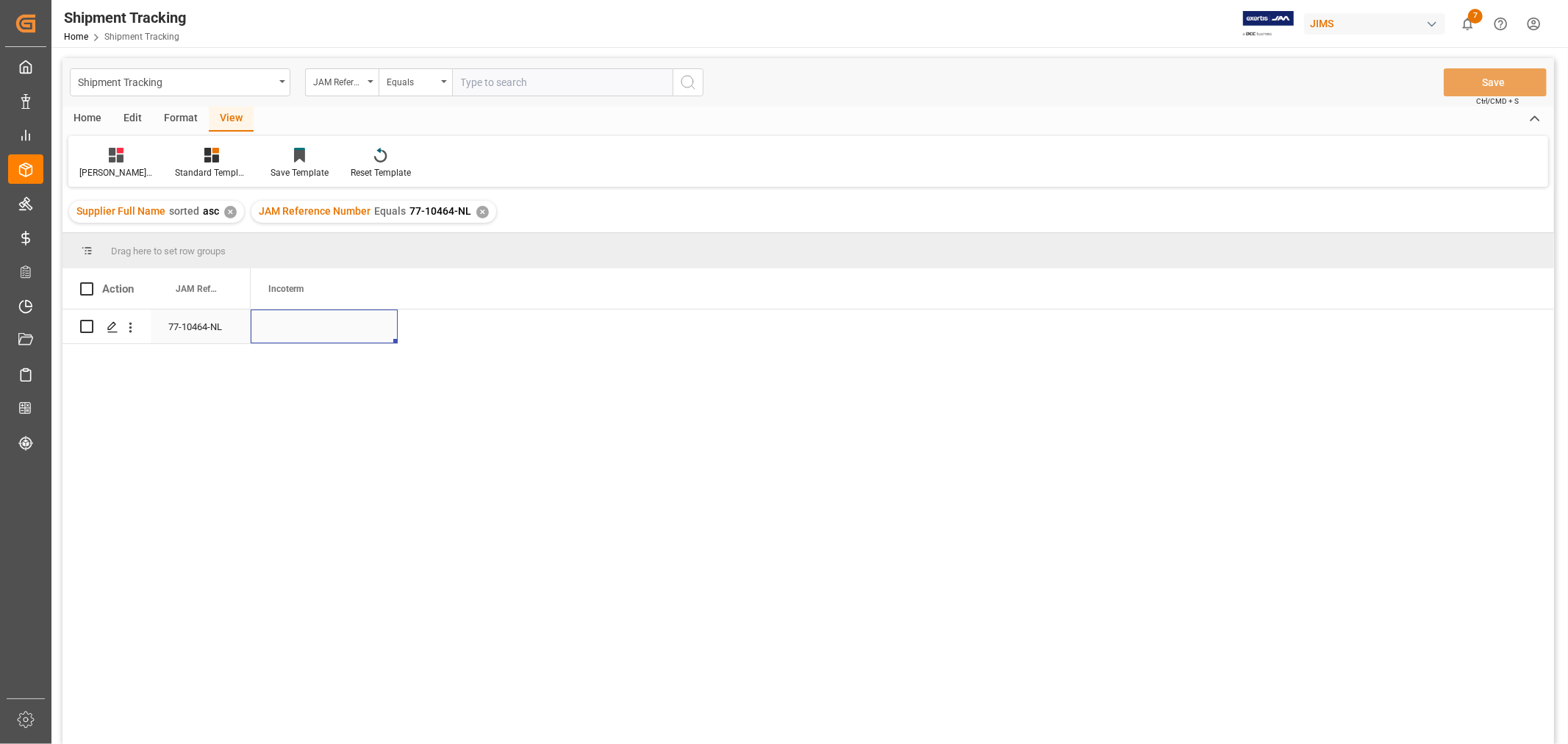
click at [300, 341] on div "Press SPACE to select this row." at bounding box center [324, 326] width 147 height 34
click at [299, 337] on input "Press SPACE to select this row." at bounding box center [325, 335] width 124 height 28
type input "DDP"
click at [208, 324] on div "77-10464-NL" at bounding box center [201, 326] width 100 height 34
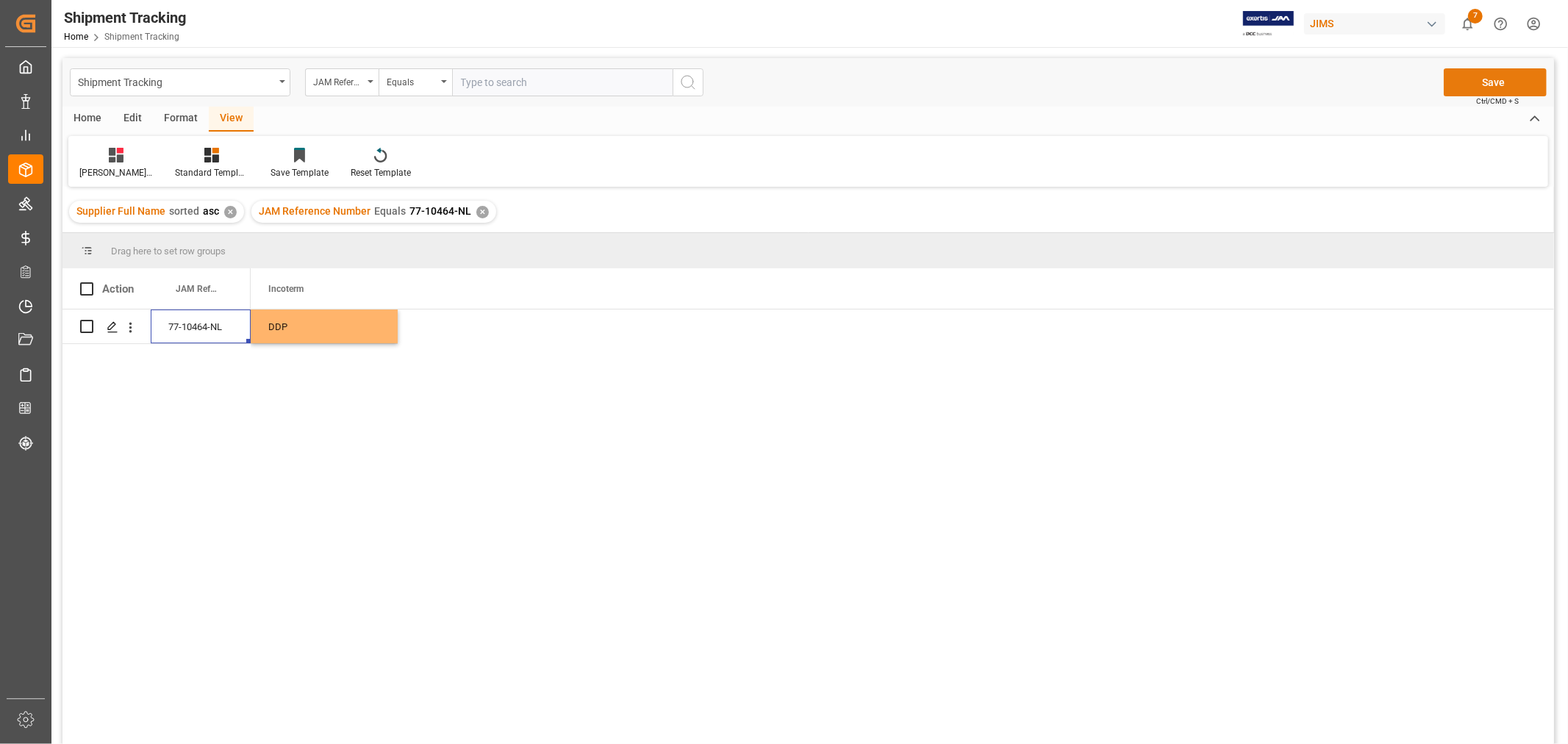
click at [1475, 75] on button "Save" at bounding box center [1496, 82] width 103 height 28
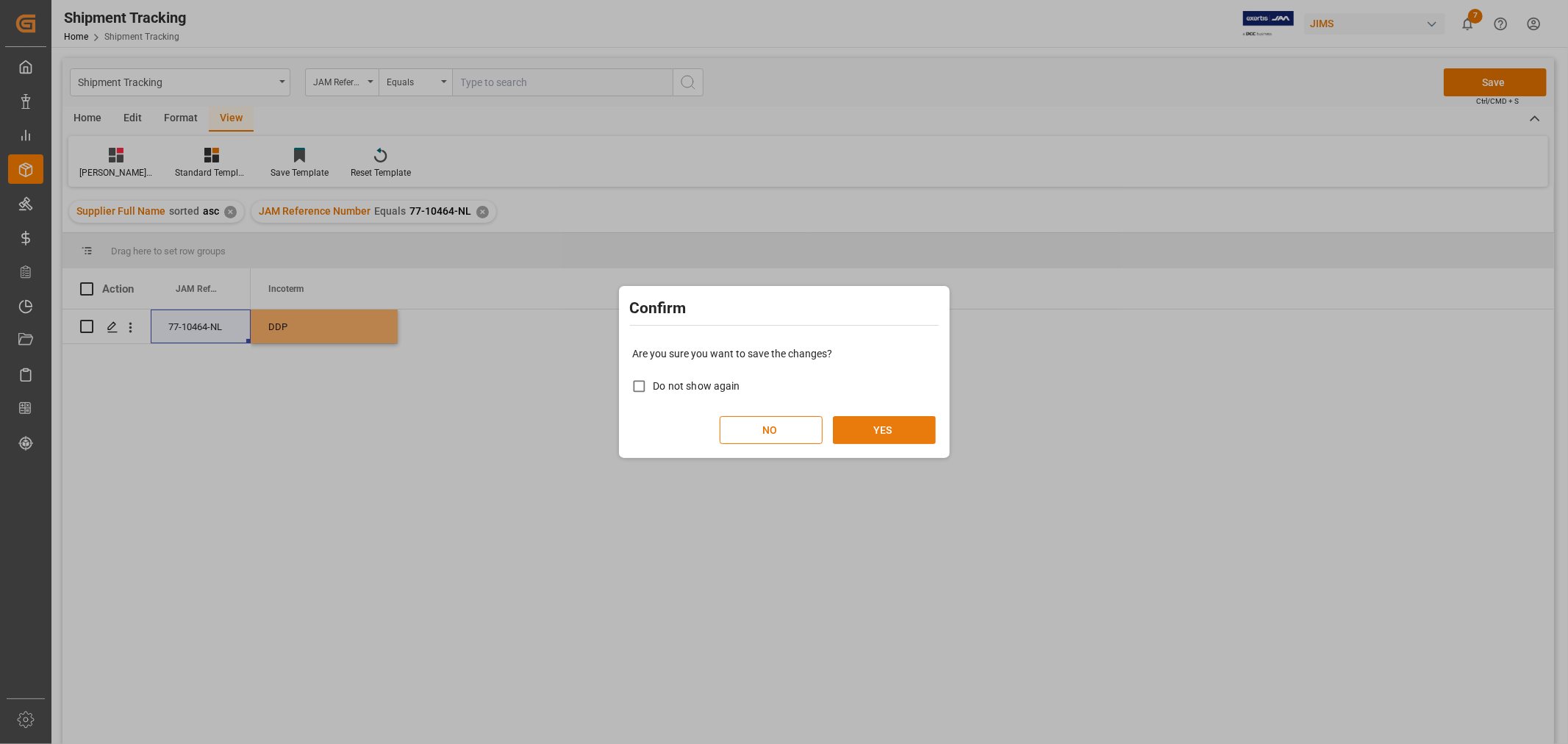
click at [894, 430] on button "YES" at bounding box center [885, 430] width 103 height 28
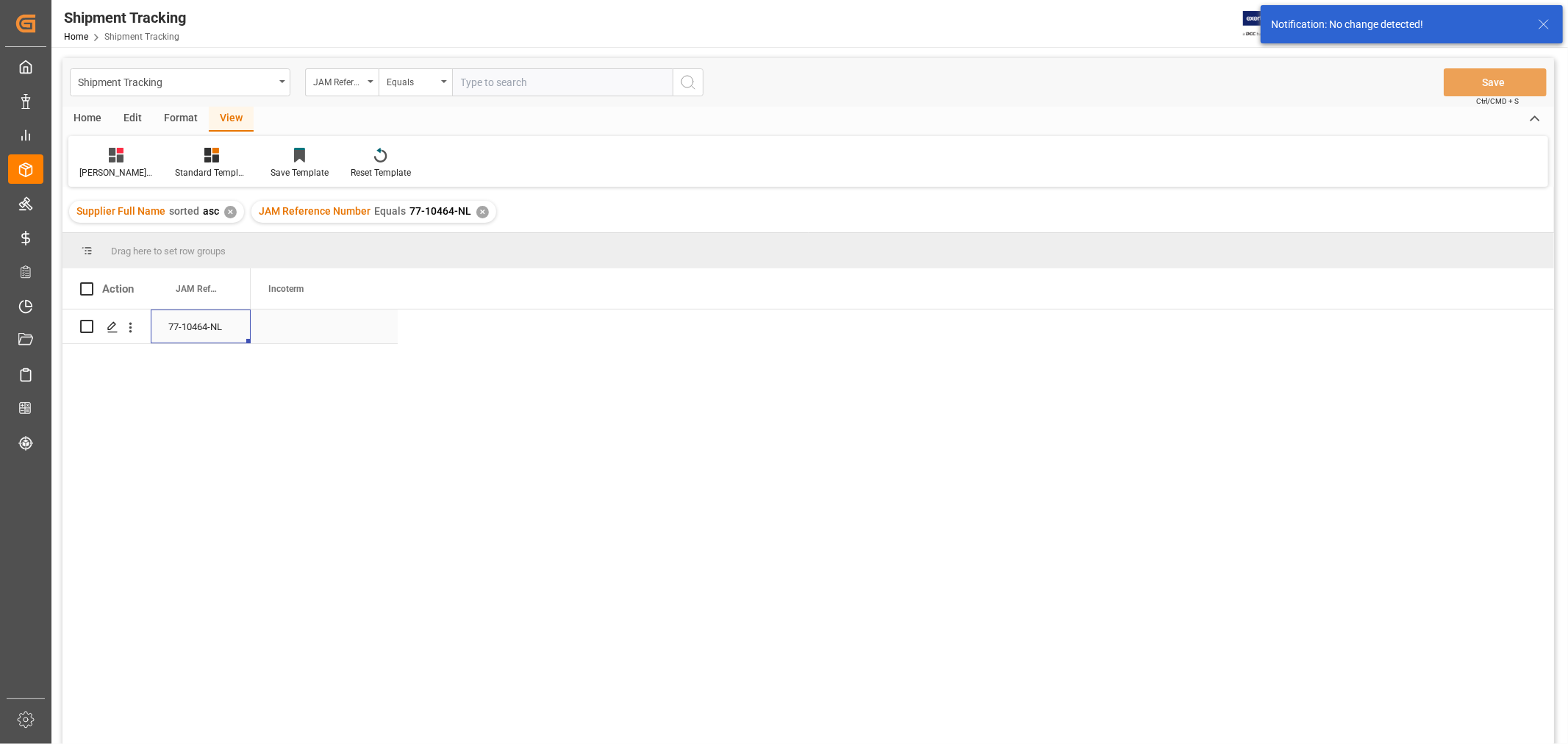
click at [186, 325] on div "77-10464-NL" at bounding box center [201, 326] width 100 height 34
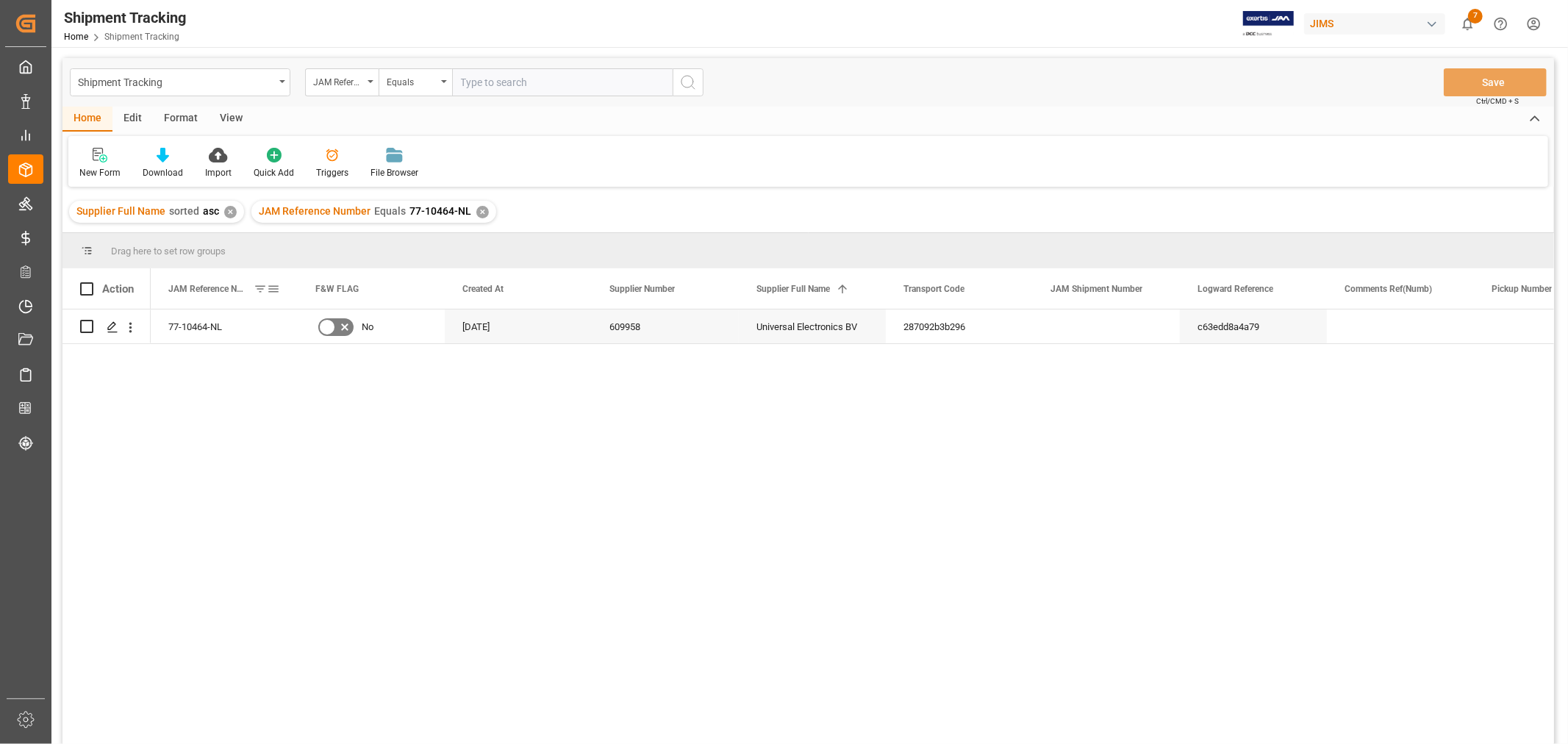
click at [274, 291] on span at bounding box center [273, 288] width 13 height 13
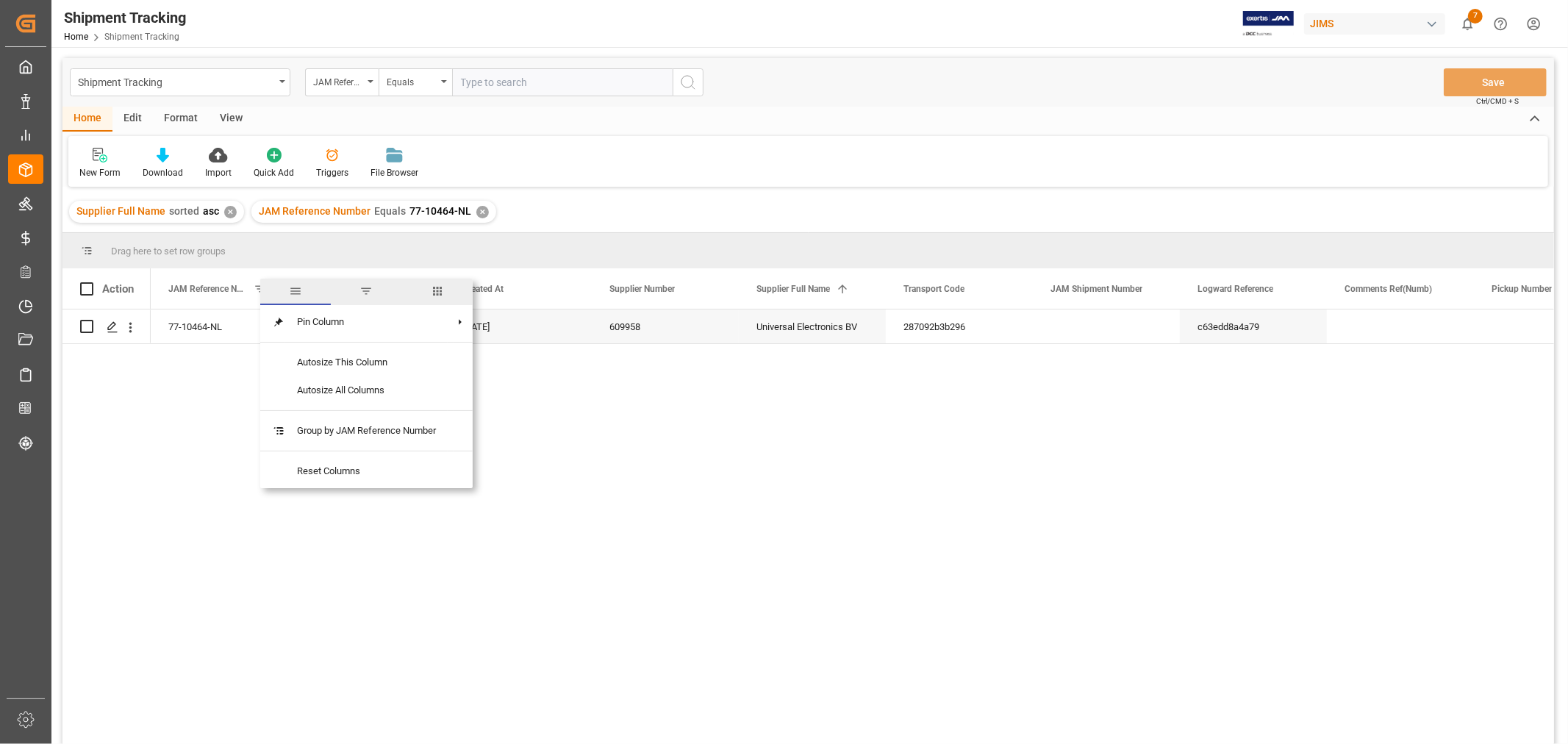
click at [444, 290] on span "columns" at bounding box center [437, 291] width 13 height 13
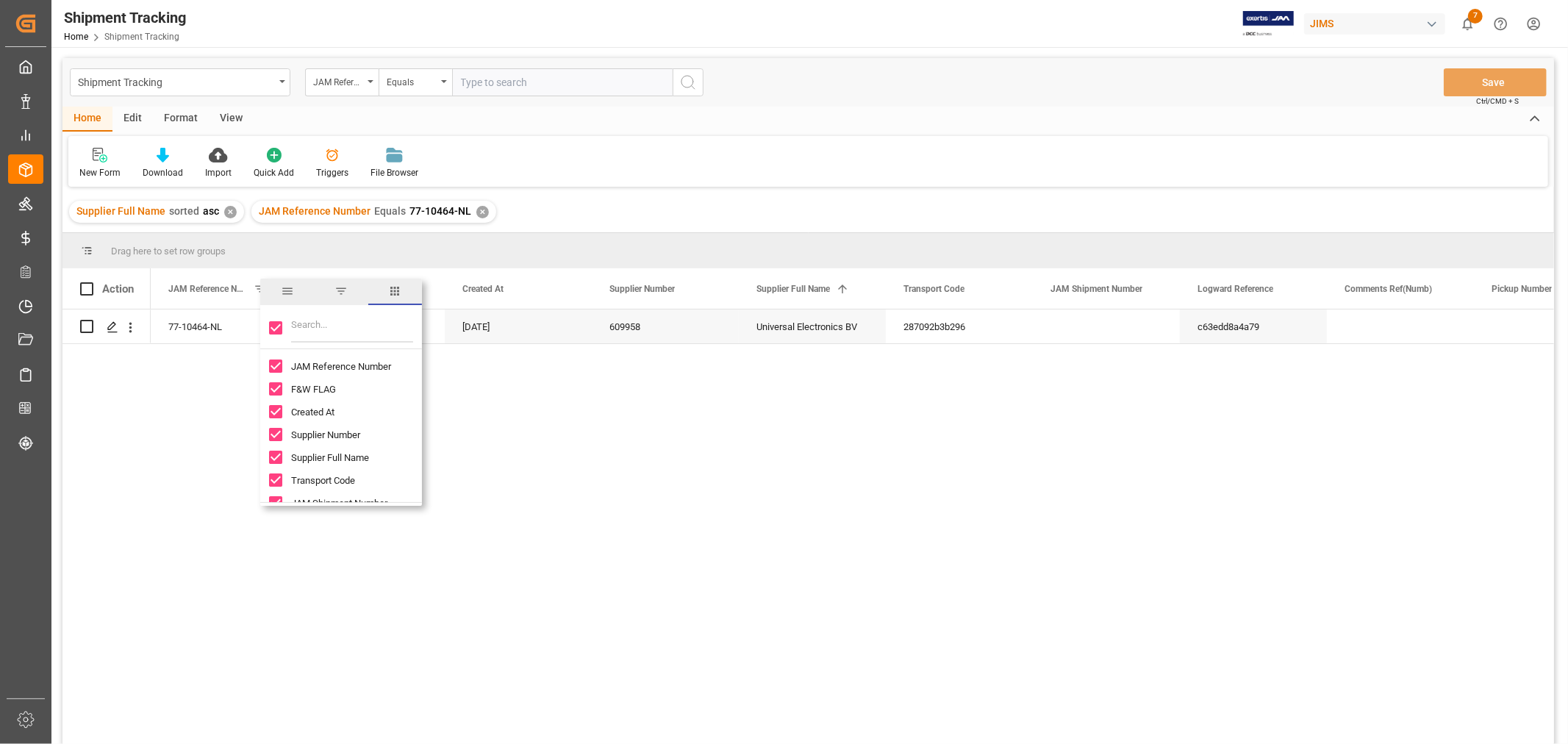
click at [274, 327] on input "Toggle Select All Columns" at bounding box center [276, 328] width 13 height 13
checkbox input "false"
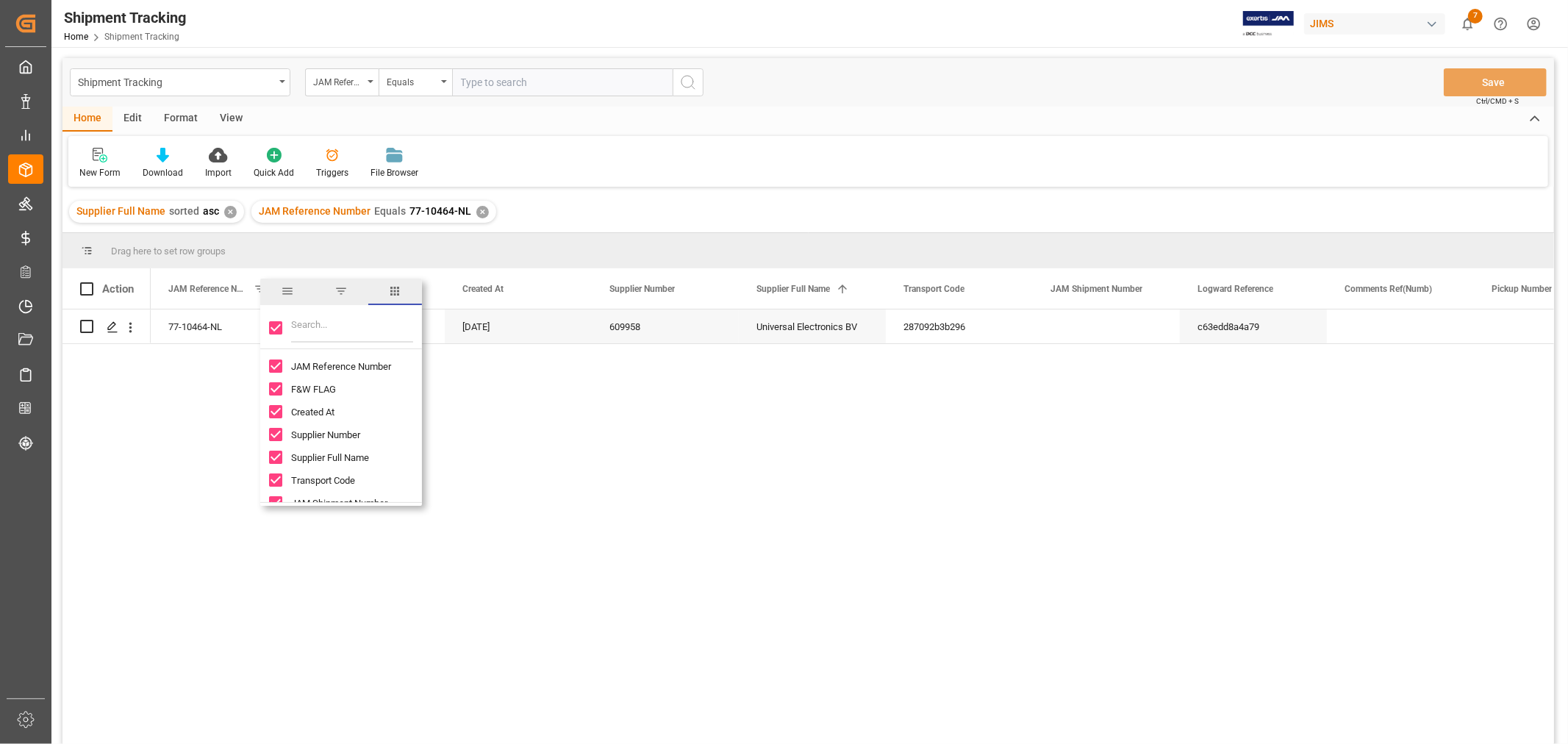
checkbox input "false"
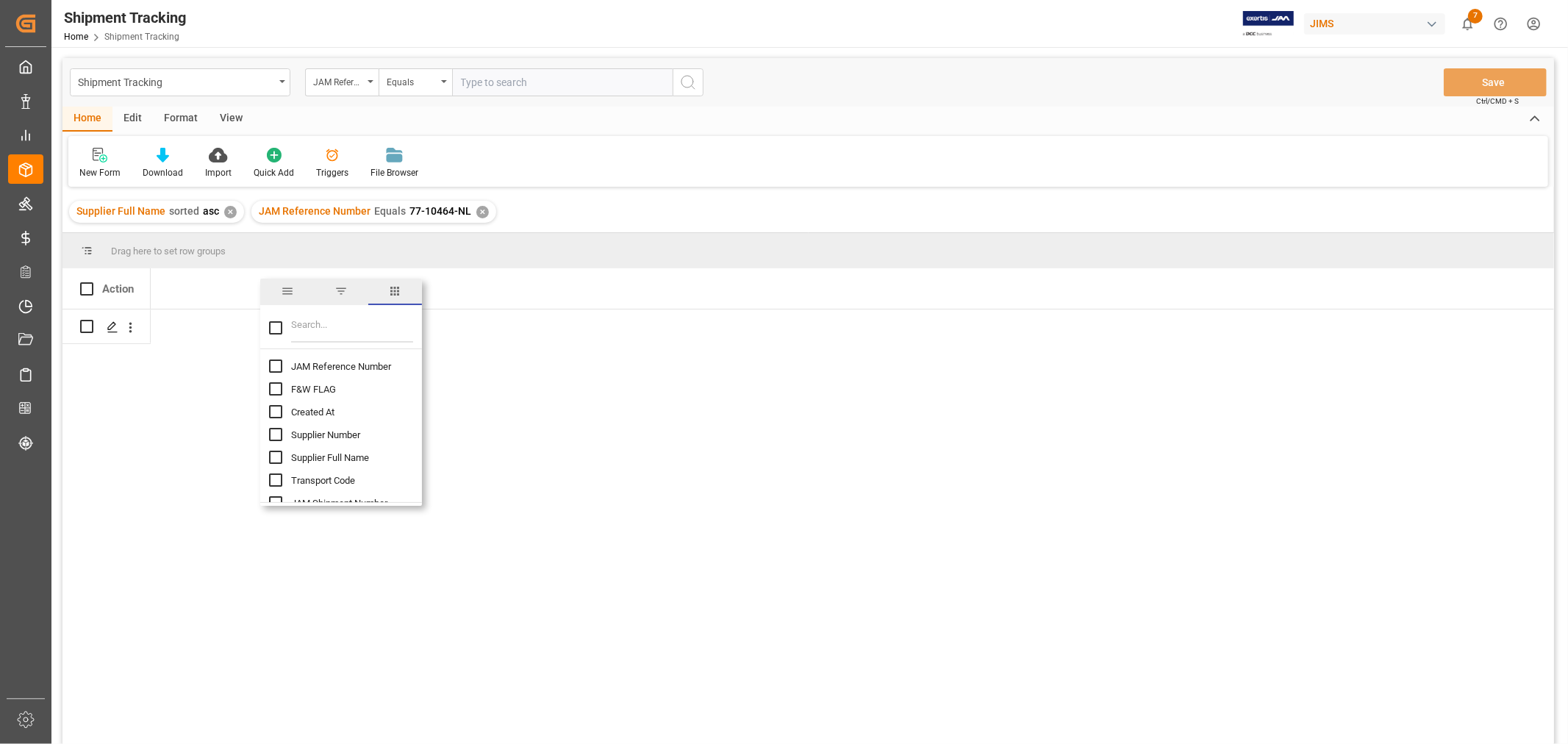
click at [298, 327] on input "Filter Columns Input" at bounding box center [352, 328] width 122 height 30
type input "INC"
click at [307, 366] on span "Incoterm" at bounding box center [309, 366] width 38 height 11
checkbox input "false"
checkbox input "true"
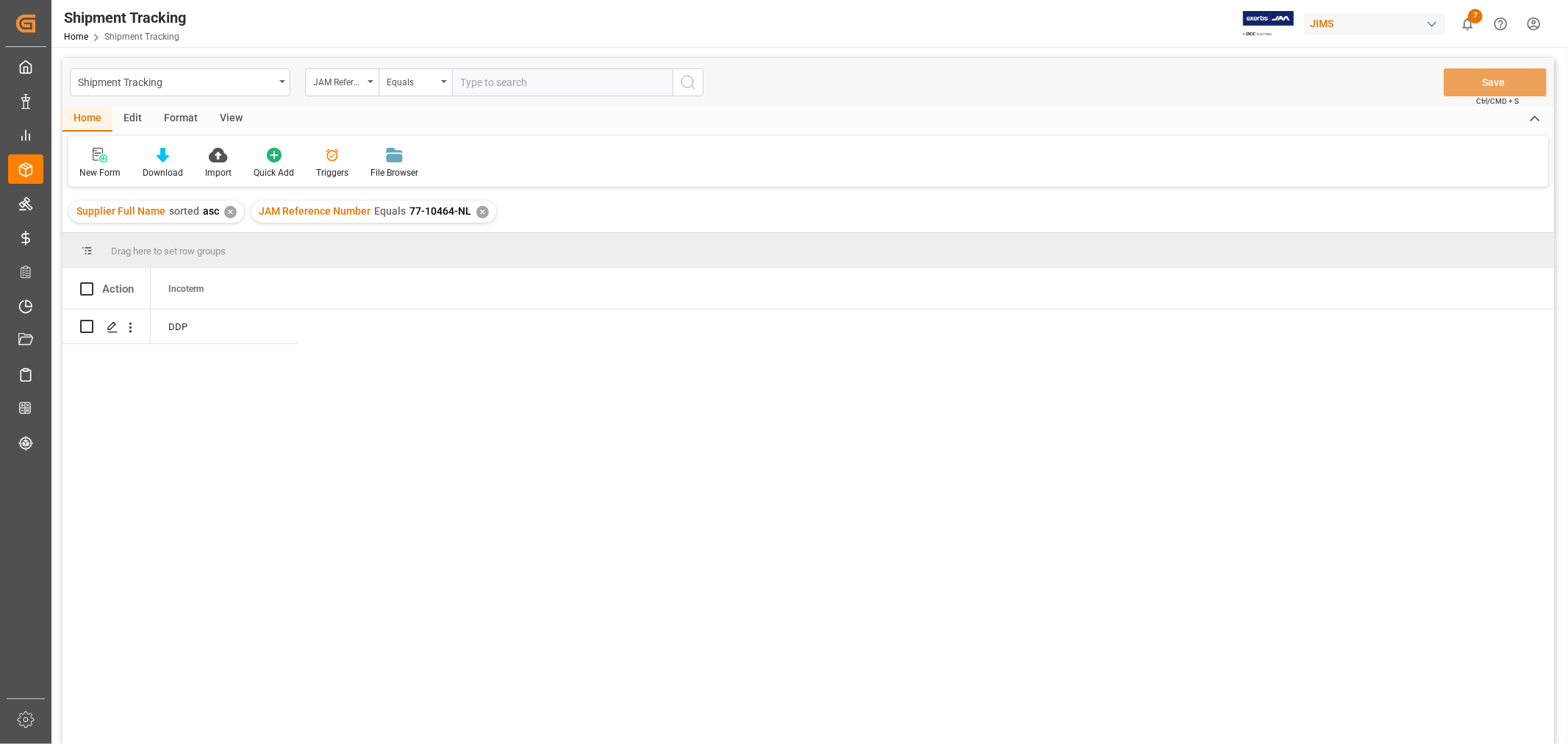
click at [583, 341] on div "DDP" at bounding box center [853, 531] width 1403 height 444
